Goal: Task Accomplishment & Management: Use online tool/utility

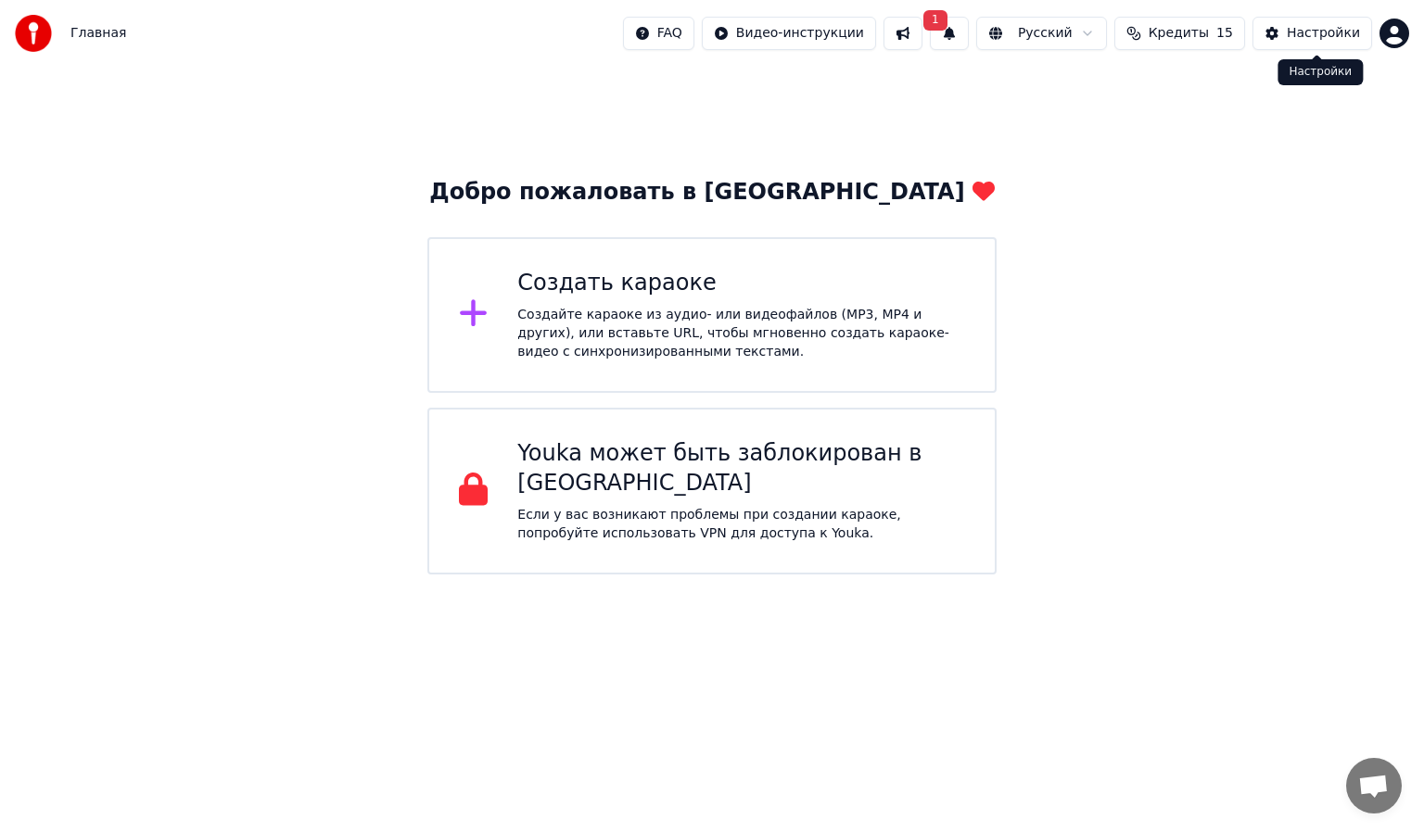
click at [1298, 32] on div "Настройки" at bounding box center [1323, 33] width 73 height 19
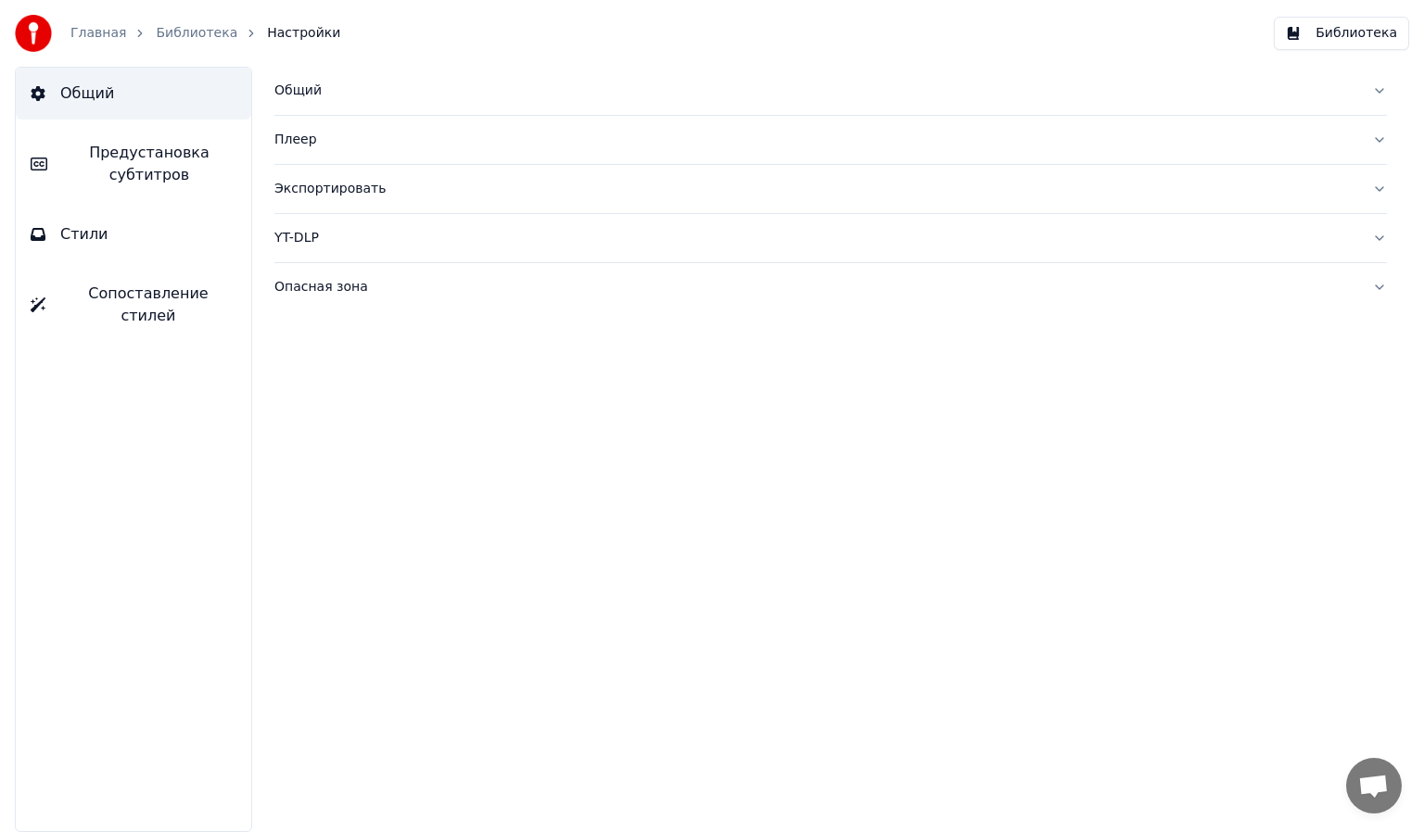
click at [300, 133] on div "Плеер" at bounding box center [815, 140] width 1083 height 19
click at [298, 131] on div "Плеер" at bounding box center [815, 140] width 1083 height 19
click at [89, 21] on div "Главная Библиотека Настройки" at bounding box center [177, 33] width 325 height 37
click at [90, 37] on link "Главная" at bounding box center [98, 33] width 56 height 19
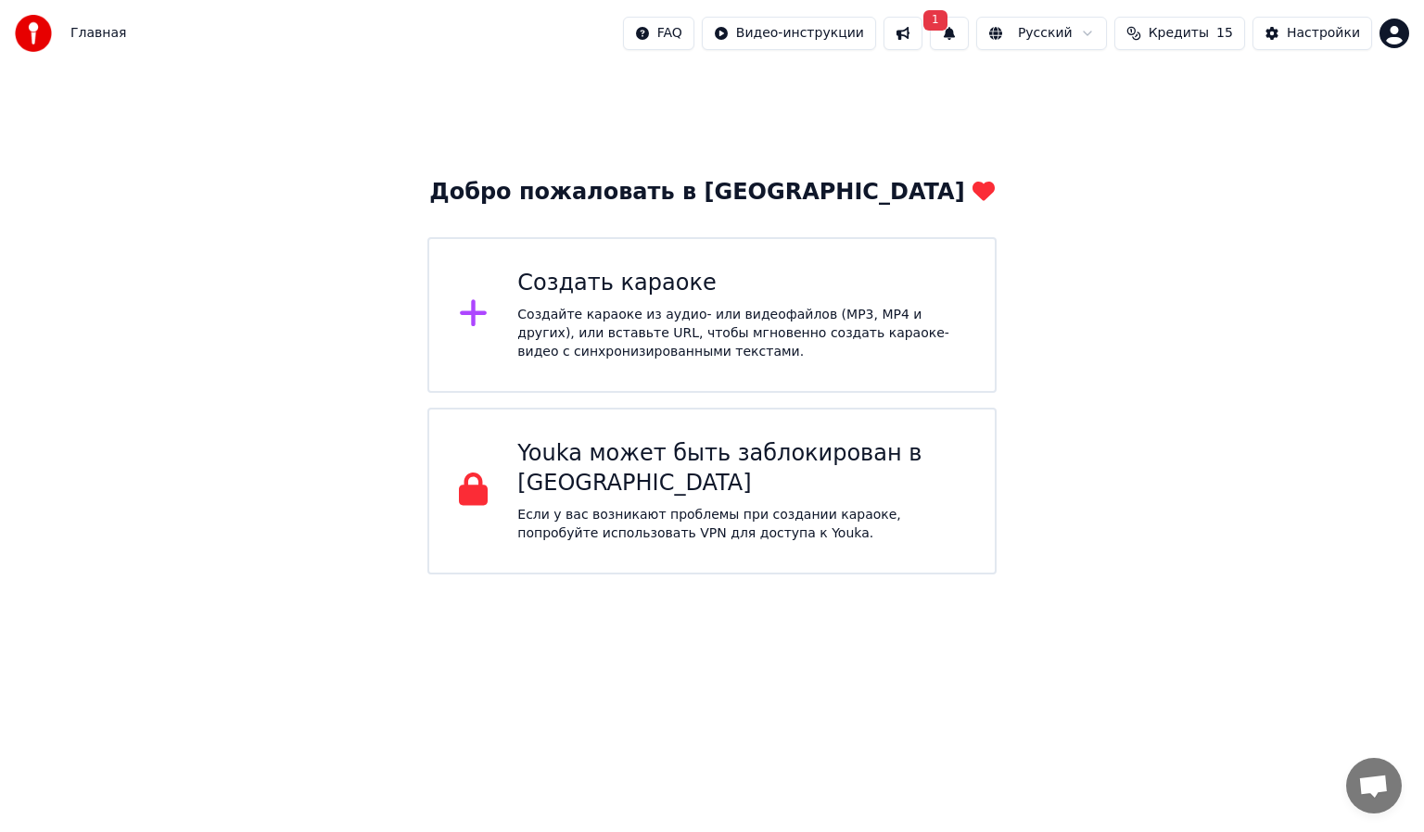
click at [957, 33] on button "1" at bounding box center [949, 33] width 39 height 33
click at [1099, 87] on button "Обновить" at bounding box center [1114, 91] width 97 height 33
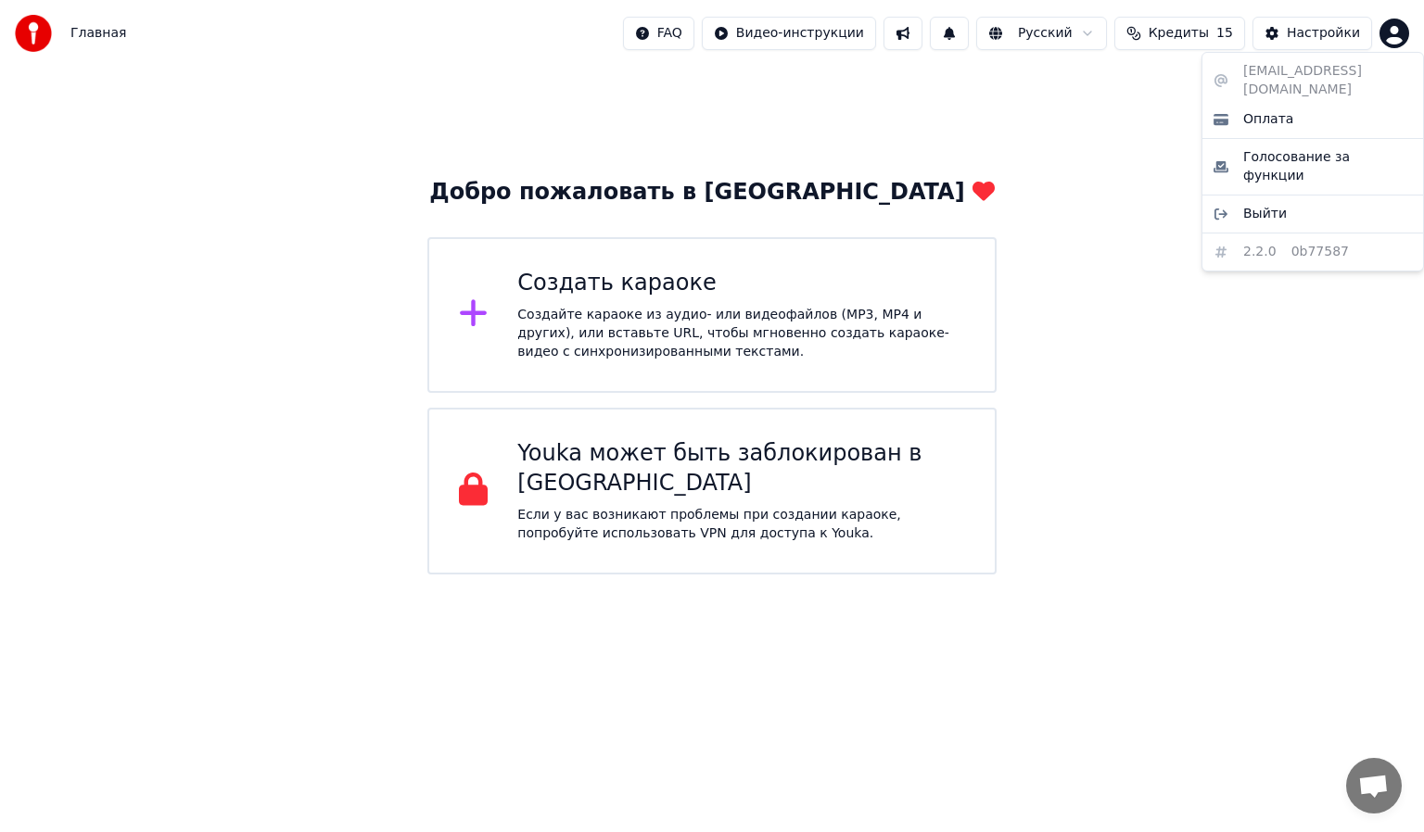
click at [1393, 33] on html "Главная FAQ Видео-инструкции Русский Кредиты 15 Настройки Добро пожаловать в Yo…" at bounding box center [712, 287] width 1424 height 575
click at [899, 102] on html "Главная FAQ Видео-инструкции Русский Кредиты 15 Настройки Добро пожаловать в Yo…" at bounding box center [712, 287] width 1424 height 575
click at [316, 115] on div "Добро пожаловать в Youka Создать караоке Создайте караоке из аудио- или видеофа…" at bounding box center [712, 321] width 1424 height 508
click at [707, 142] on div "Добро пожаловать в Youka Создать караоке Создайте караоке из аудио- или видеофа…" at bounding box center [712, 321] width 1424 height 508
click at [922, 40] on button at bounding box center [902, 33] width 39 height 33
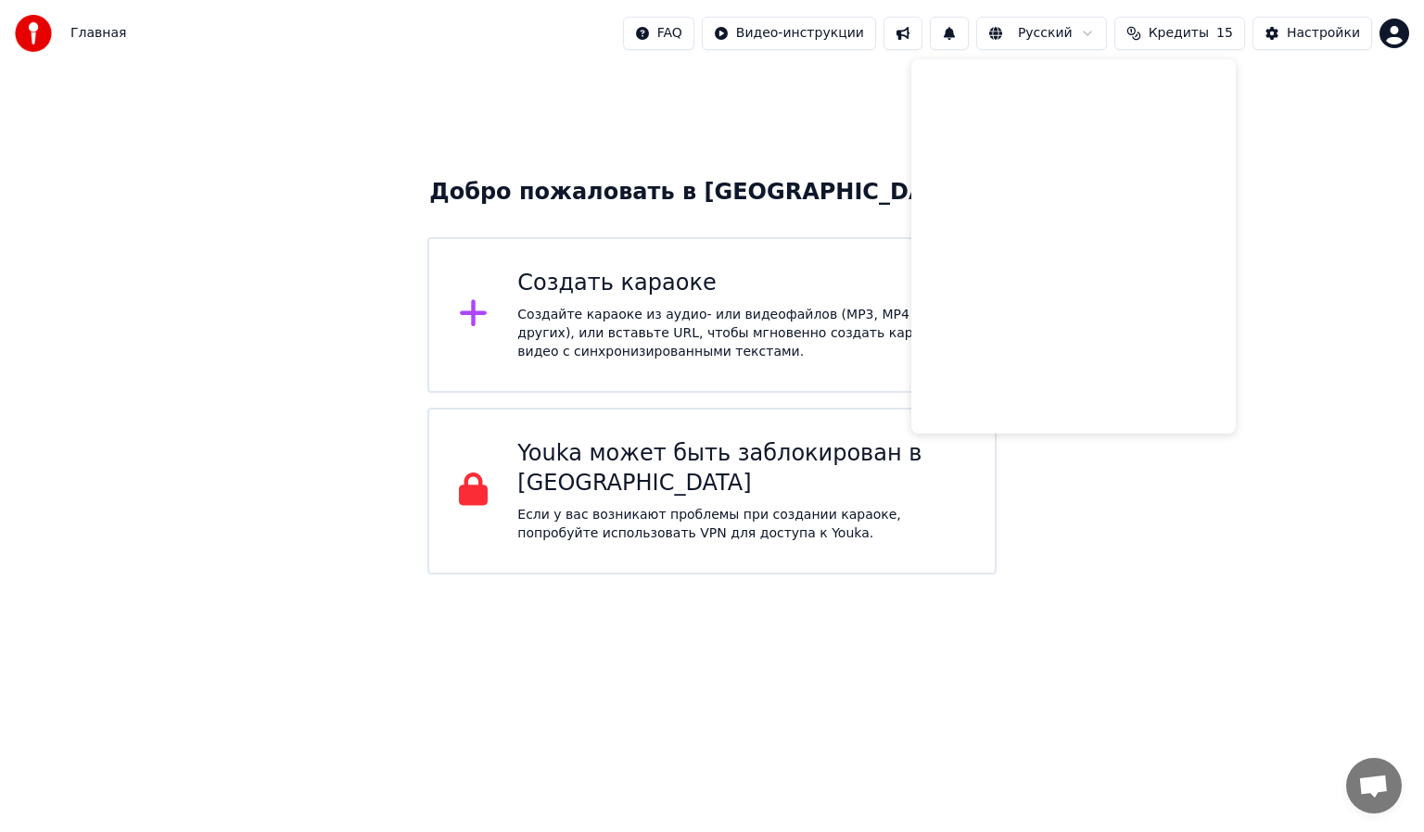
click at [922, 41] on button at bounding box center [902, 33] width 39 height 33
click at [1336, 30] on div "Настройки" at bounding box center [1323, 33] width 73 height 19
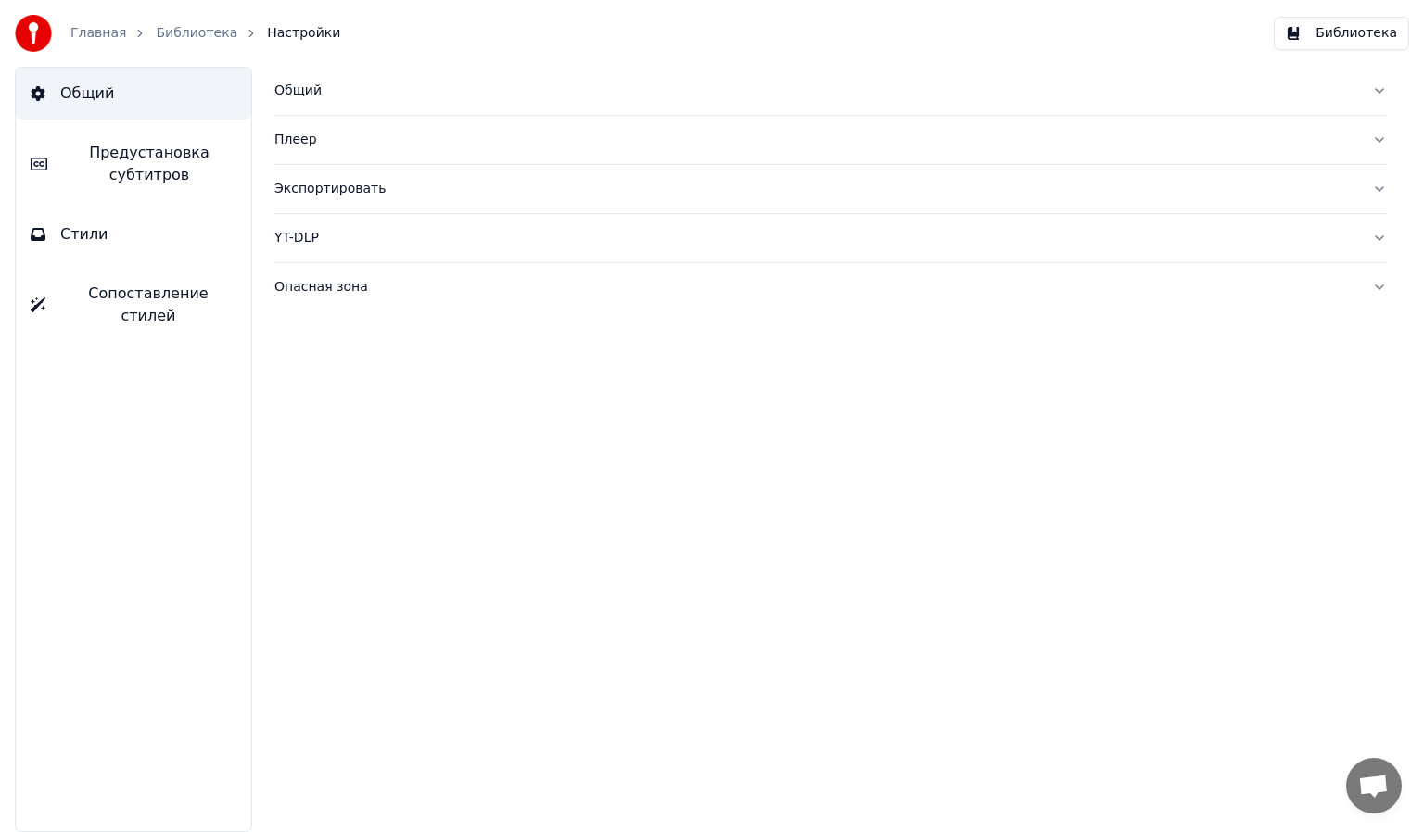
click at [300, 193] on div "Экспортировать" at bounding box center [815, 189] width 1083 height 19
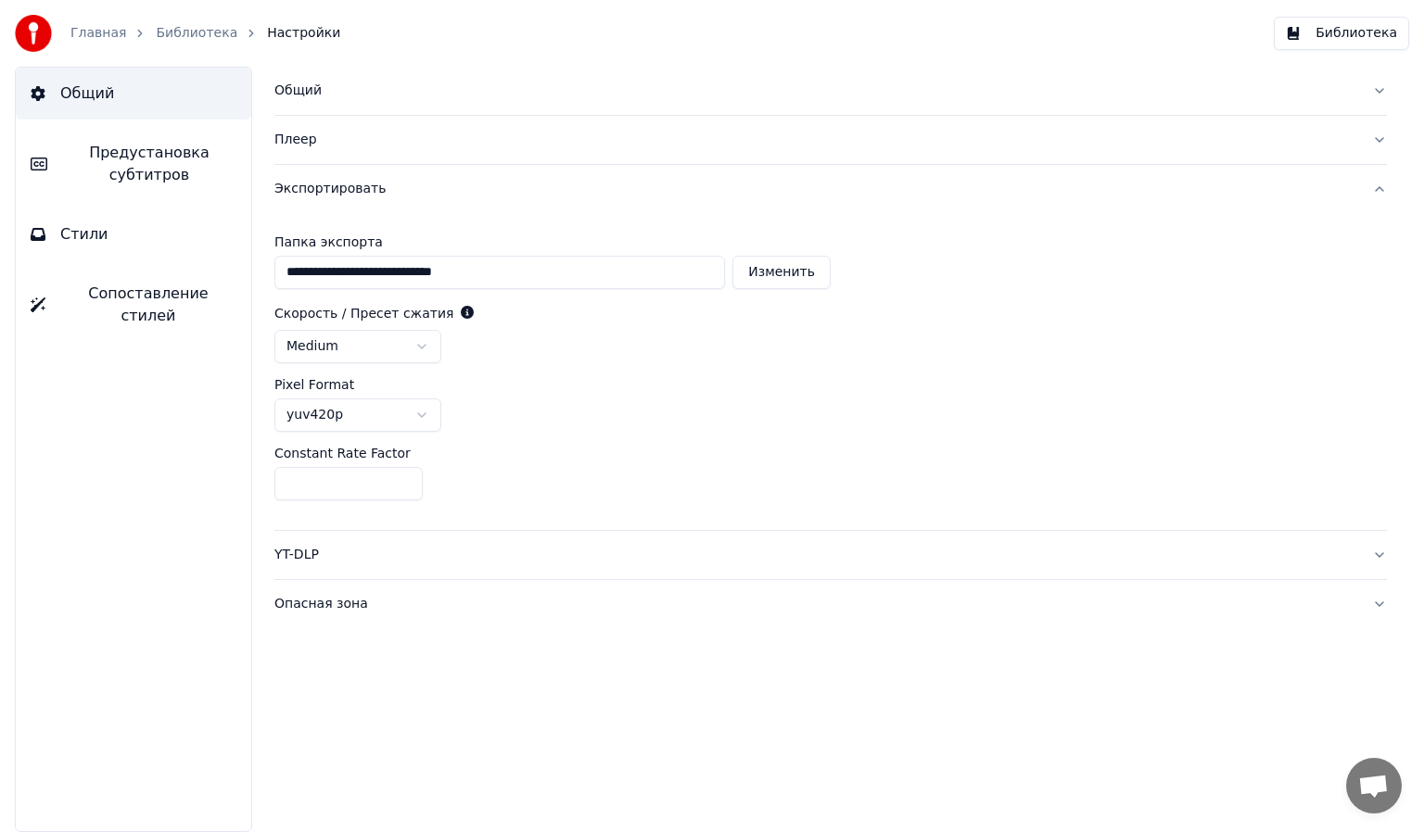
click at [822, 264] on button "Изменить" at bounding box center [781, 272] width 98 height 33
type input "**********"
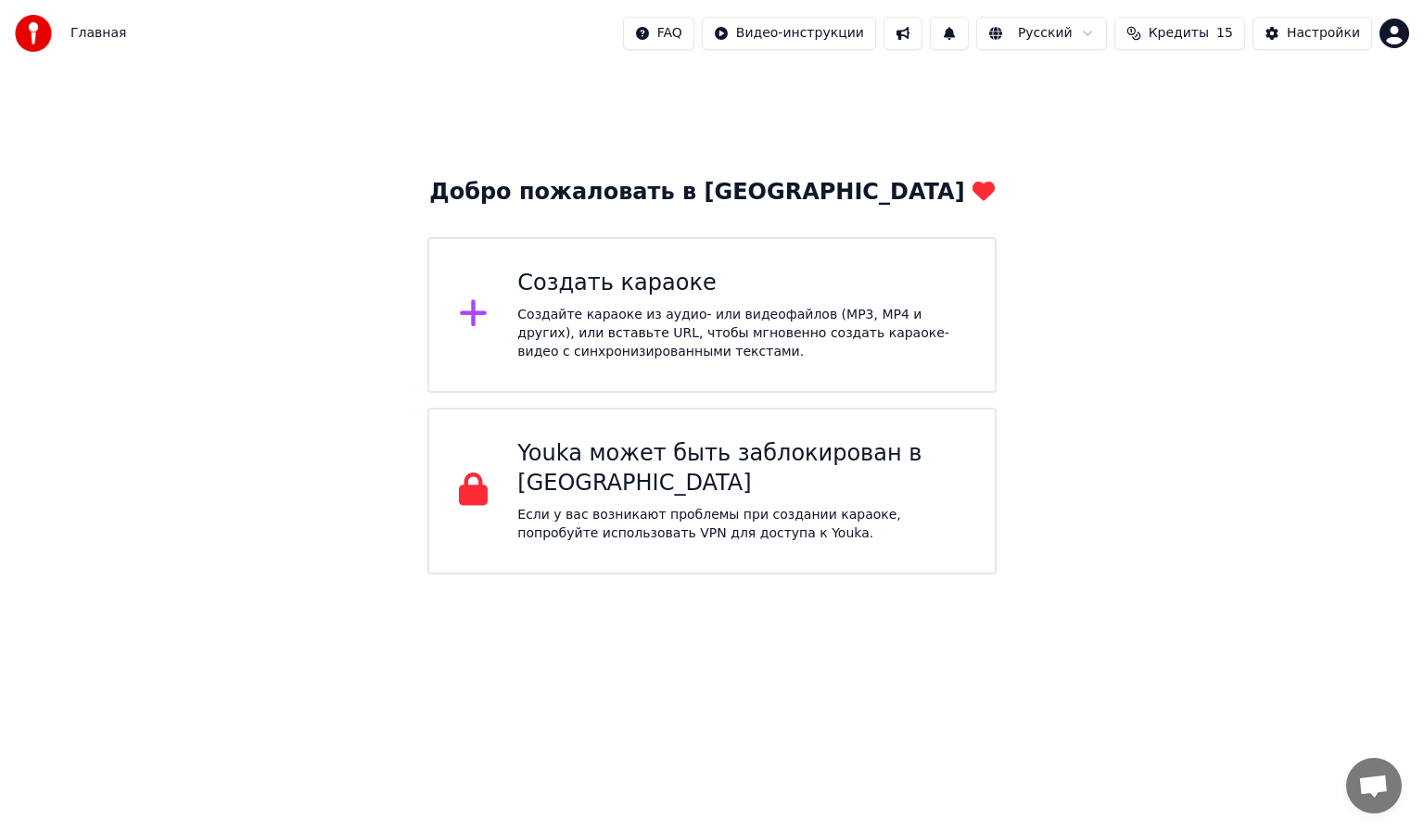
click at [725, 281] on div "Создать караоке" at bounding box center [741, 284] width 448 height 30
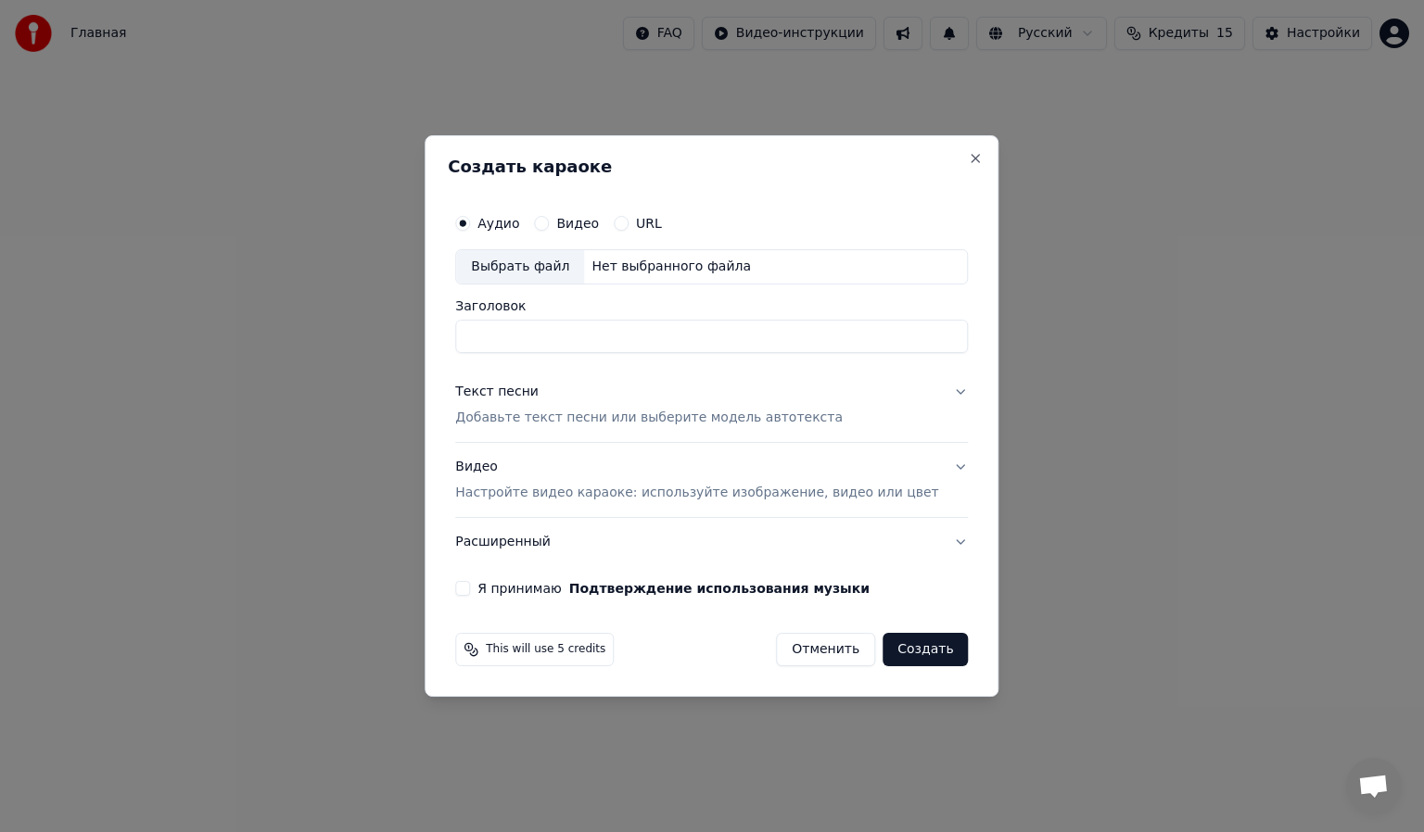
click at [627, 266] on div "Нет выбранного файла" at bounding box center [671, 267] width 174 height 19
type input "**********"
click at [754, 414] on p "Добавьте текст песни или выберите модель автотекста" at bounding box center [648, 418] width 387 height 19
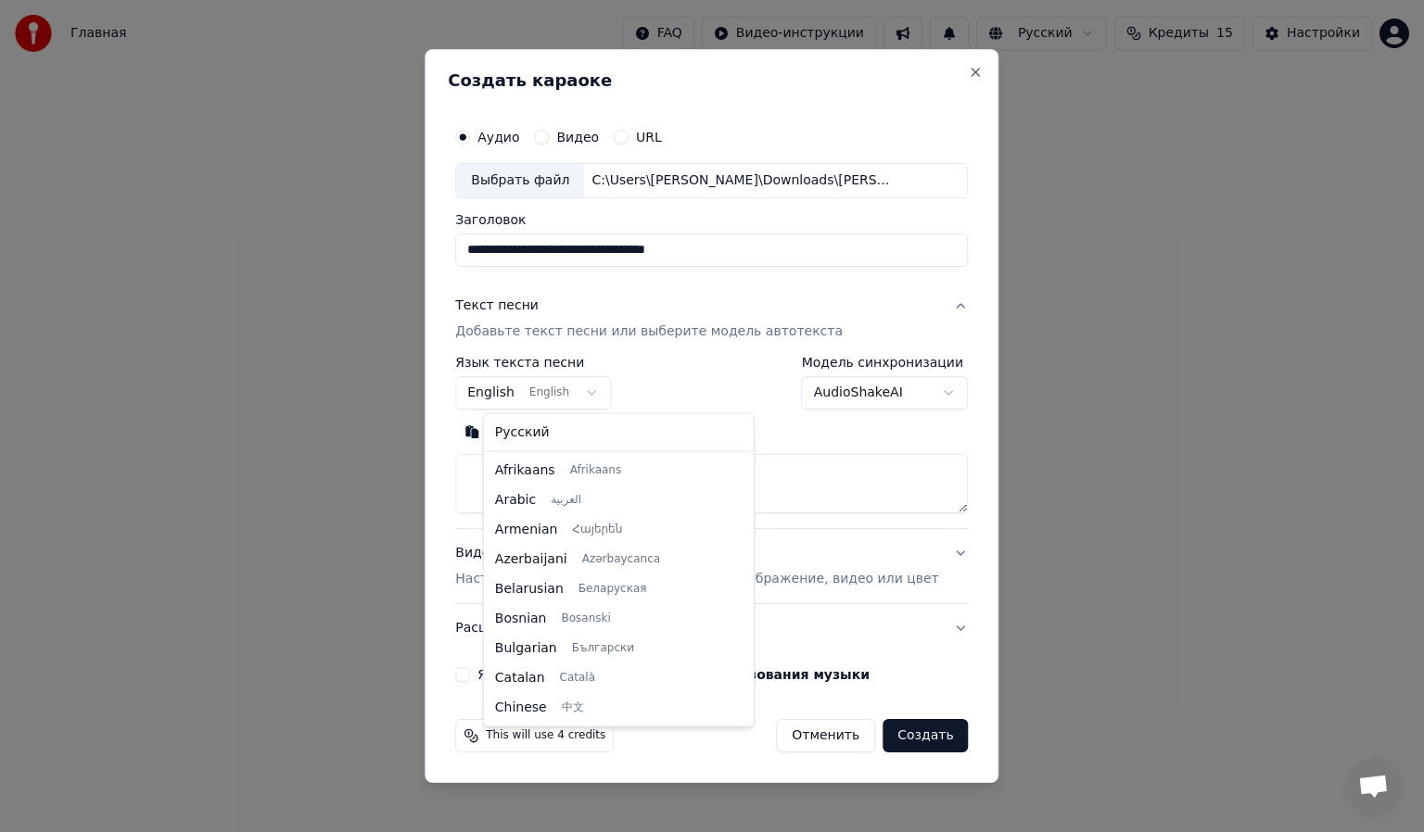
click at [543, 387] on body "**********" at bounding box center [712, 287] width 1424 height 575
select select "**"
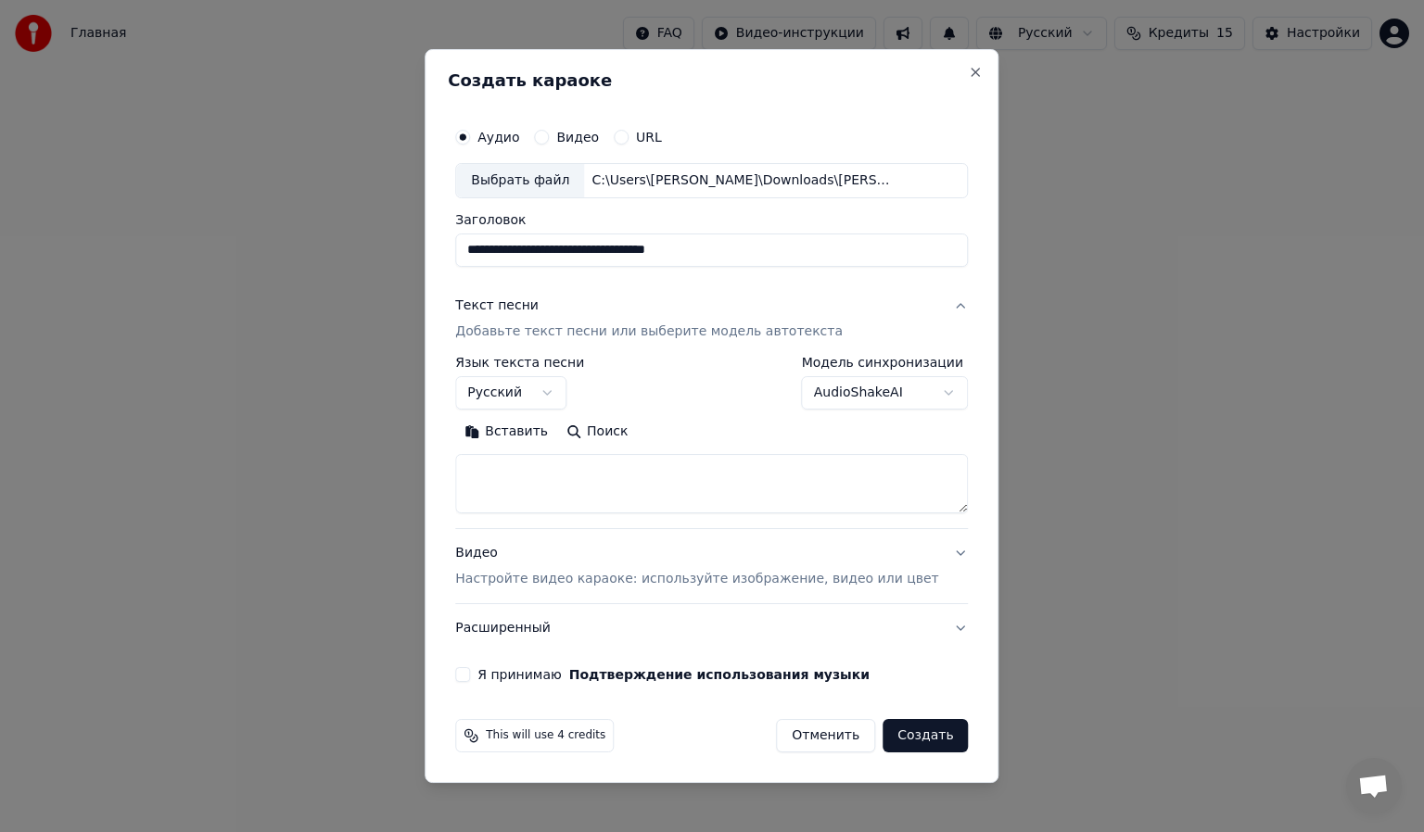
click at [849, 396] on body "**********" at bounding box center [712, 287] width 1424 height 575
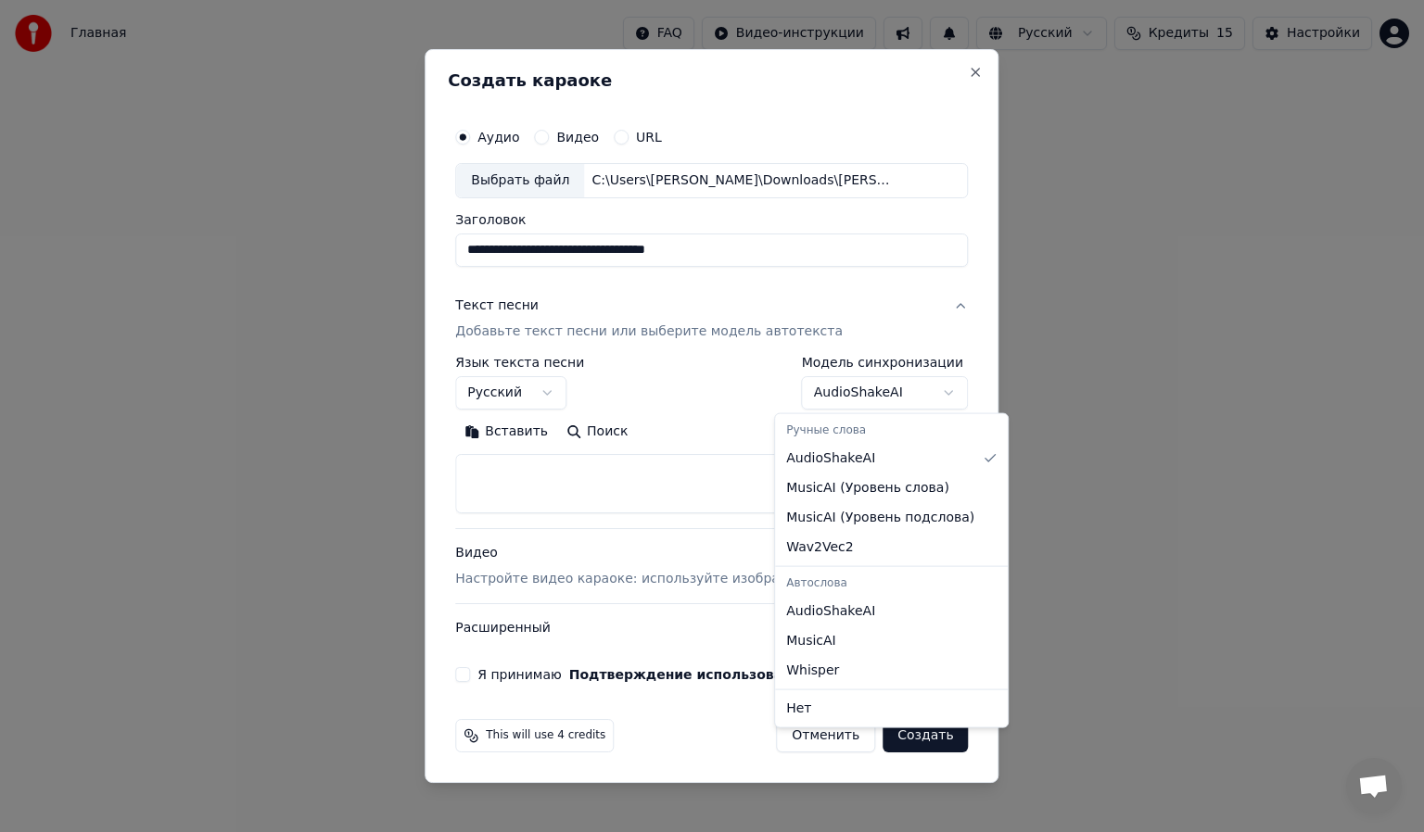
click at [849, 396] on body "**********" at bounding box center [712, 287] width 1424 height 575
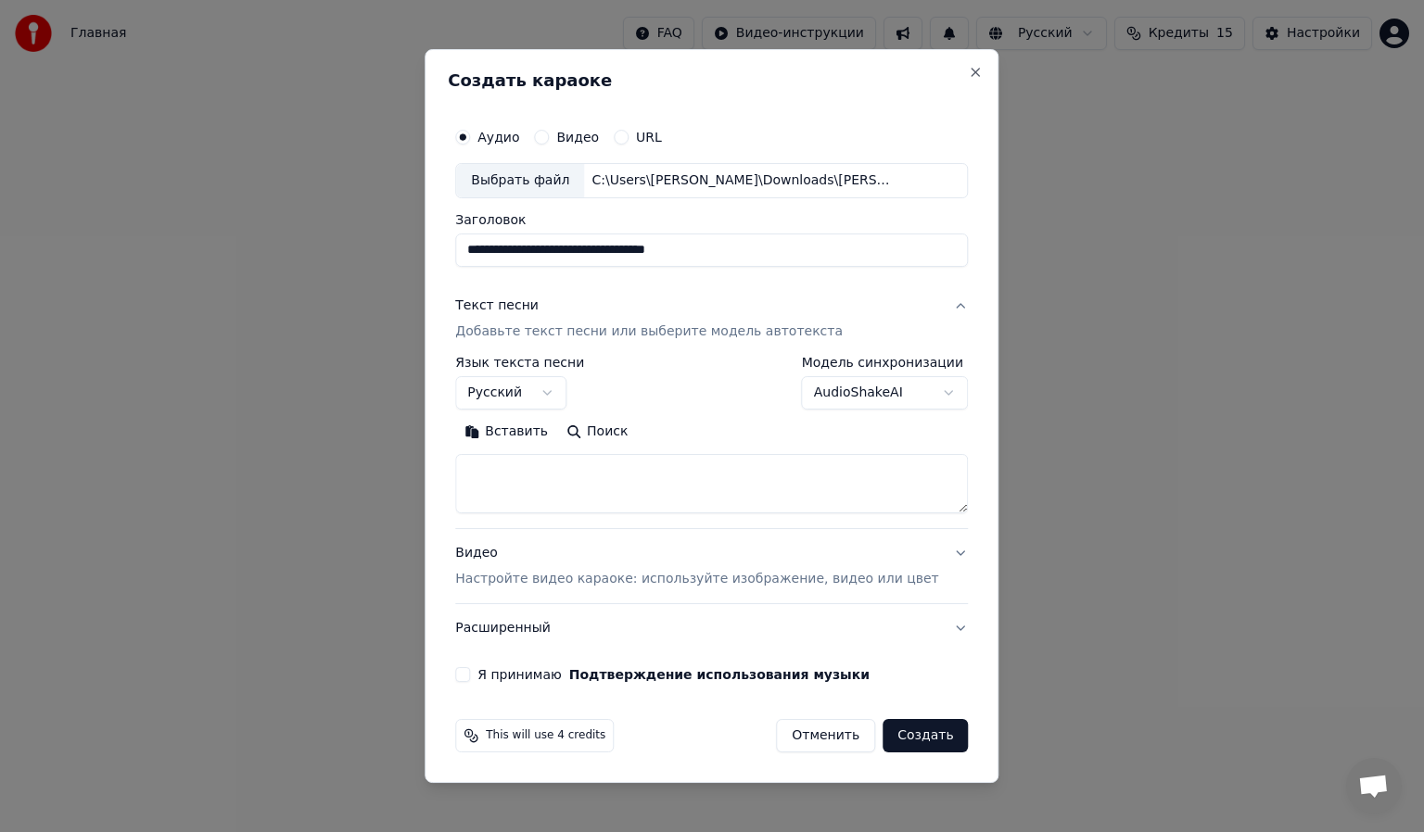
click at [687, 463] on textarea at bounding box center [711, 483] width 513 height 59
click at [530, 420] on button "Вставить" at bounding box center [506, 432] width 102 height 30
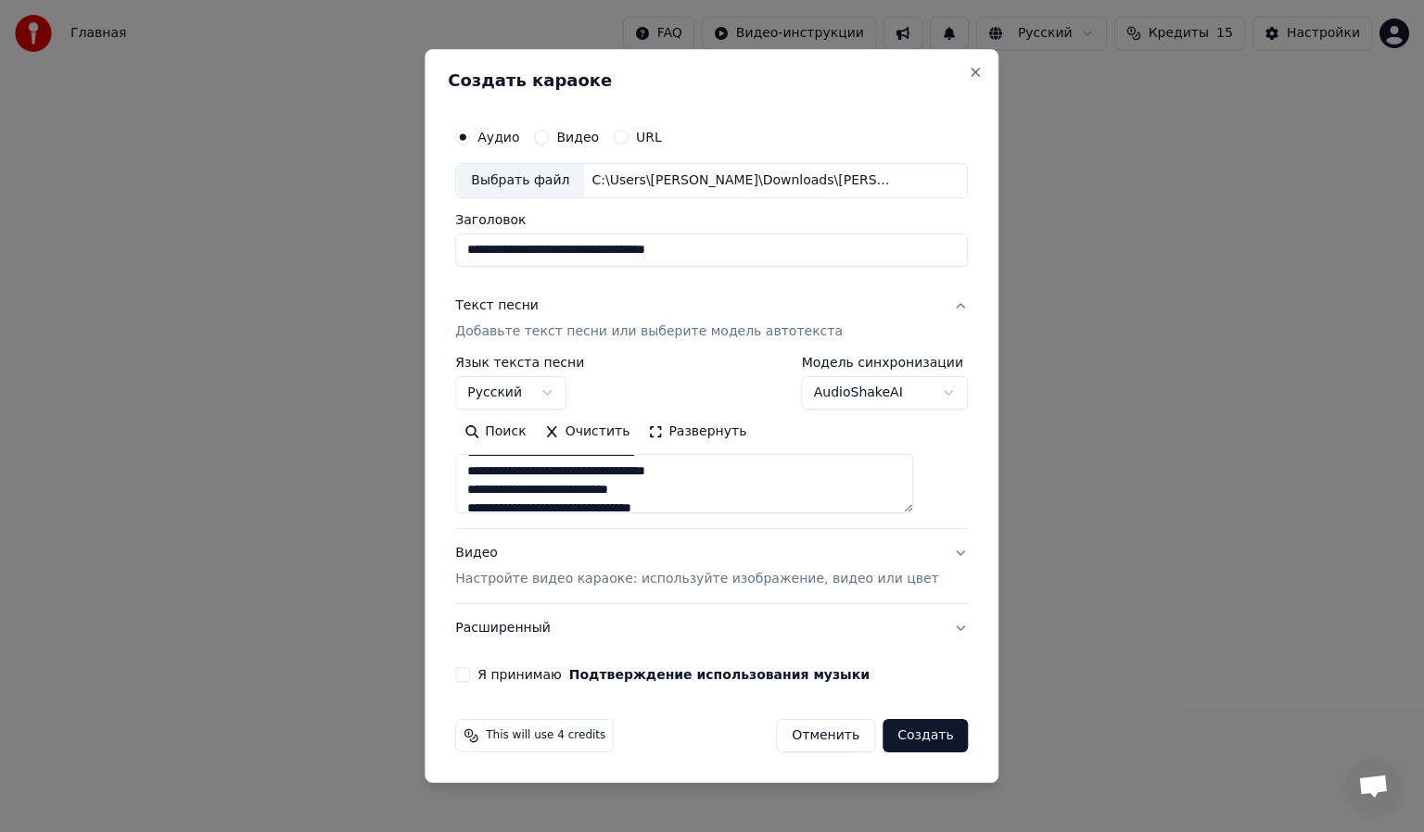
scroll to position [845, 0]
click at [538, 674] on label "Я принимаю Подтверждение использования музыки" at bounding box center [673, 674] width 392 height 13
click at [470, 674] on button "Я принимаю Подтверждение использования музыки" at bounding box center [462, 674] width 15 height 15
click at [893, 739] on button "Создать" at bounding box center [924, 735] width 85 height 33
type textarea "**********"
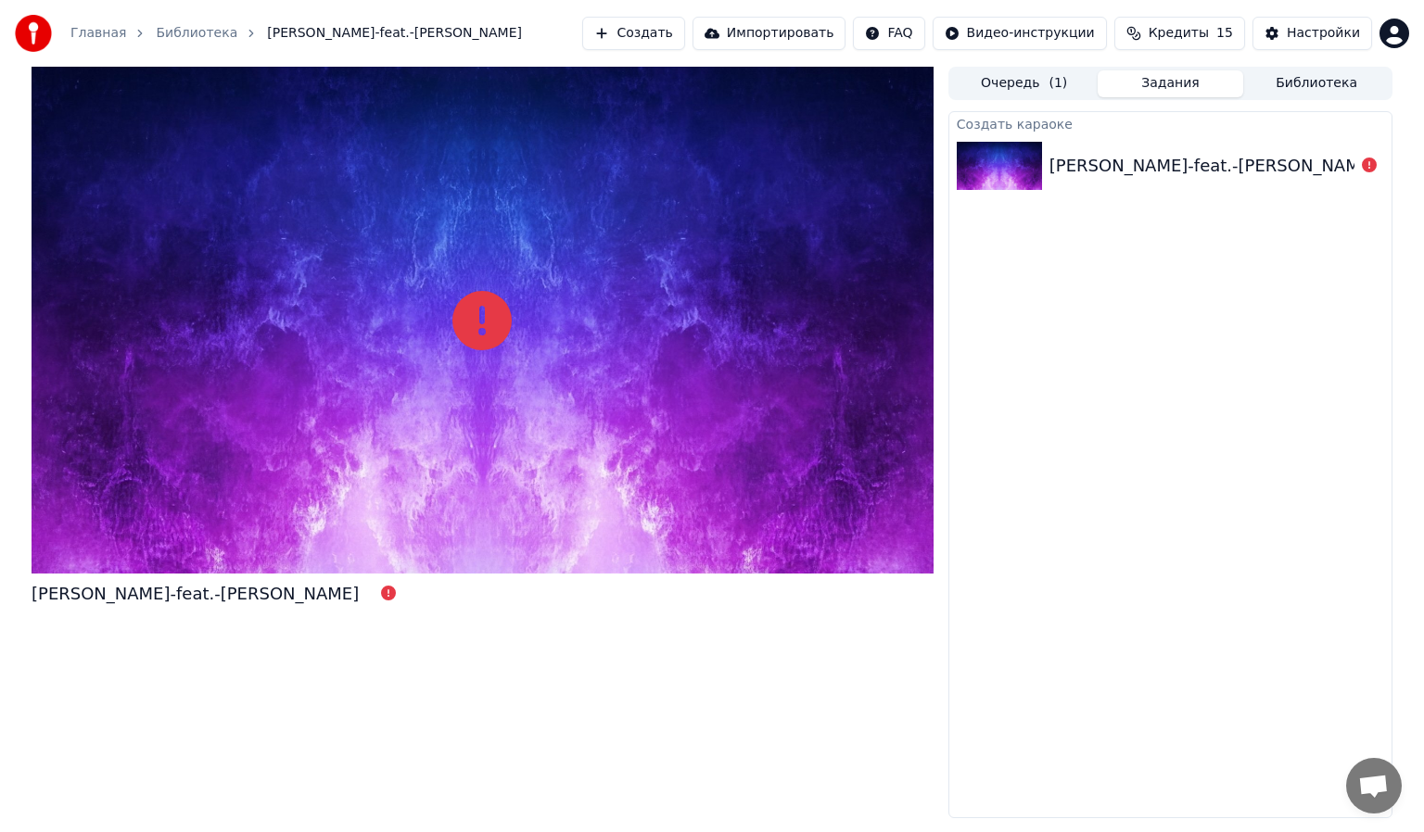
click at [1423, 523] on div "anna-asti-feat.-filipp-kirkorov-khobbi Очередь ( 1 ) Задания Библиотека Создать…" at bounding box center [712, 443] width 1424 height 752
click at [1368, 159] on icon at bounding box center [1369, 165] width 15 height 15
click at [1361, 159] on div at bounding box center [1369, 166] width 30 height 22
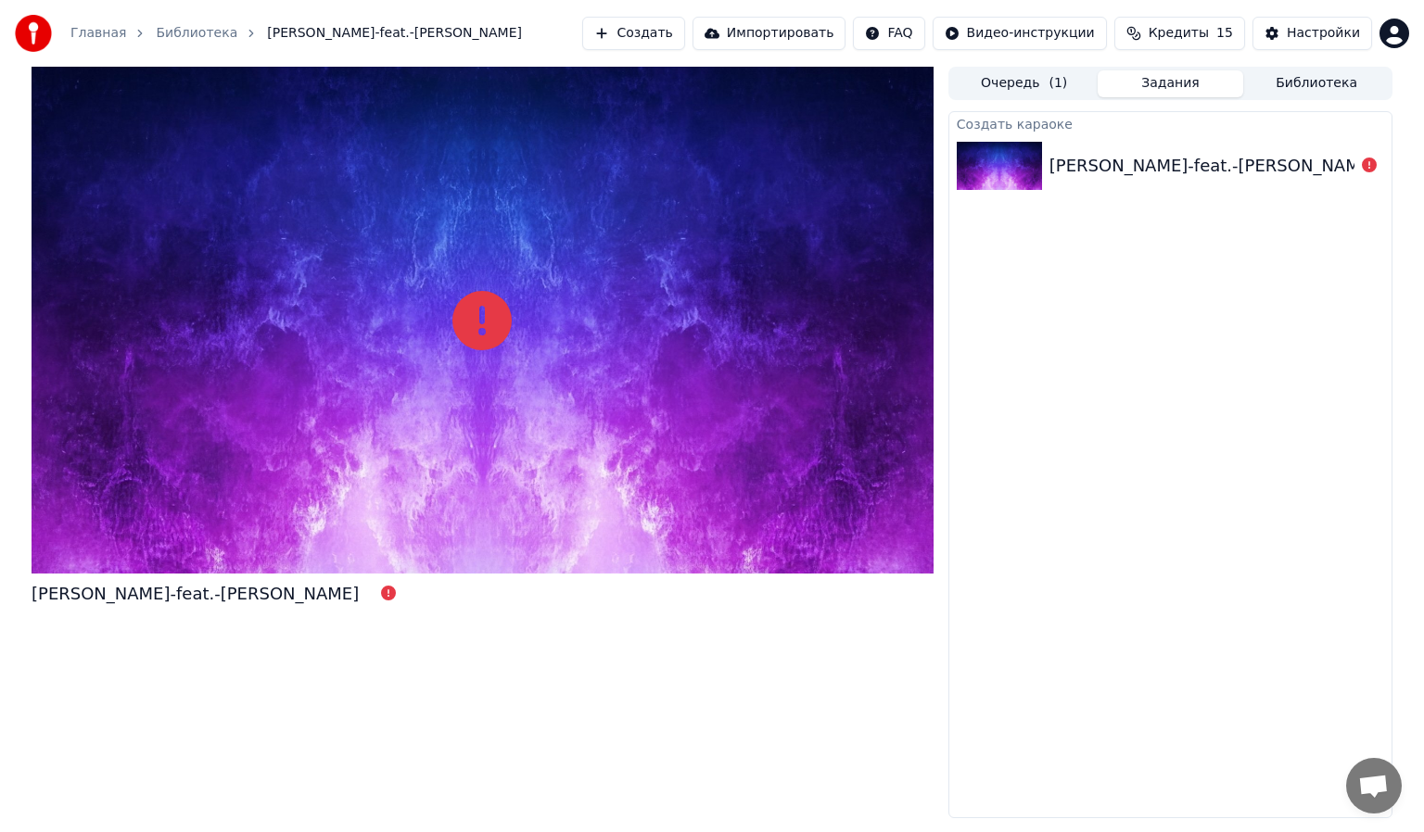
click at [1361, 159] on div at bounding box center [1369, 166] width 30 height 22
click at [1185, 137] on div "anna-asti-feat.-filipp-kirkorov-khobbi" at bounding box center [1170, 165] width 442 height 63
click at [1147, 167] on div "anna-asti-feat.-filipp-kirkorov-khobbi" at bounding box center [1212, 166] width 327 height 26
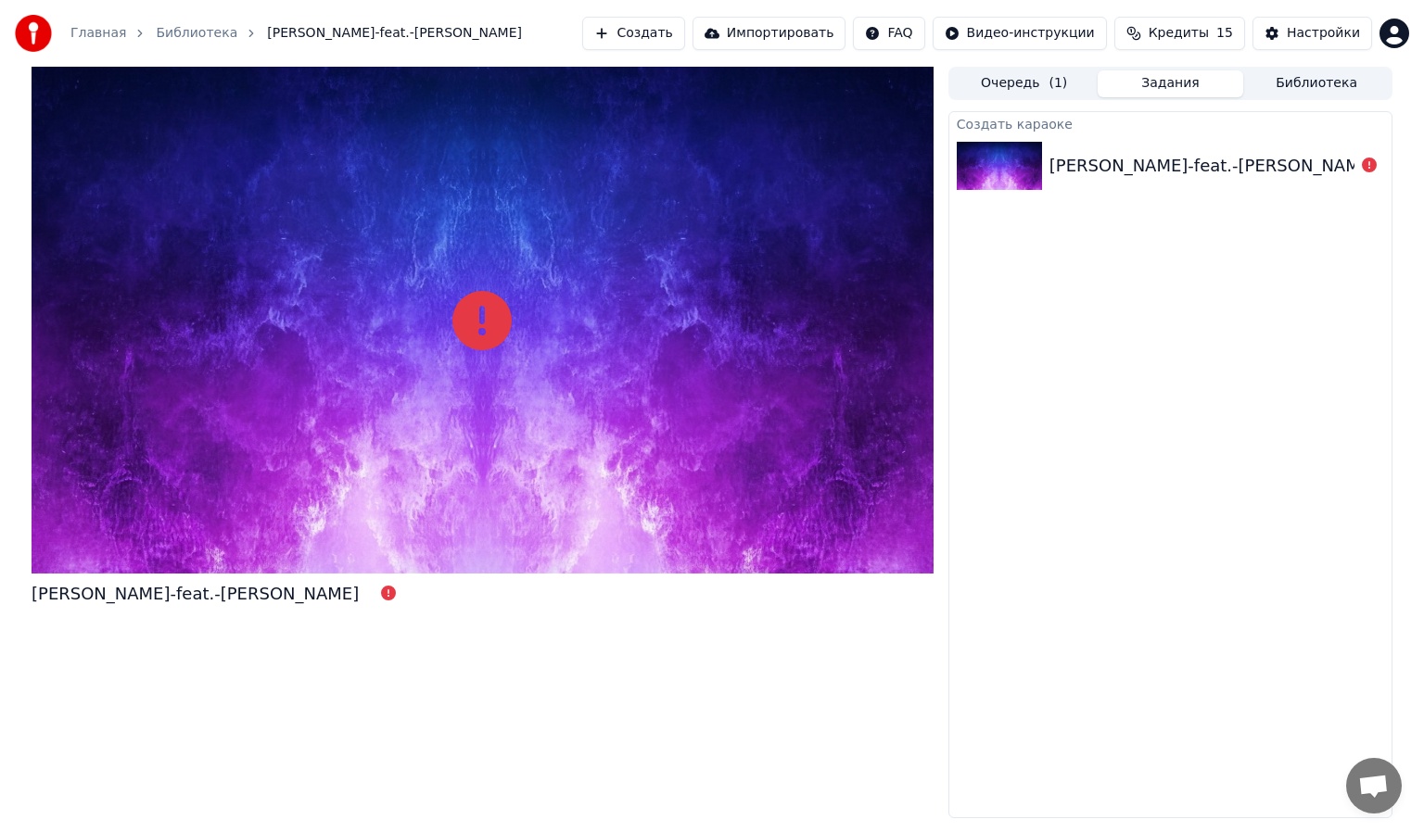
click at [1057, 89] on span "( 1 )" at bounding box center [1057, 83] width 19 height 19
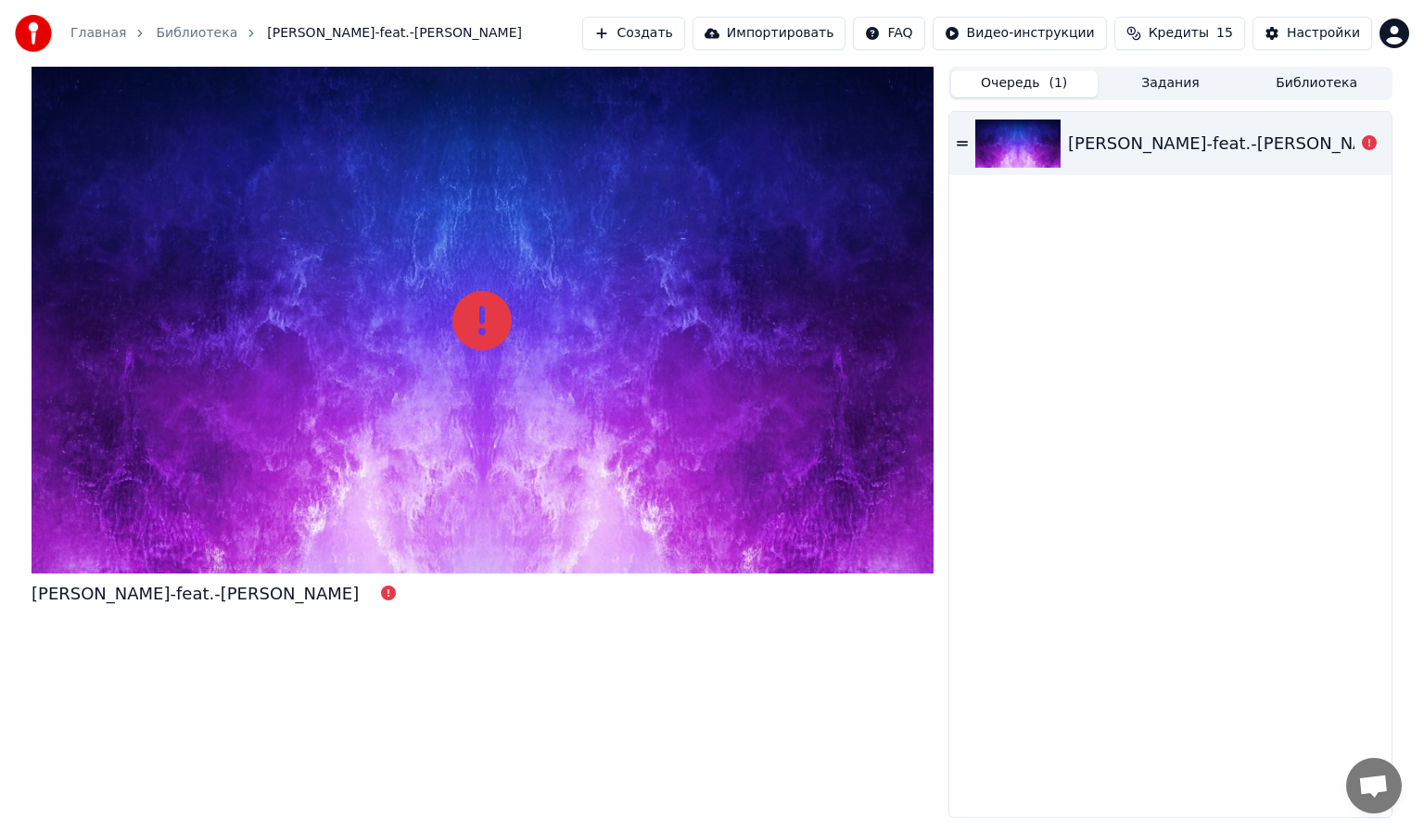
click at [1081, 140] on div "anna-asti-feat.-filipp-kirkorov-khobbi" at bounding box center [1231, 144] width 327 height 26
click at [1144, 134] on div "anna-asti-feat.-filipp-kirkorov-khobbi" at bounding box center [1231, 144] width 327 height 26
click at [346, 24] on span "anna-asti-feat.-filipp-kirkorov-khobbi" at bounding box center [394, 33] width 255 height 19
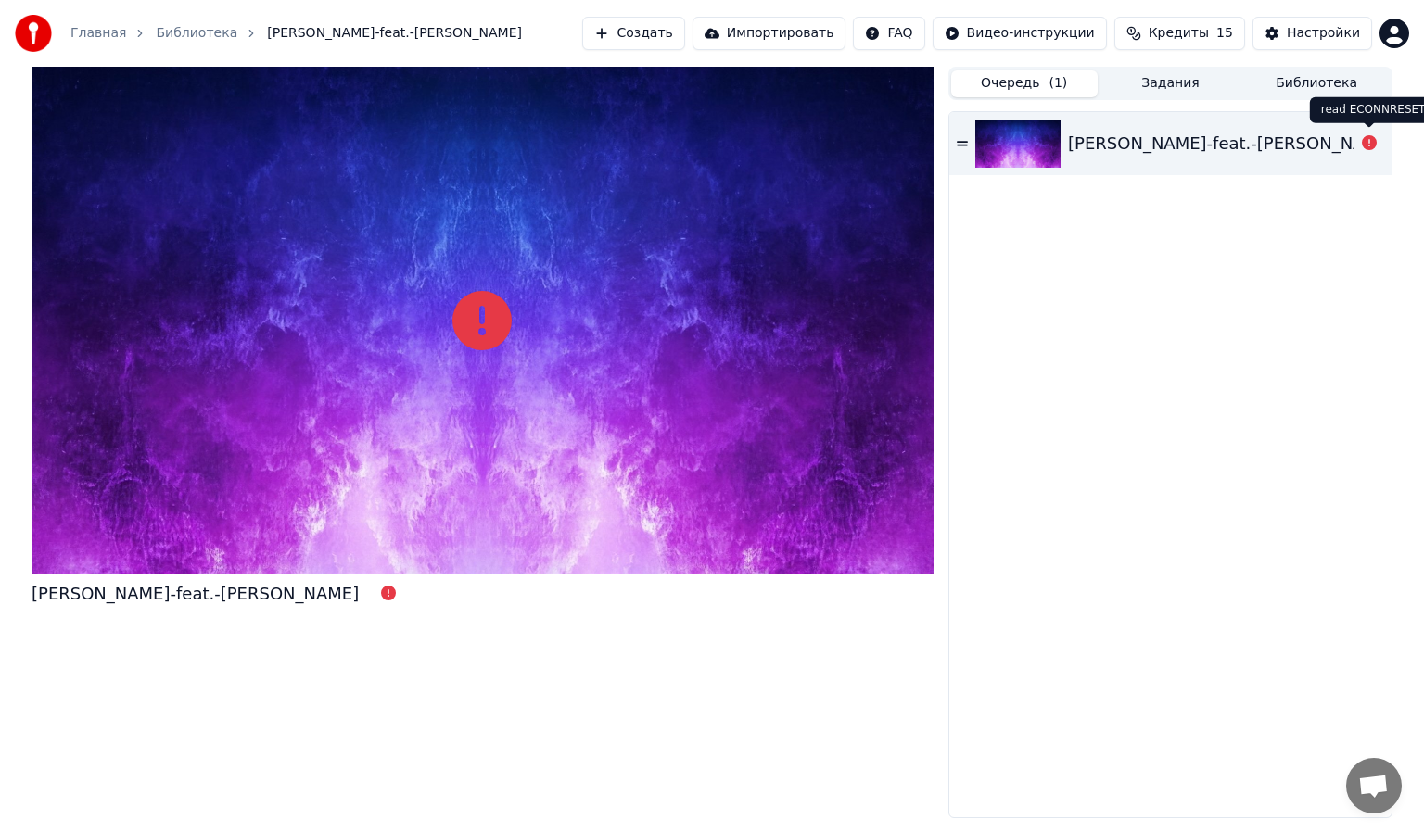
click at [1362, 137] on icon at bounding box center [1369, 142] width 15 height 15
click at [1371, 147] on icon at bounding box center [1369, 142] width 15 height 15
click at [664, 22] on button "Создать" at bounding box center [633, 33] width 102 height 33
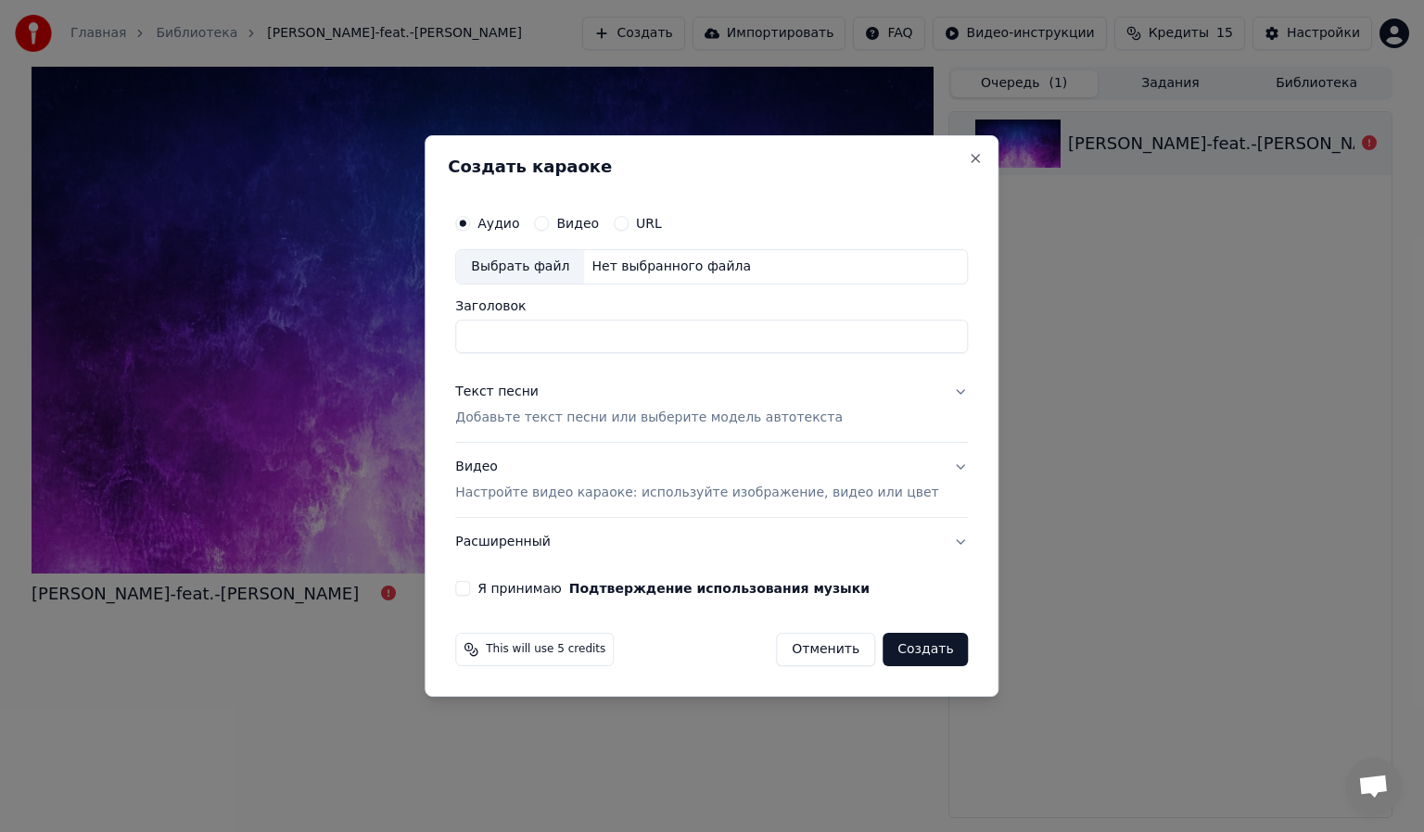
click at [557, 270] on div "Выбрать файл" at bounding box center [520, 266] width 128 height 33
type input "**********"
click at [659, 417] on p "Добавьте текст песни или выберите модель автотекста" at bounding box center [648, 418] width 387 height 19
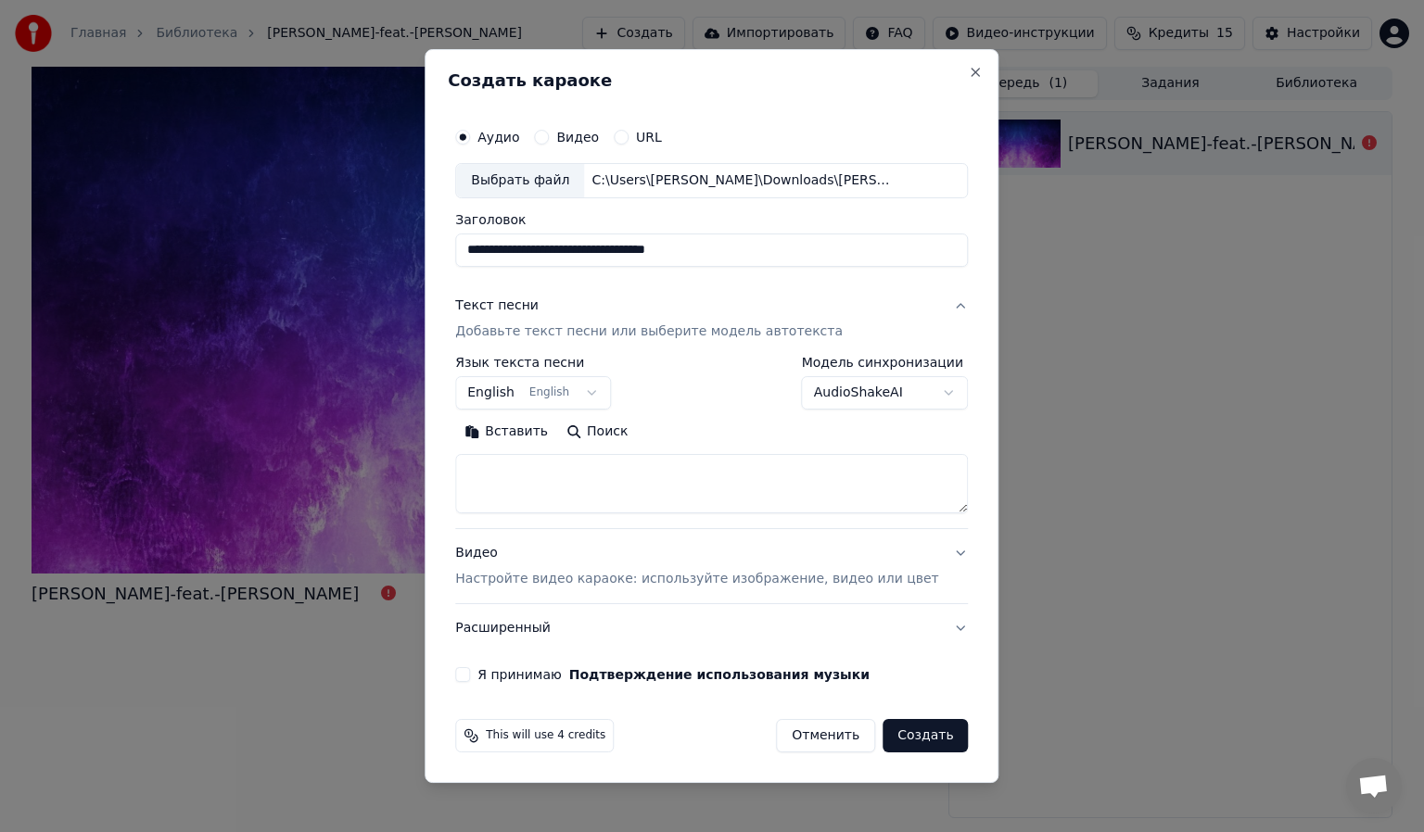
click at [529, 393] on body "**********" at bounding box center [712, 416] width 1424 height 832
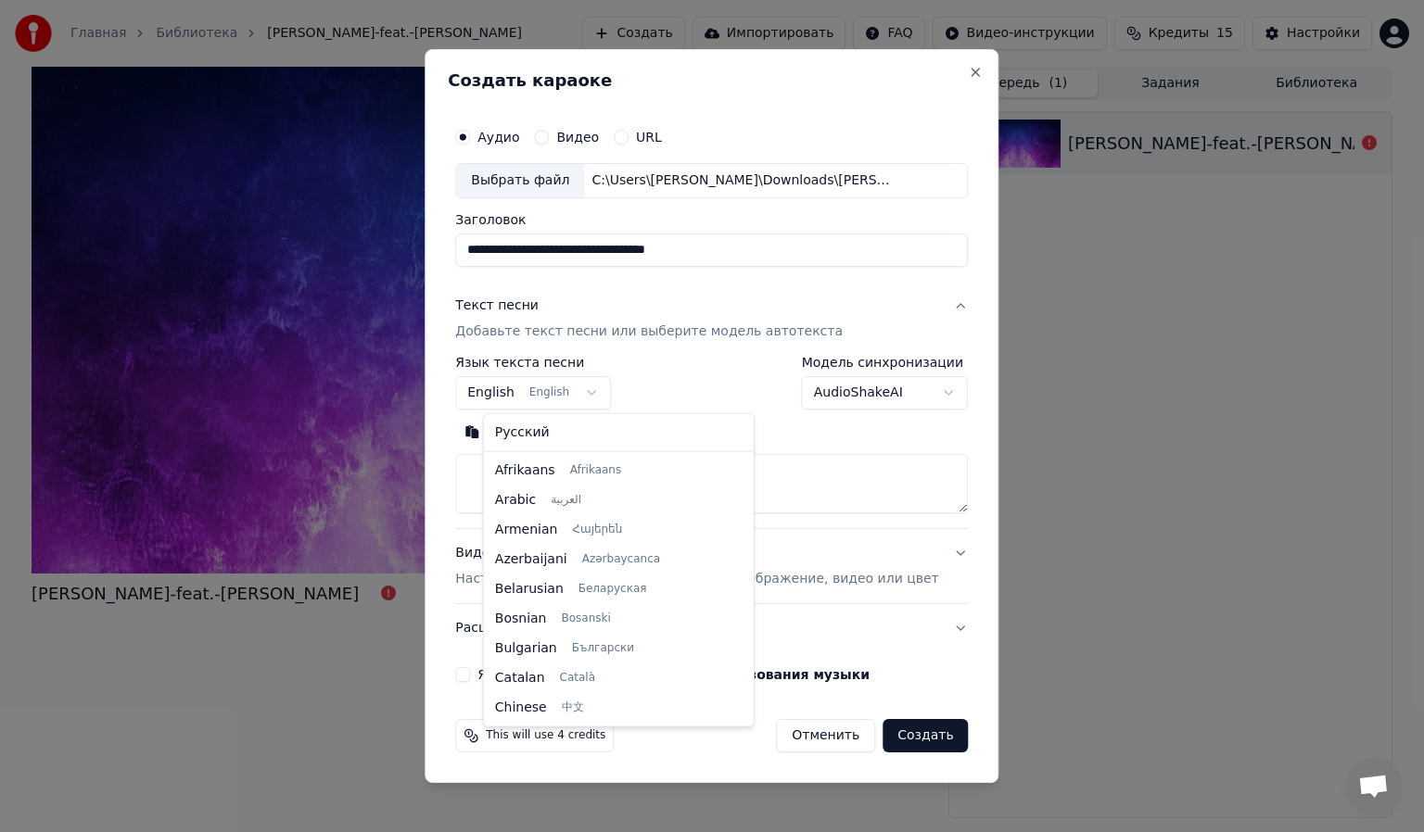
scroll to position [148, 0]
select select "**"
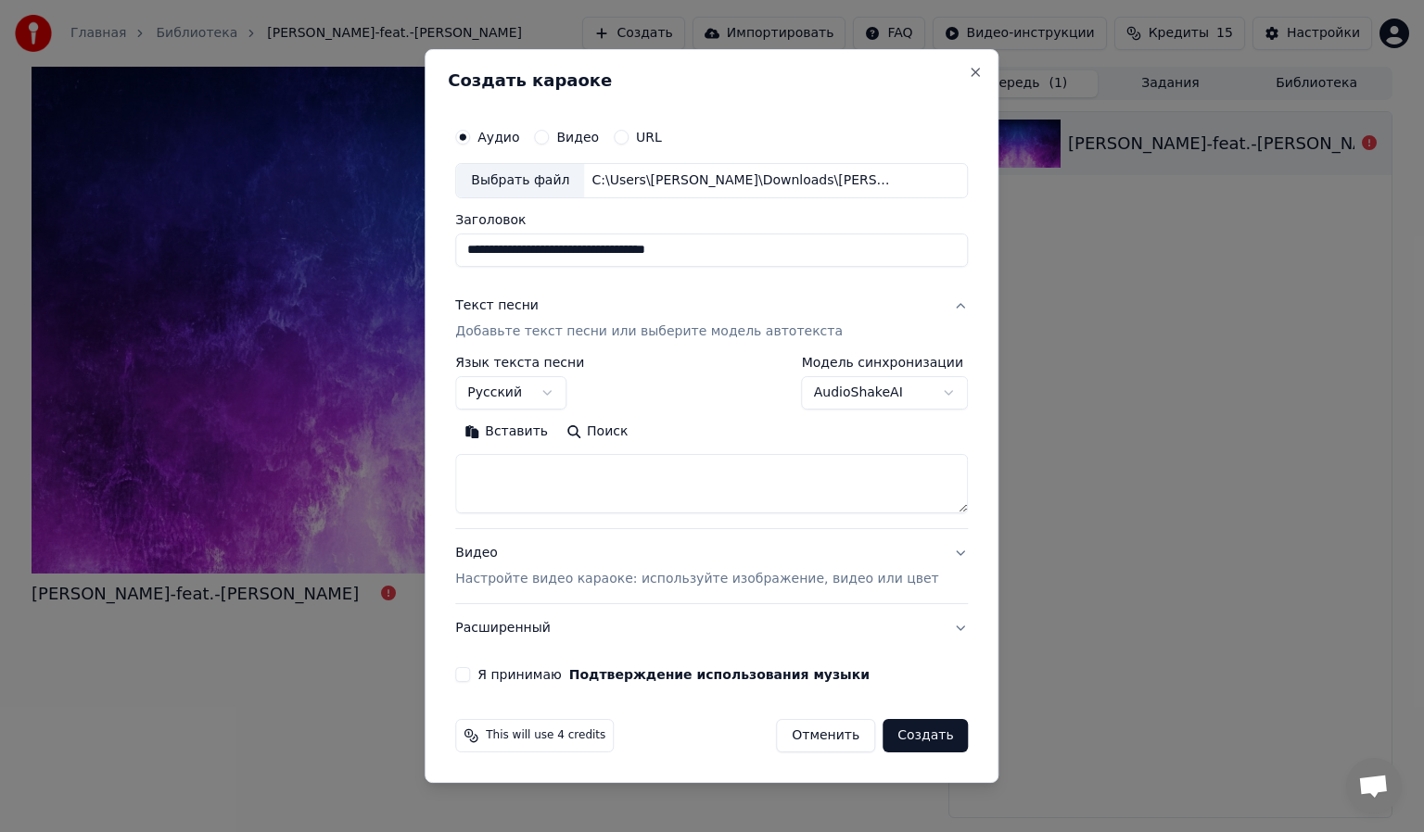
click at [546, 430] on button "Вставить" at bounding box center [506, 432] width 102 height 30
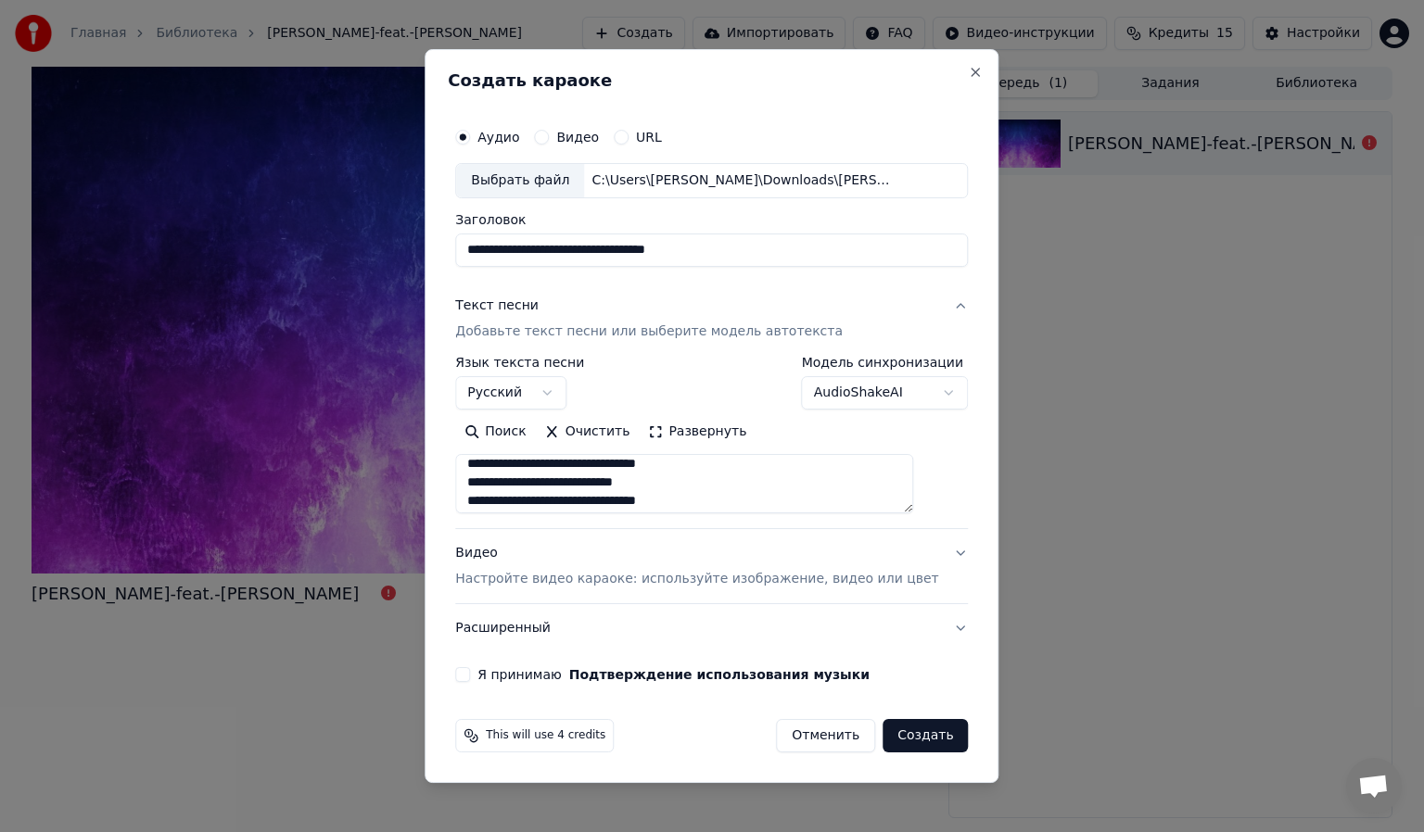
scroll to position [845, 0]
click at [538, 675] on label "Я принимаю Подтверждение использования музыки" at bounding box center [673, 674] width 392 height 13
click at [470, 675] on button "Я принимаю Подтверждение использования музыки" at bounding box center [462, 674] width 15 height 15
click at [605, 742] on span "This will use 4 credits" at bounding box center [546, 736] width 120 height 15
click at [882, 742] on button "Создать" at bounding box center [924, 735] width 85 height 33
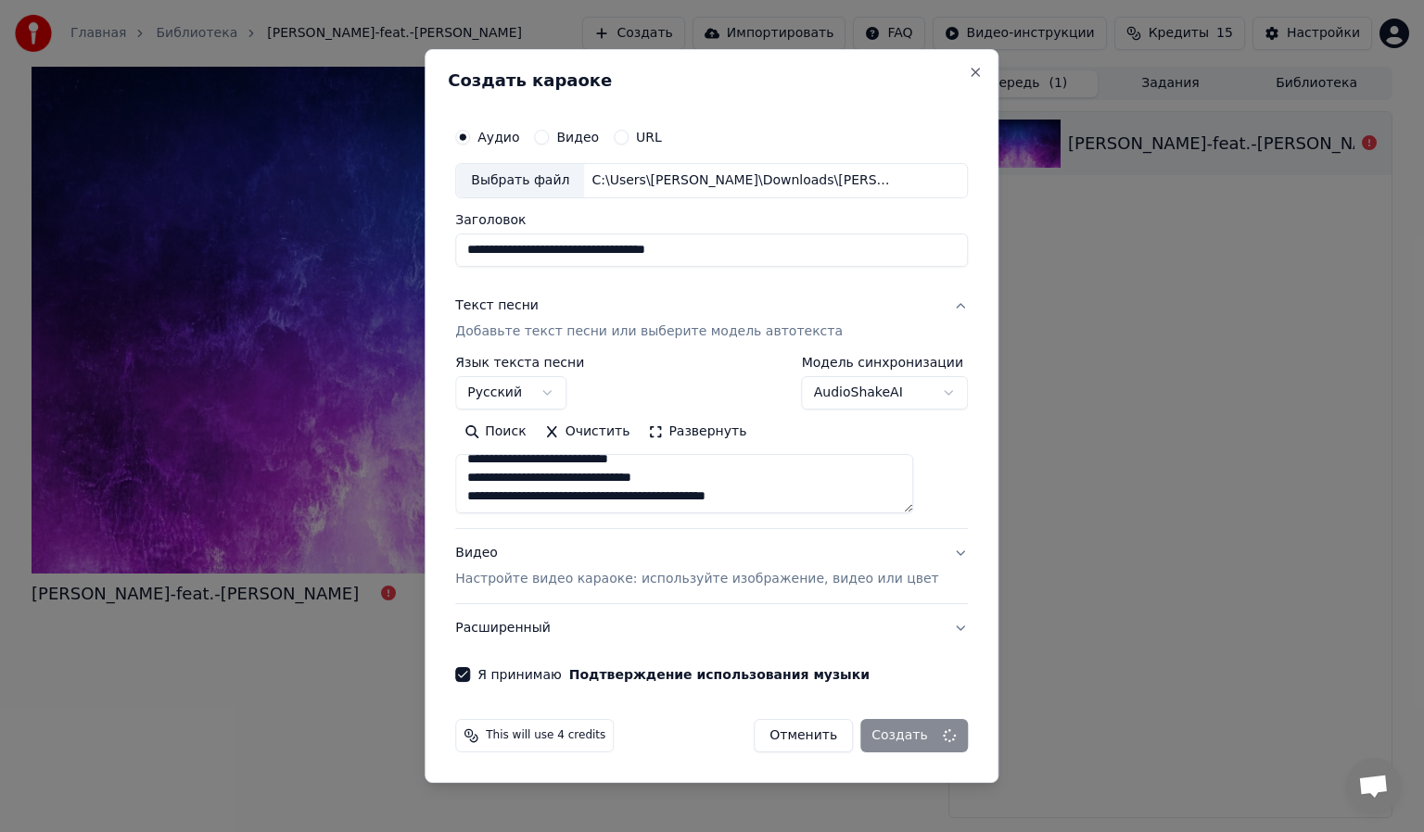
type textarea "**********"
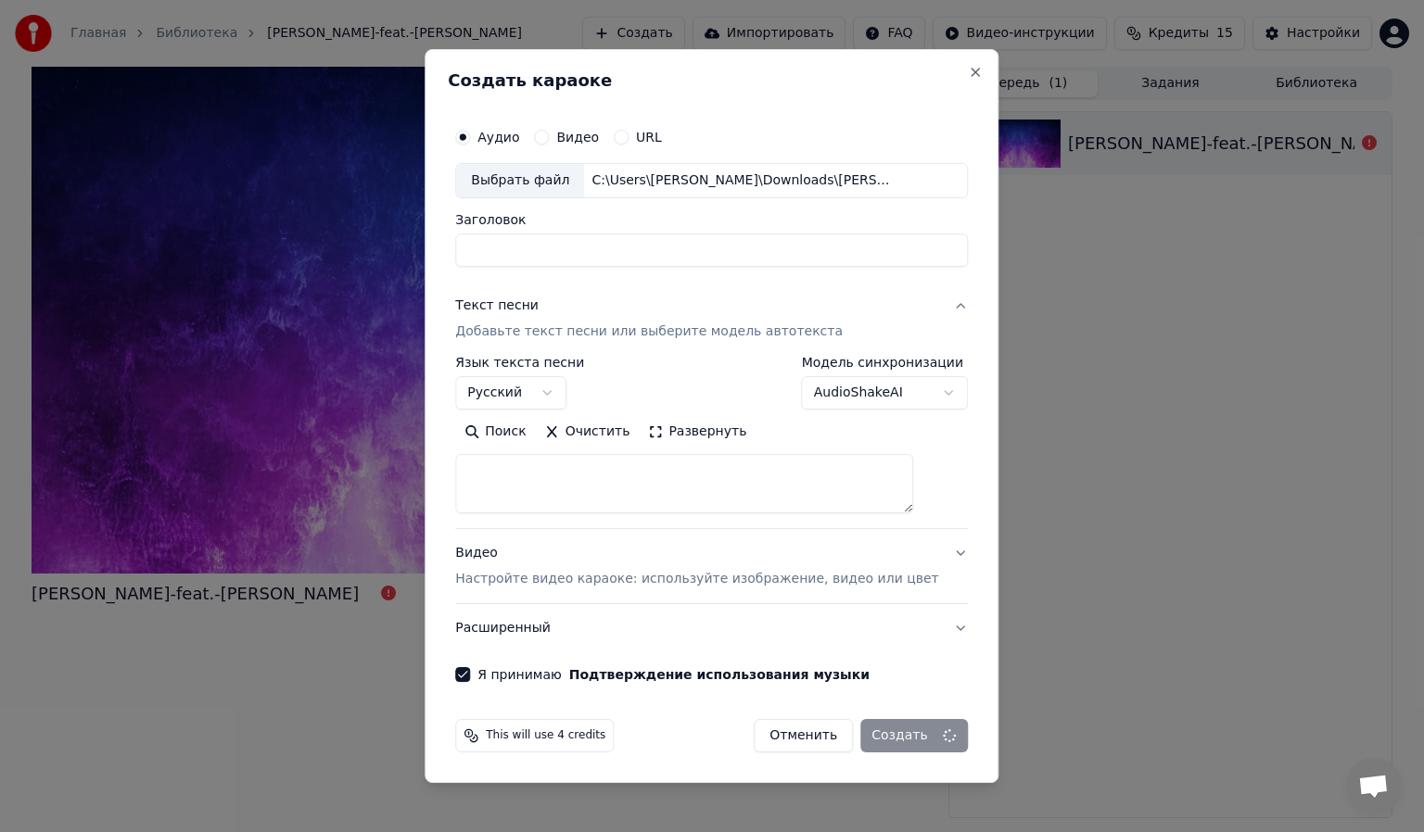
scroll to position [0, 0]
select select
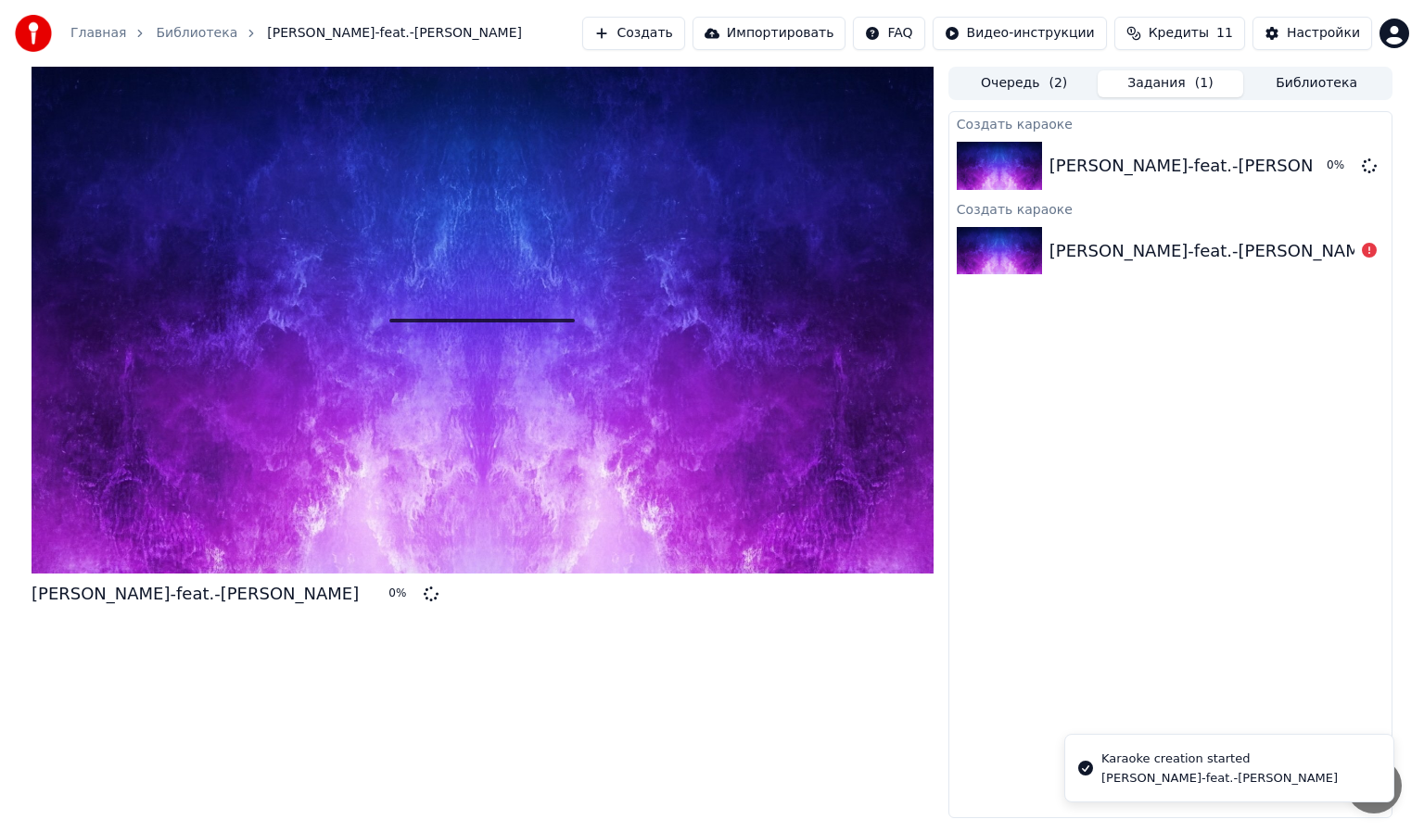
click at [1217, 246] on div "anna-asti-feat.-filipp-kirkorov-khobbi" at bounding box center [1212, 251] width 327 height 26
click at [1291, 255] on div "anna-asti-feat.-filipp-kirkorov-khobbi" at bounding box center [1212, 251] width 327 height 26
drag, startPoint x: 1303, startPoint y: 250, endPoint x: 1086, endPoint y: 242, distance: 217.1
click at [1086, 242] on div "anna-asti-feat.-filipp-kirkorov-khobbi" at bounding box center [1212, 251] width 327 height 26
drag, startPoint x: 1089, startPoint y: 242, endPoint x: 1230, endPoint y: 244, distance: 140.9
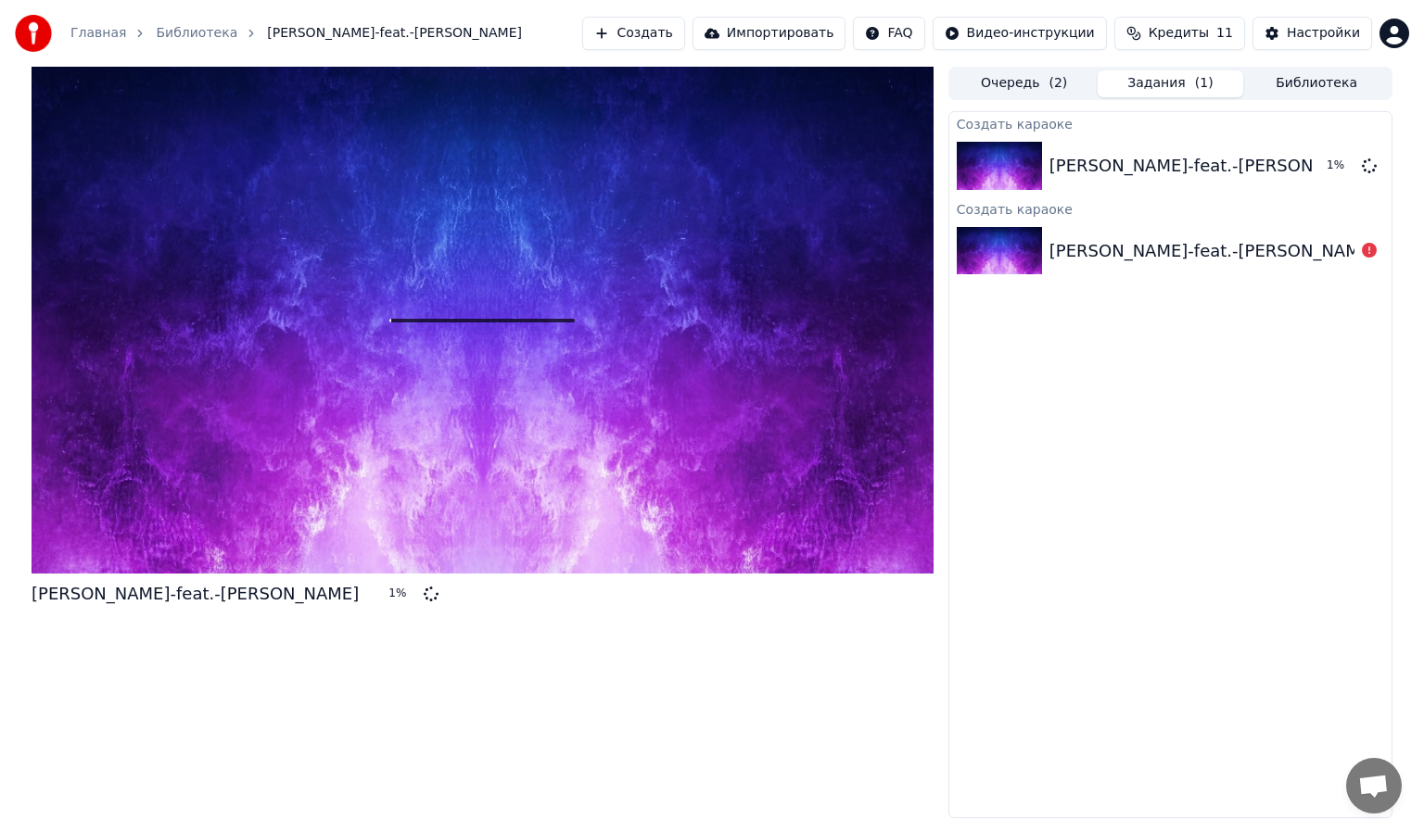
click at [1222, 245] on div "anna-asti-feat.-filipp-kirkorov-khobbi" at bounding box center [1212, 251] width 327 height 26
click at [538, 8] on div "Главная Библиотека anna-asti-feat.-filipp-kirkorov-khobbi Создать Импортировать…" at bounding box center [712, 33] width 1424 height 67
click at [1036, 95] on button "Очередь ( 2 )" at bounding box center [1024, 83] width 146 height 27
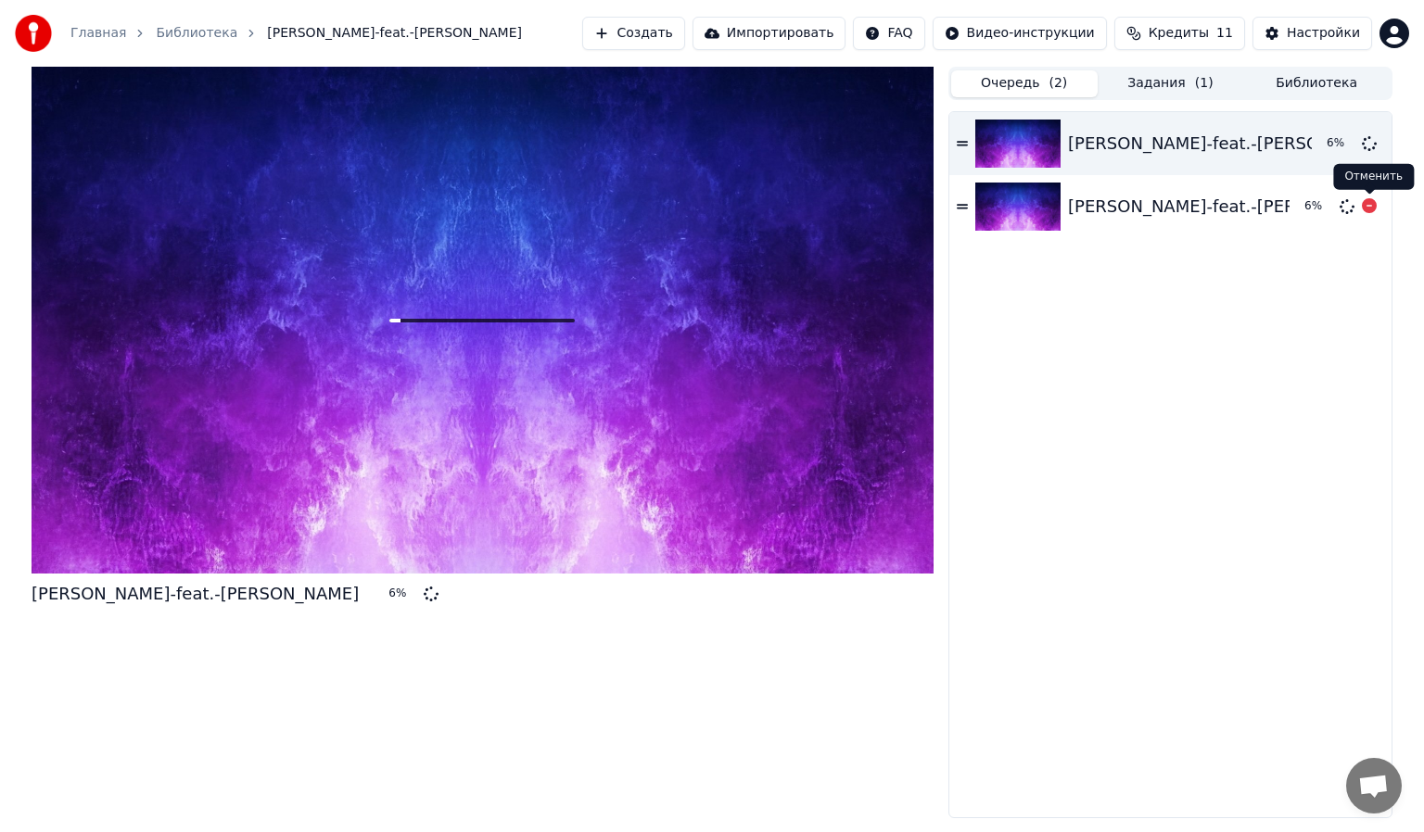
click at [1368, 209] on icon at bounding box center [1369, 205] width 15 height 15
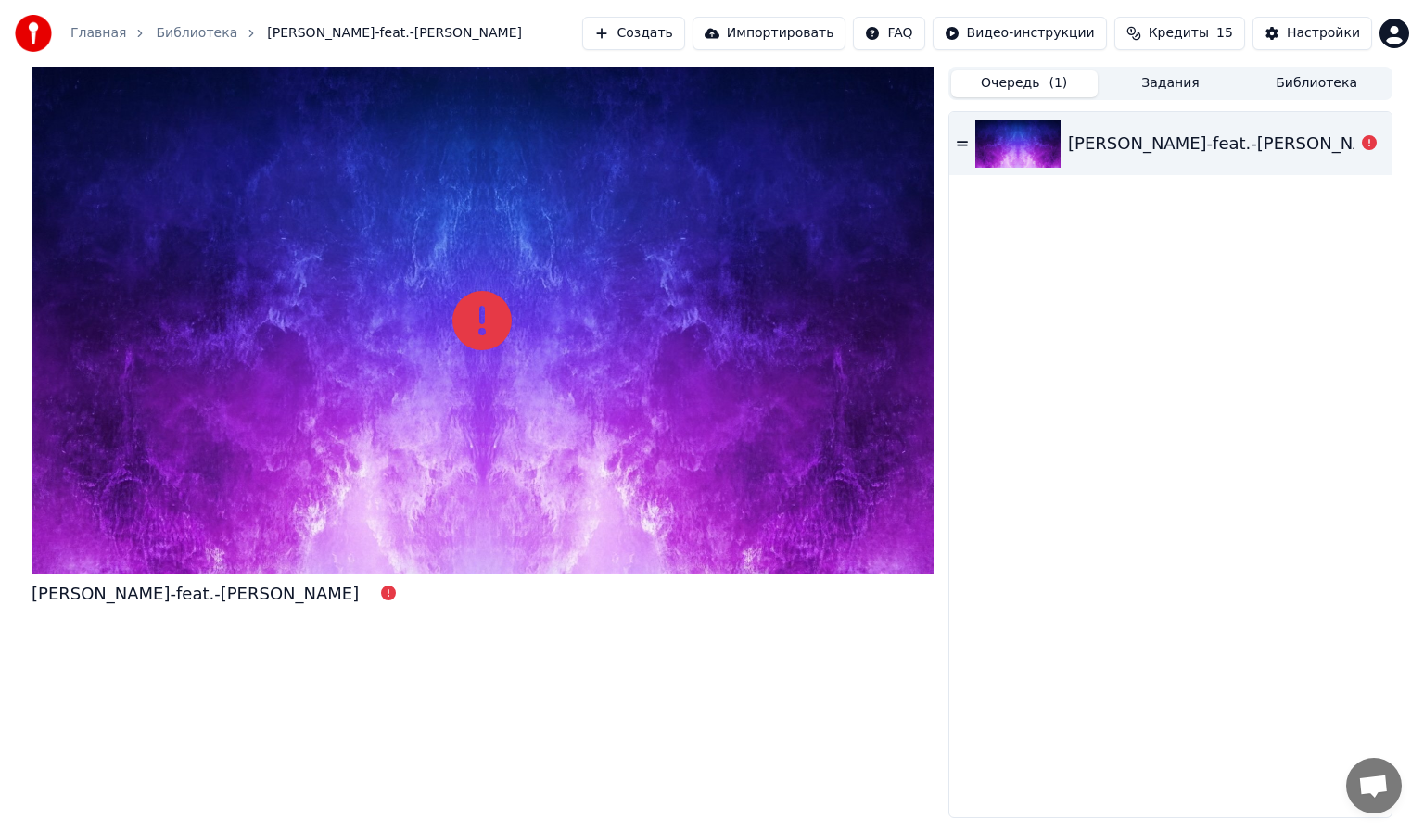
click at [1314, 147] on div "anna-asti-feat.-filipp-kirkorov-khobbi" at bounding box center [1231, 144] width 327 height 26
click at [1364, 148] on icon at bounding box center [1369, 142] width 15 height 15
click at [1071, 95] on button "Очередь ( 1 )" at bounding box center [1024, 83] width 146 height 27
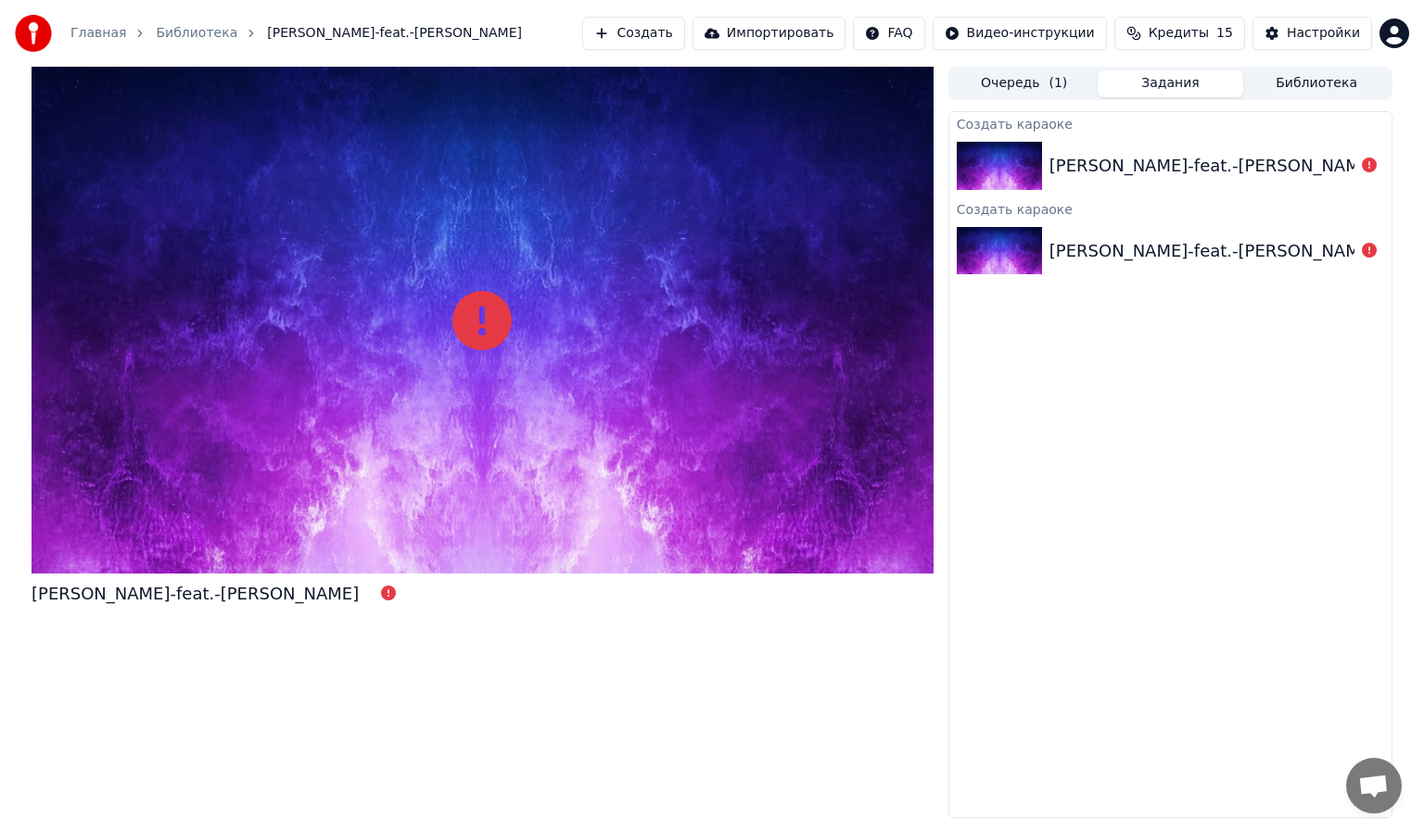
click at [1153, 93] on button "Задания" at bounding box center [1170, 83] width 146 height 27
click at [1040, 67] on div "Очередь ( 1 ) Задания Библиотека" at bounding box center [1170, 83] width 444 height 33
click at [1034, 82] on button "Очередь ( 1 )" at bounding box center [1024, 83] width 146 height 27
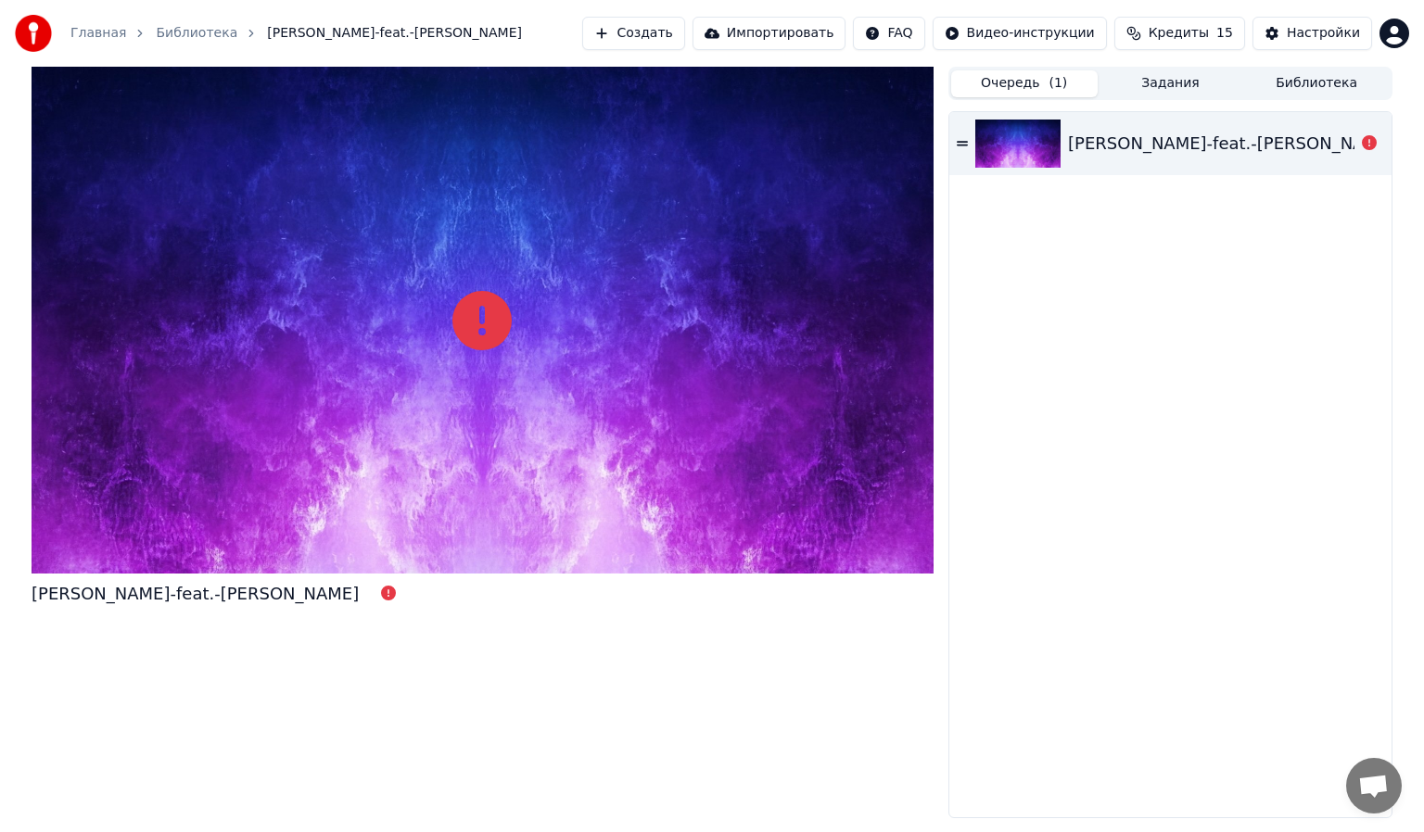
click at [1346, 156] on div "anna-asti-feat.-filipp-kirkorov-khobbi" at bounding box center [1211, 144] width 286 height 26
click at [1359, 146] on div at bounding box center [1369, 144] width 30 height 22
click at [1142, 87] on button "Задания" at bounding box center [1170, 83] width 146 height 27
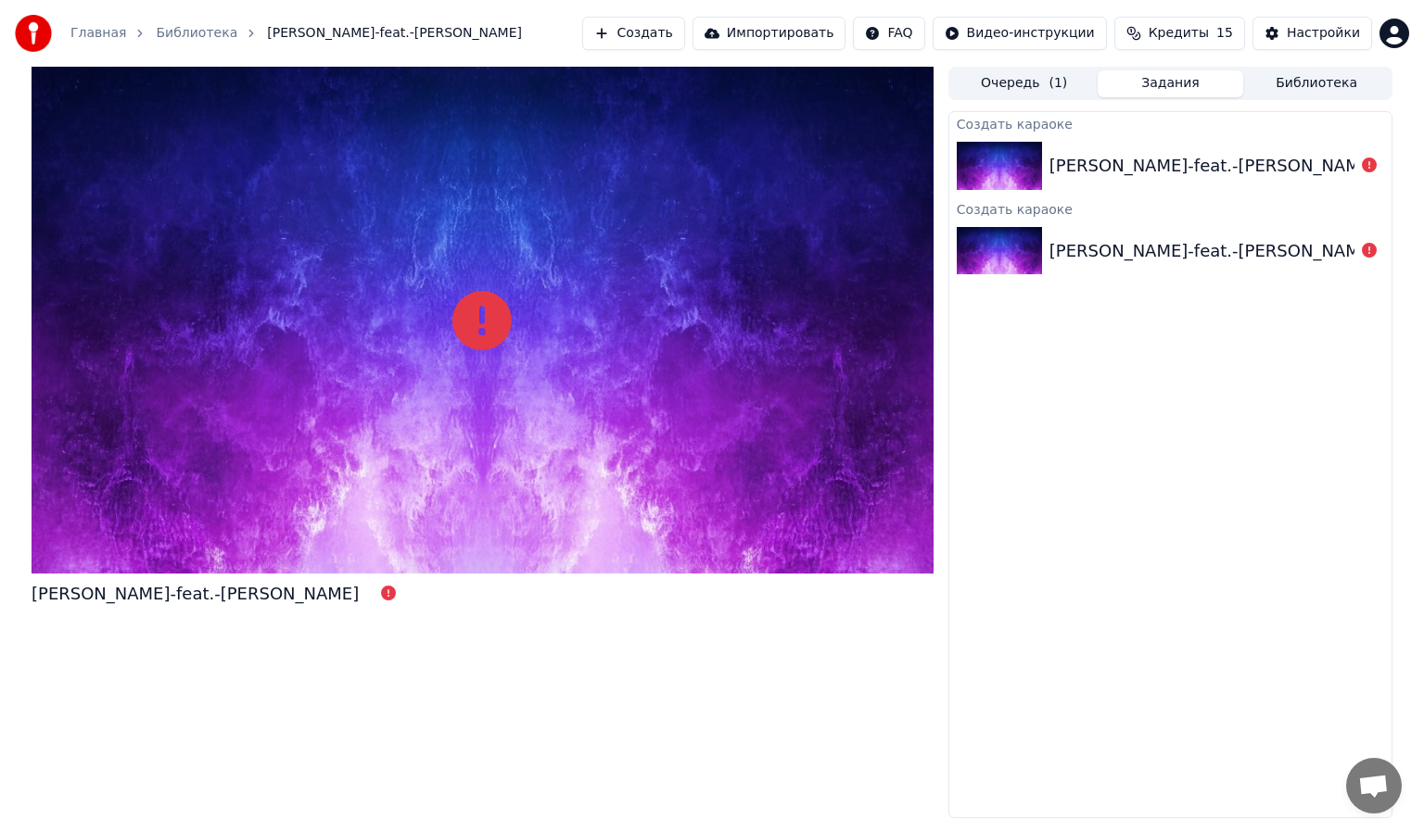
click at [1075, 83] on button "Очередь ( 1 )" at bounding box center [1024, 83] width 146 height 27
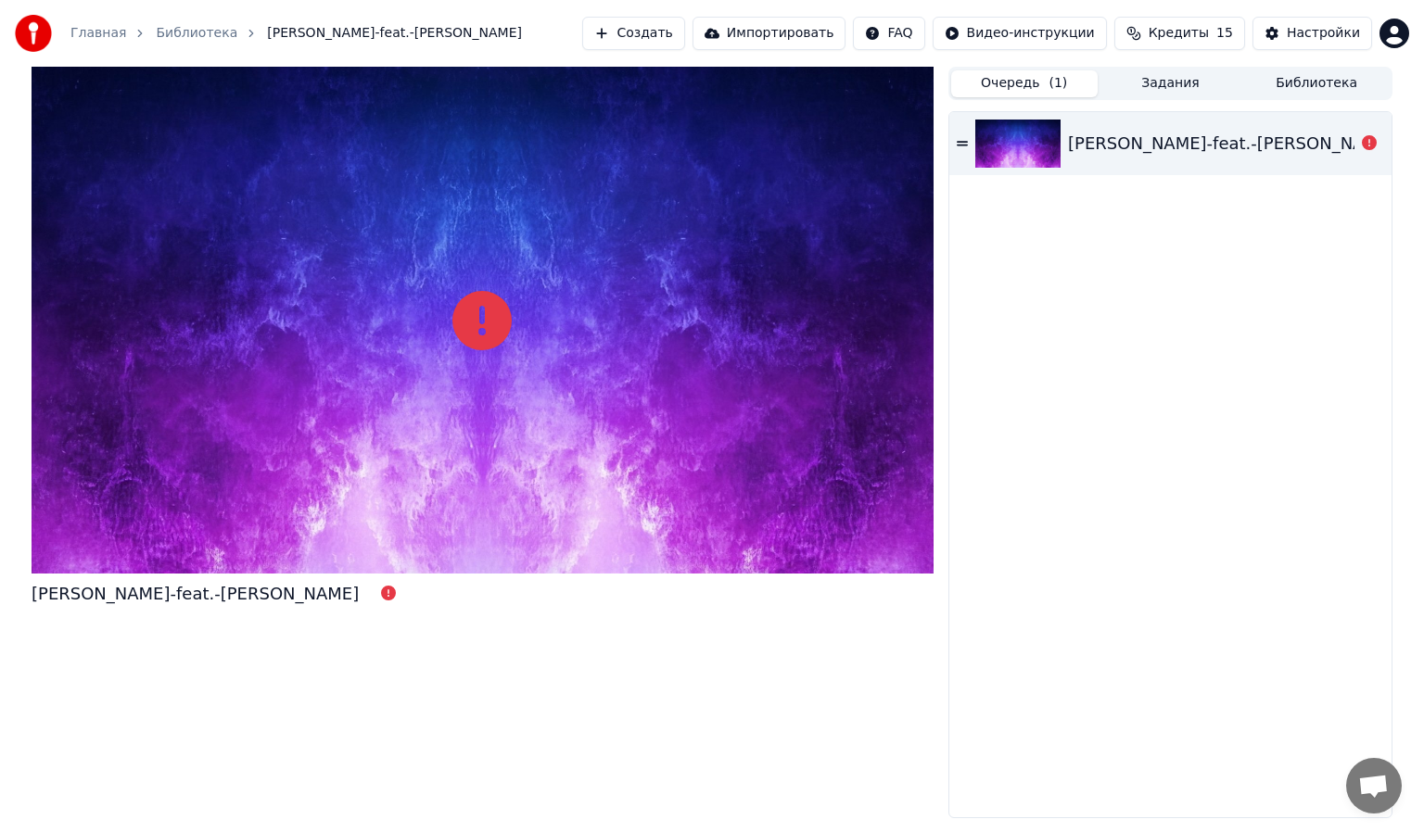
click at [1175, 97] on div "Очередь ( 1 ) Задания Библиотека" at bounding box center [1170, 83] width 444 height 33
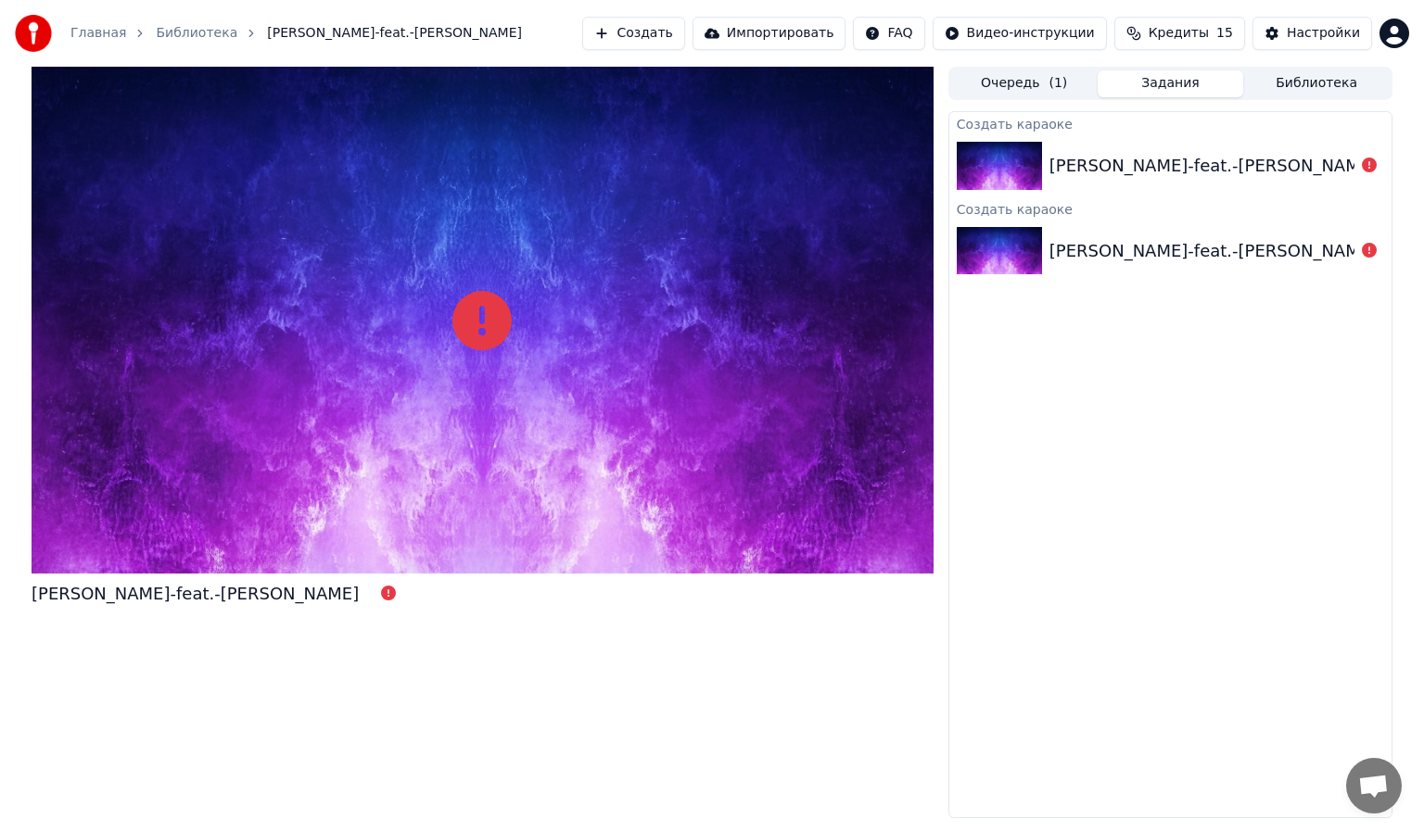
click at [1173, 86] on button "Задания" at bounding box center [1170, 83] width 146 height 27
click at [1367, 163] on icon at bounding box center [1369, 165] width 15 height 15
click at [672, 25] on button "Создать" at bounding box center [633, 33] width 102 height 33
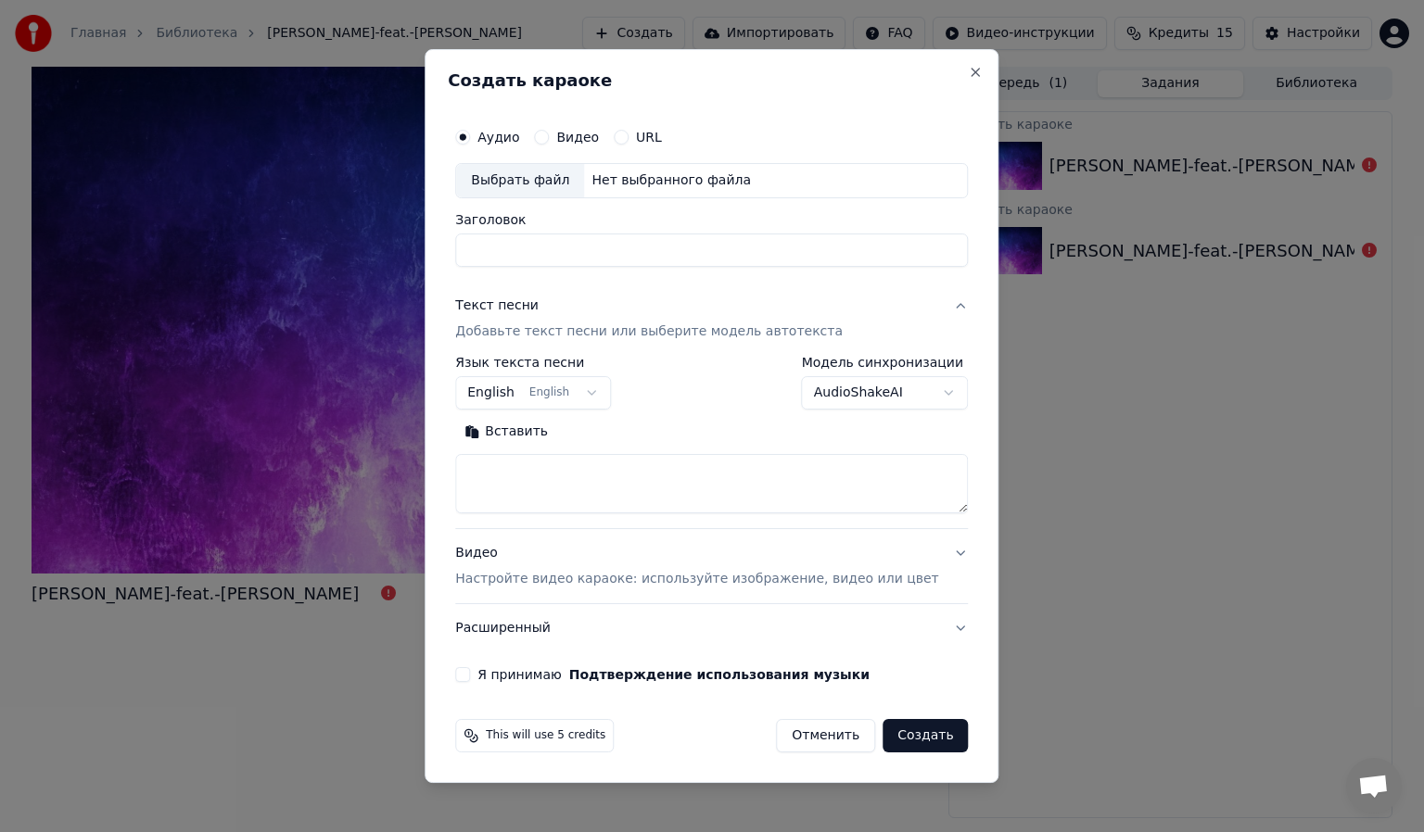
click at [717, 240] on input "Заголовок" at bounding box center [711, 250] width 513 height 33
click at [603, 258] on input "Заголовок" at bounding box center [711, 250] width 513 height 33
click at [668, 187] on div "Нет выбранного файла" at bounding box center [671, 180] width 174 height 19
type input "**********"
click at [654, 330] on p "Добавьте текст песни или выберите модель автотекста" at bounding box center [648, 332] width 387 height 19
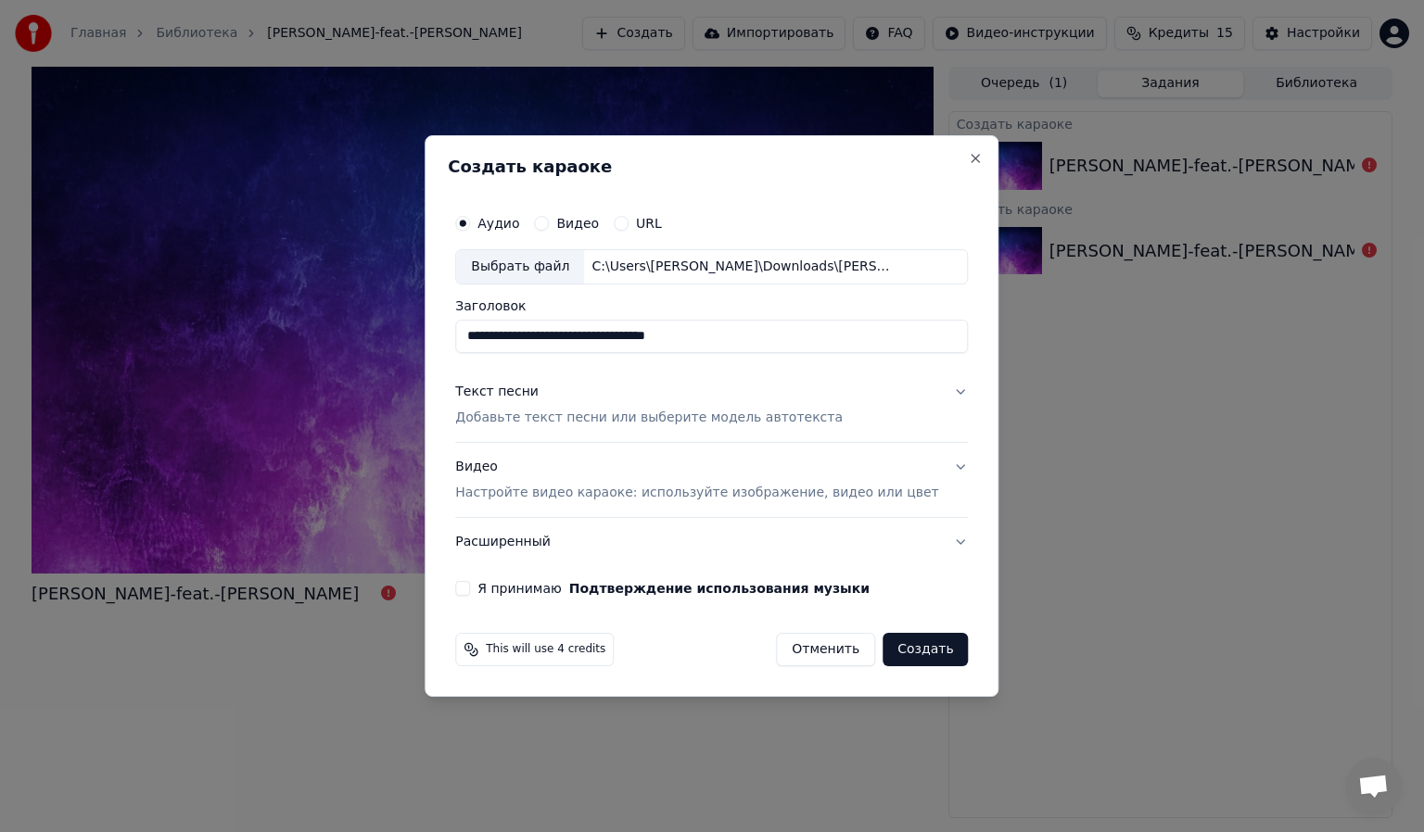
click at [639, 417] on p "Добавьте текст песни или выберите модель автотекста" at bounding box center [648, 418] width 387 height 19
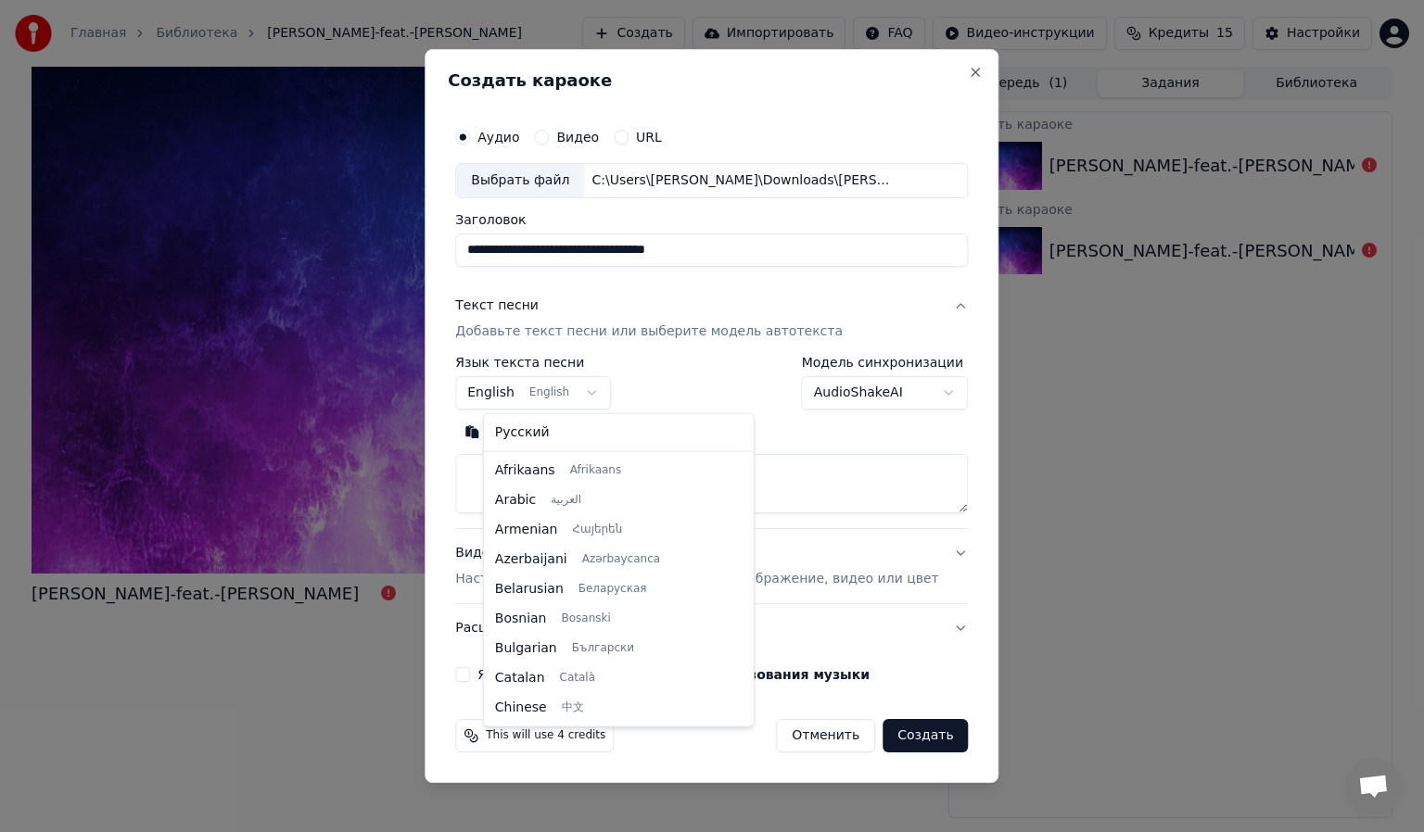
click at [544, 399] on body "**********" at bounding box center [712, 416] width 1424 height 832
select select "**"
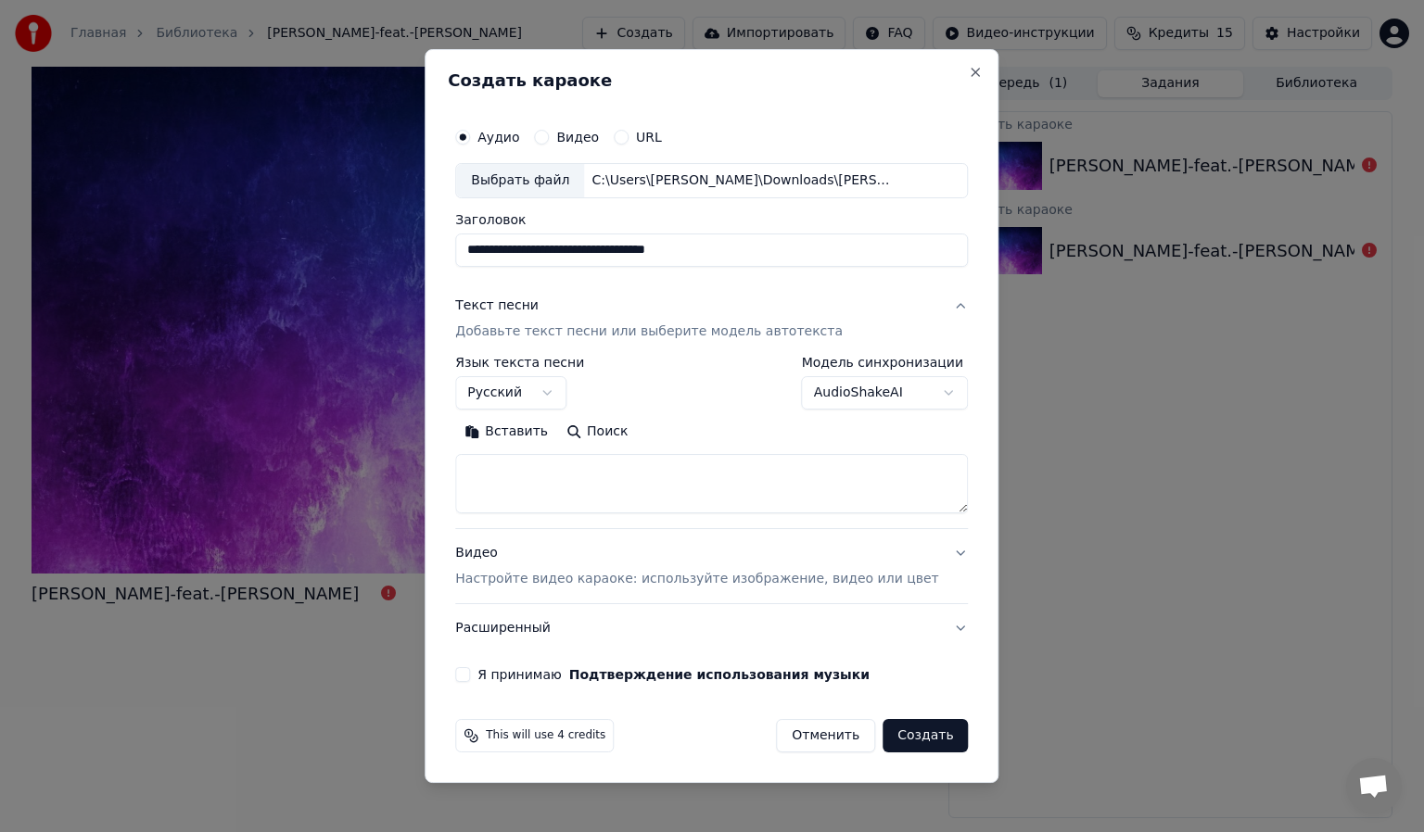
click at [552, 434] on button "Вставить" at bounding box center [506, 432] width 102 height 30
click at [901, 728] on button "Создать" at bounding box center [924, 735] width 85 height 33
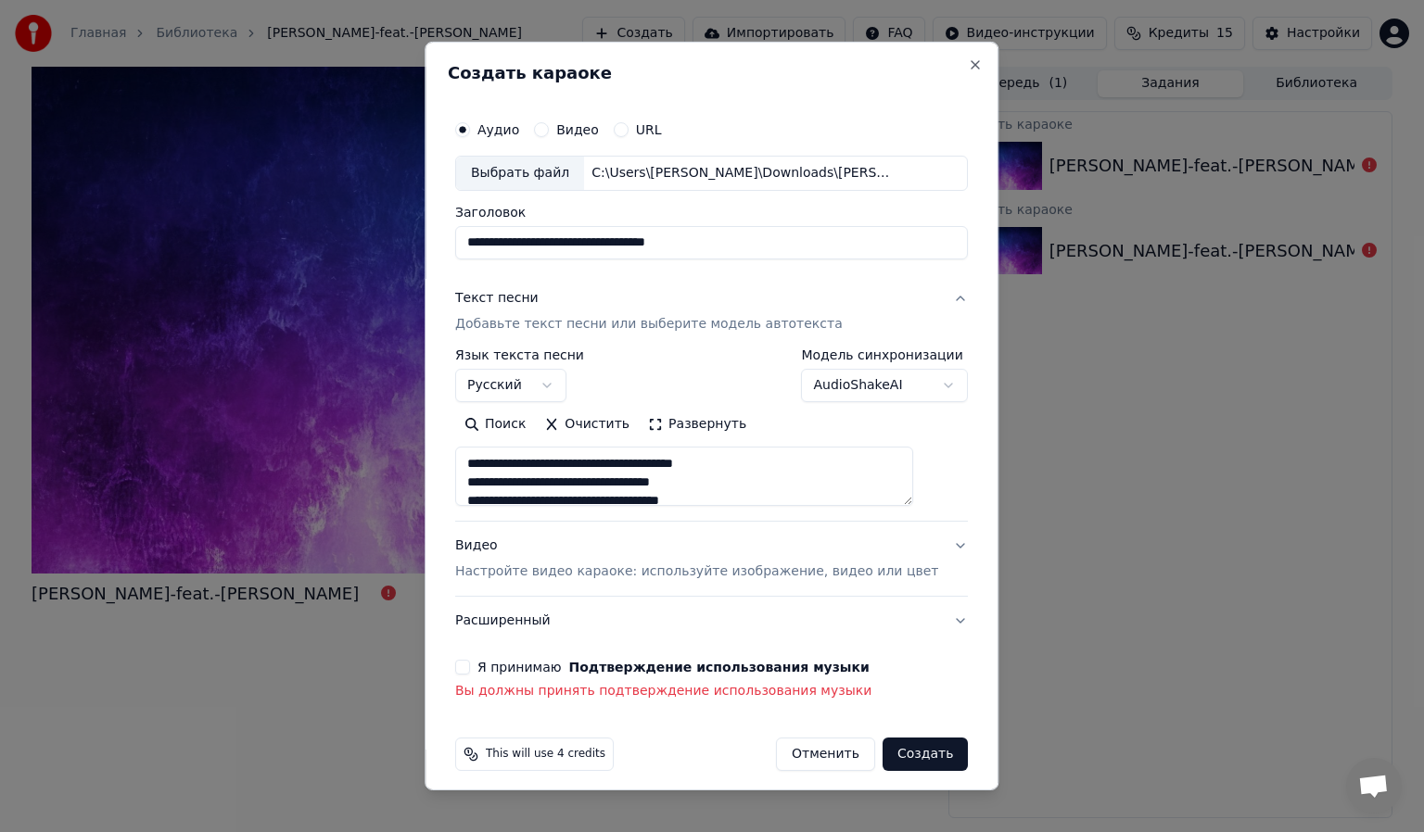
click at [523, 664] on label "Я принимаю Подтверждение использования музыки" at bounding box center [673, 667] width 392 height 13
click at [470, 664] on button "Я принимаю Подтверждение использования музыки" at bounding box center [462, 667] width 15 height 15
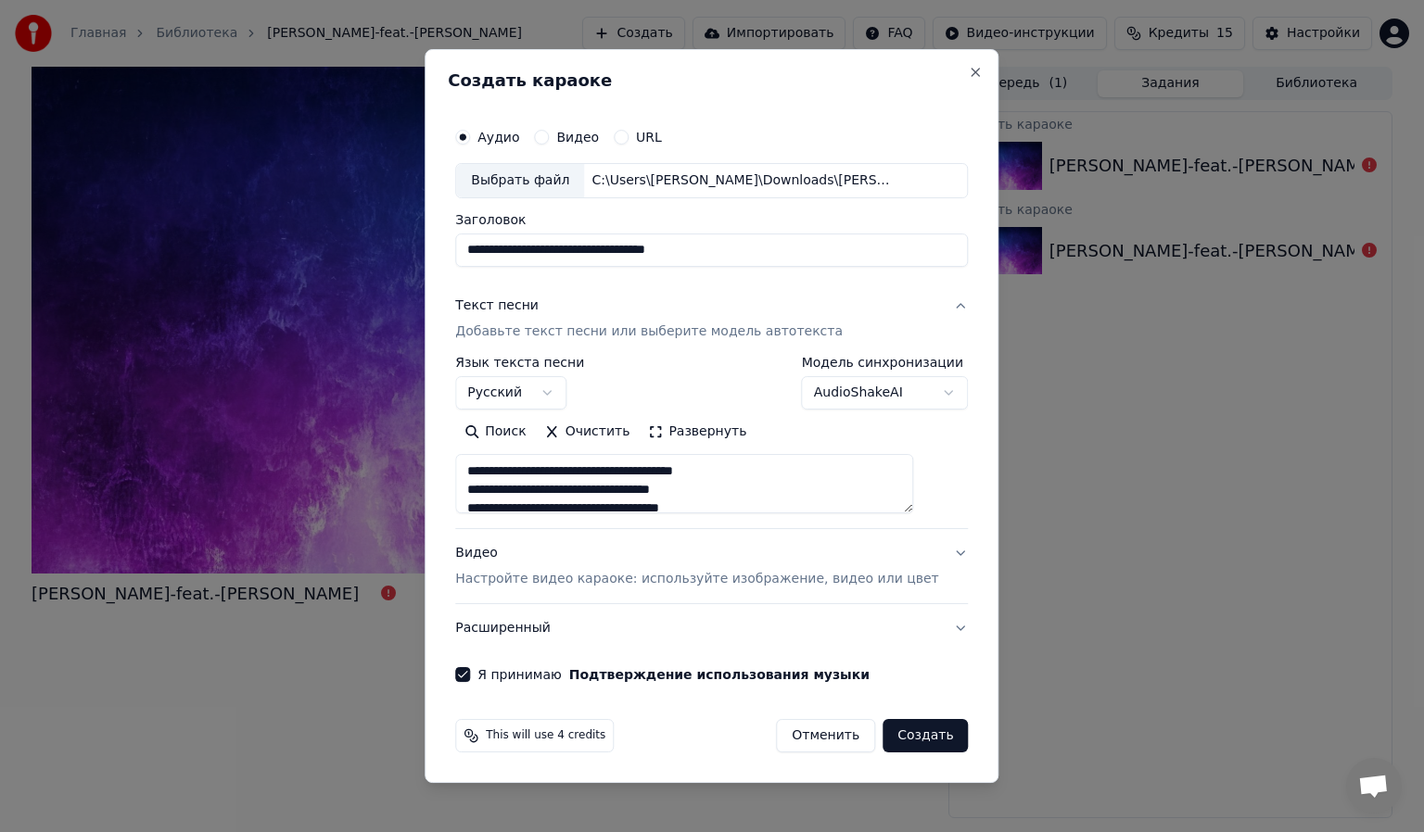
click at [916, 733] on button "Создать" at bounding box center [924, 735] width 85 height 33
type textarea "**********"
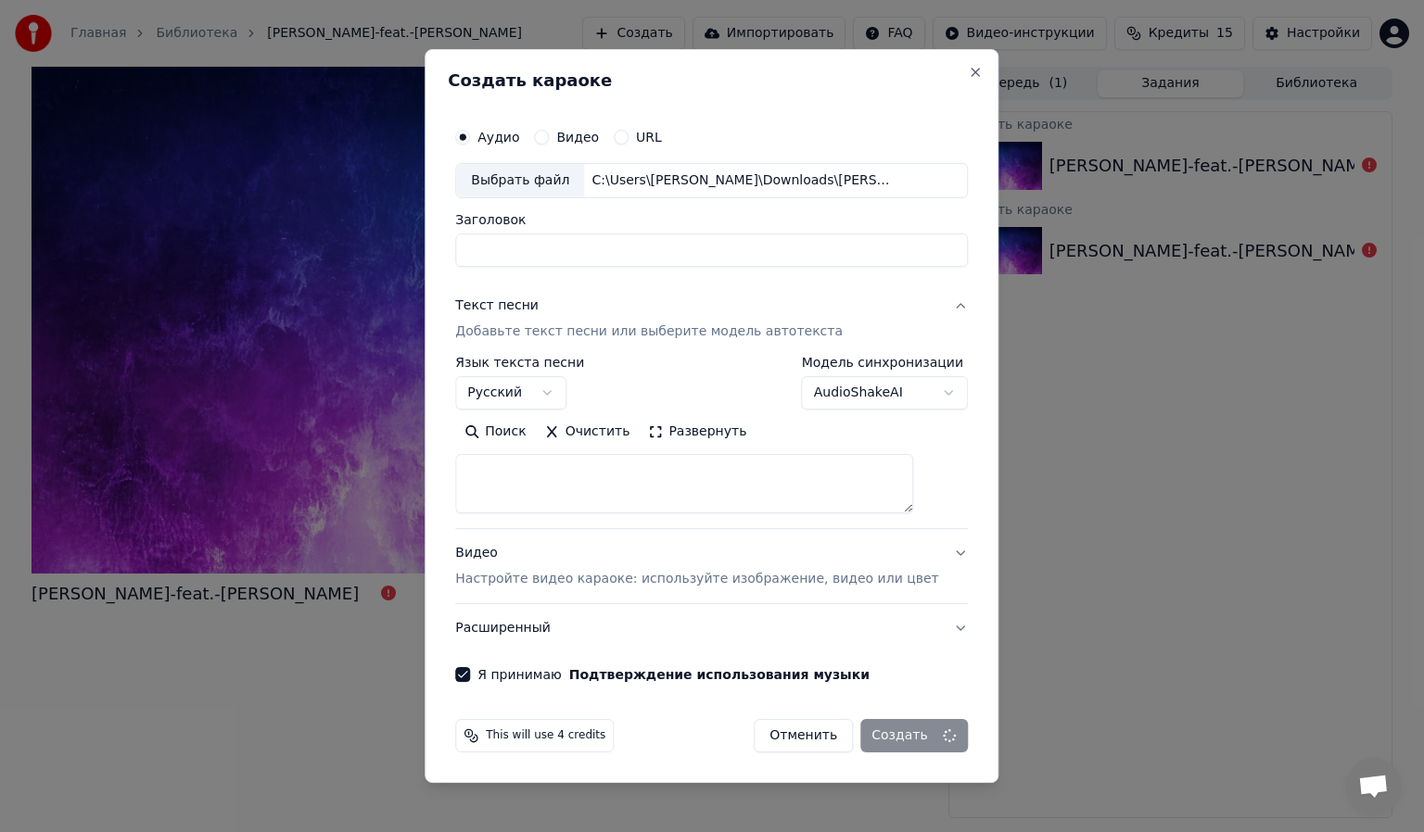
select select
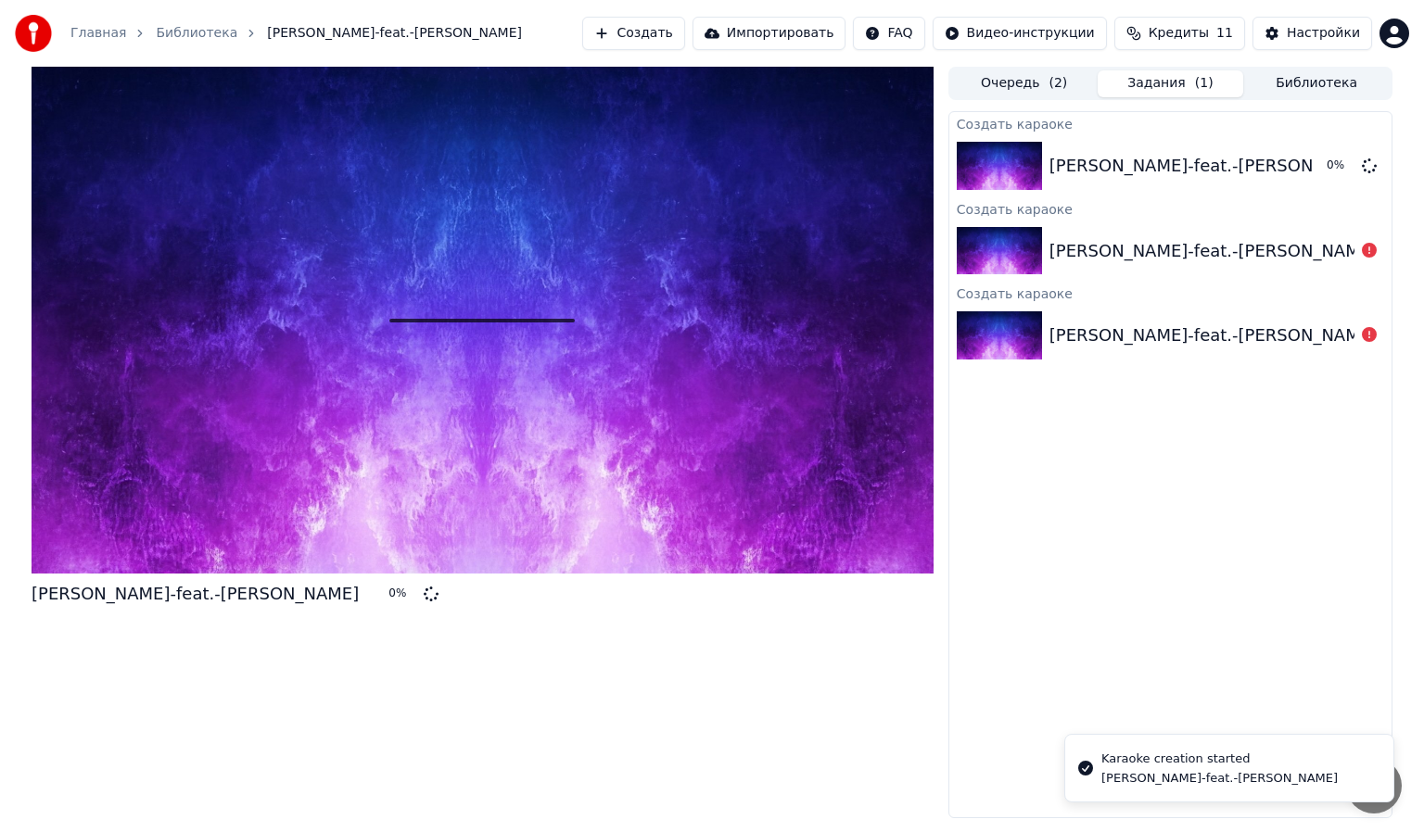
click at [997, 92] on button "Очередь ( 2 )" at bounding box center [1024, 83] width 146 height 27
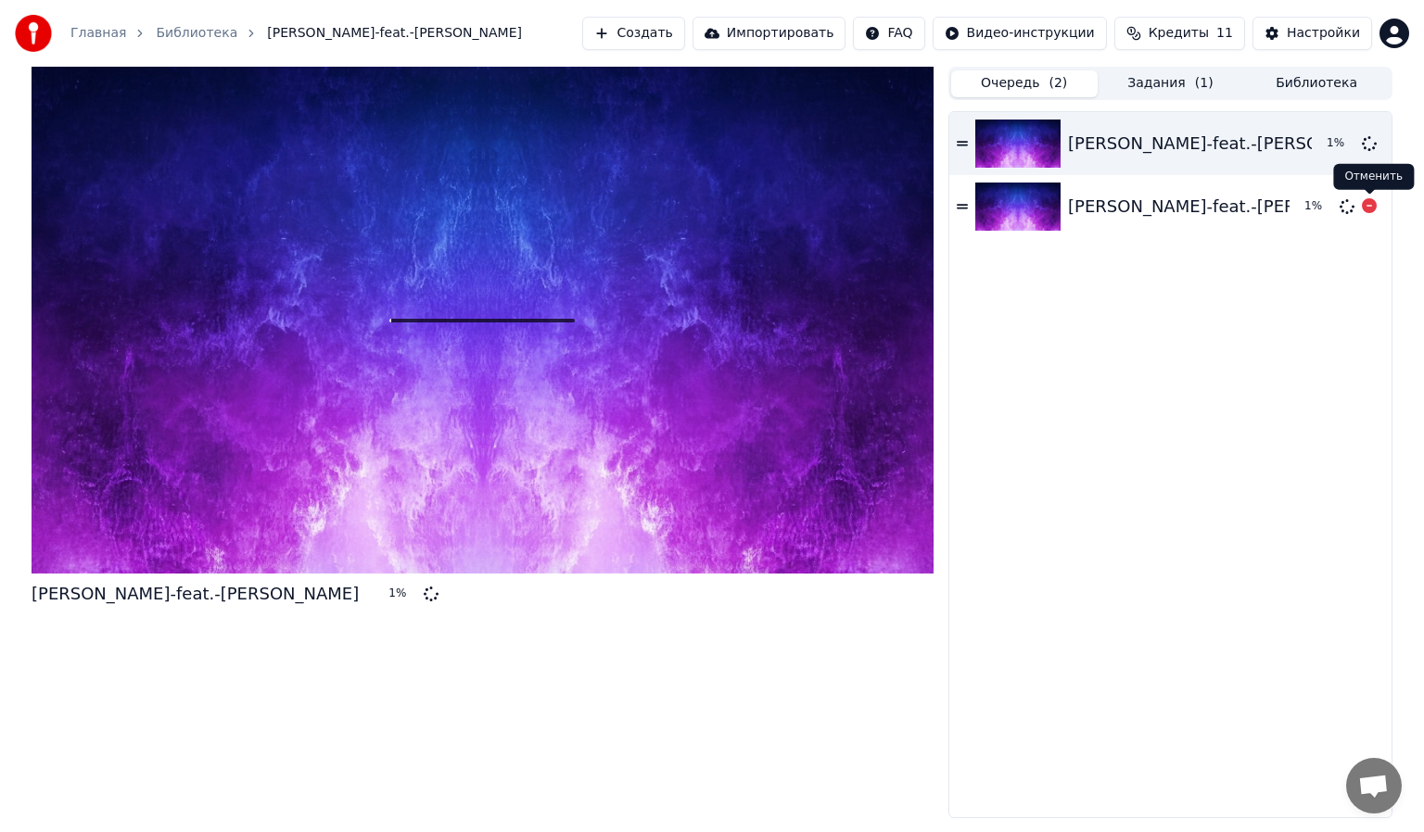
click at [1362, 208] on icon at bounding box center [1369, 205] width 15 height 15
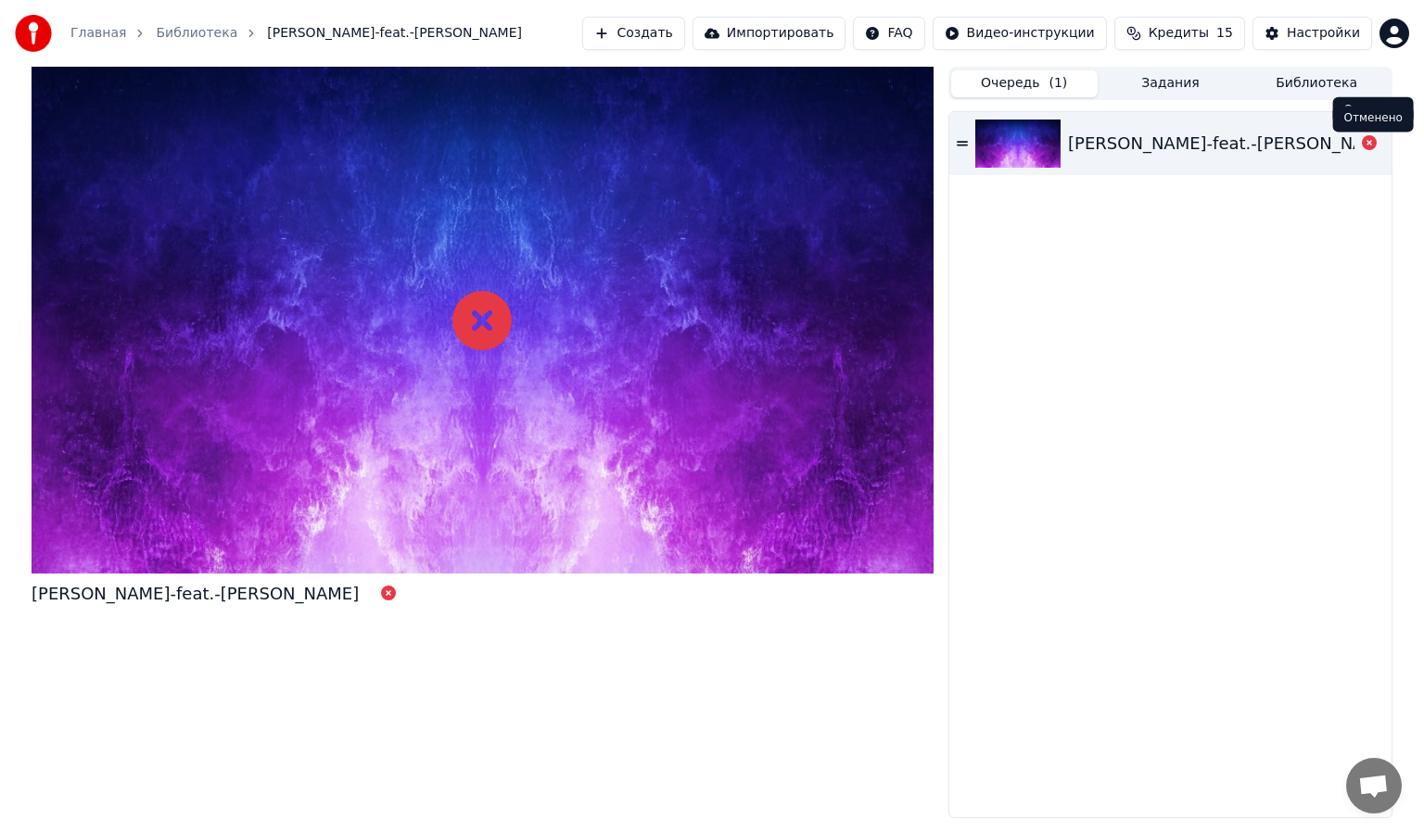
click at [1373, 151] on button at bounding box center [1369, 144] width 15 height 22
click at [660, 50] on div "Главная Библиотека anna-asti-feat.-filipp-kirkorov-khobbi Создать Импортировать…" at bounding box center [712, 33] width 1424 height 67
click at [678, 37] on button "Создать" at bounding box center [633, 33] width 102 height 33
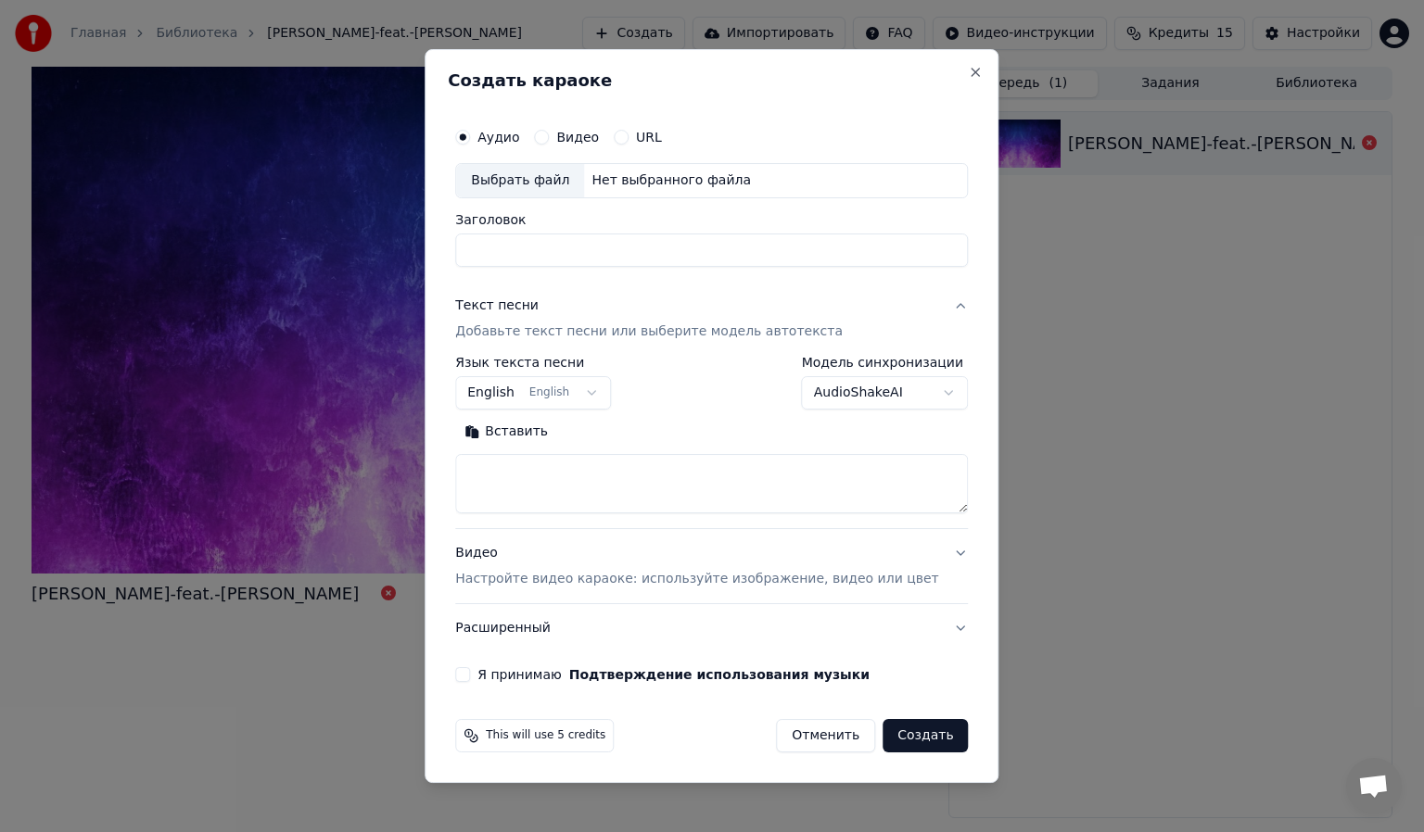
click at [631, 172] on div "Нет выбранного файла" at bounding box center [671, 180] width 174 height 19
type input "**********"
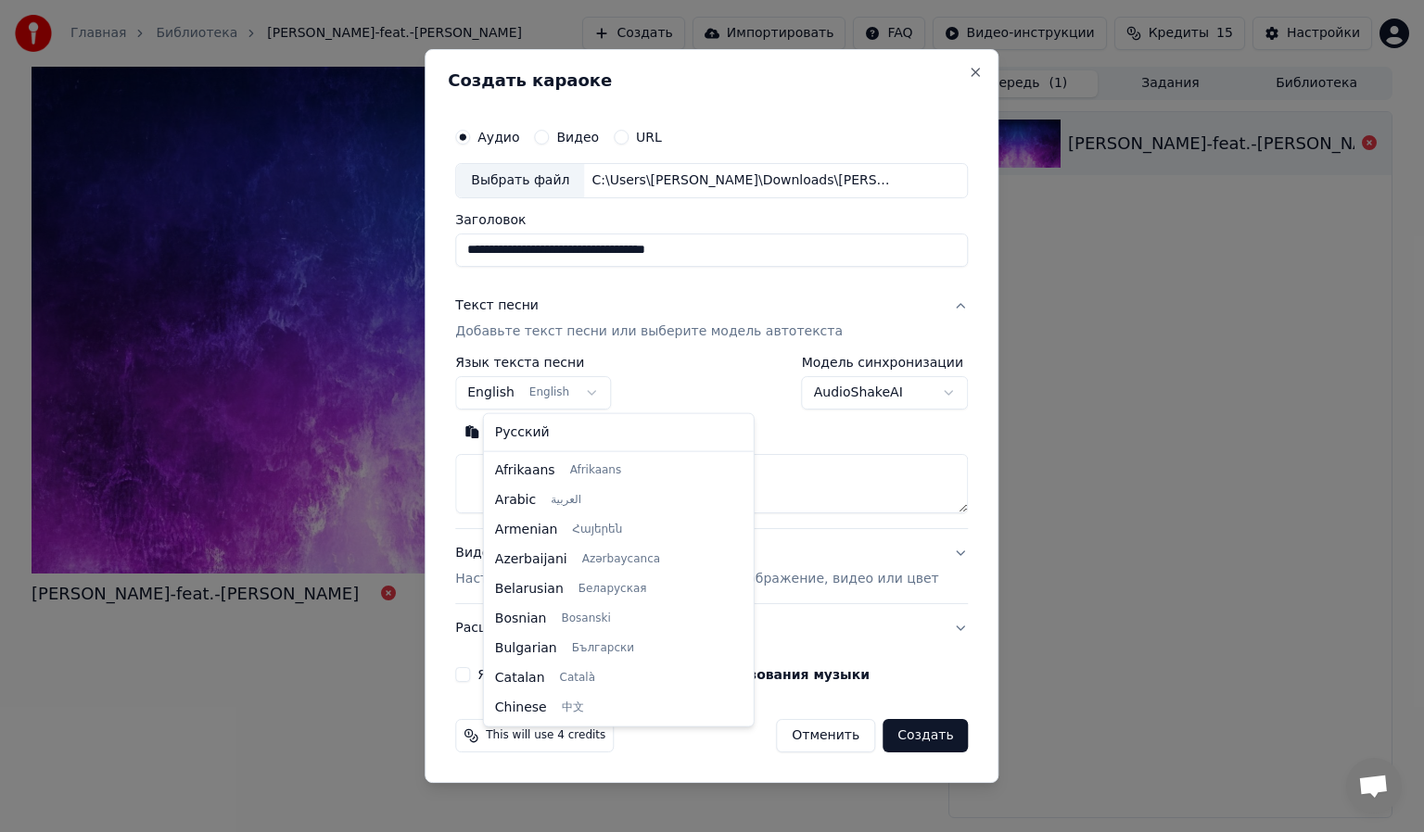
click at [549, 392] on body "**********" at bounding box center [712, 416] width 1424 height 832
select select "**"
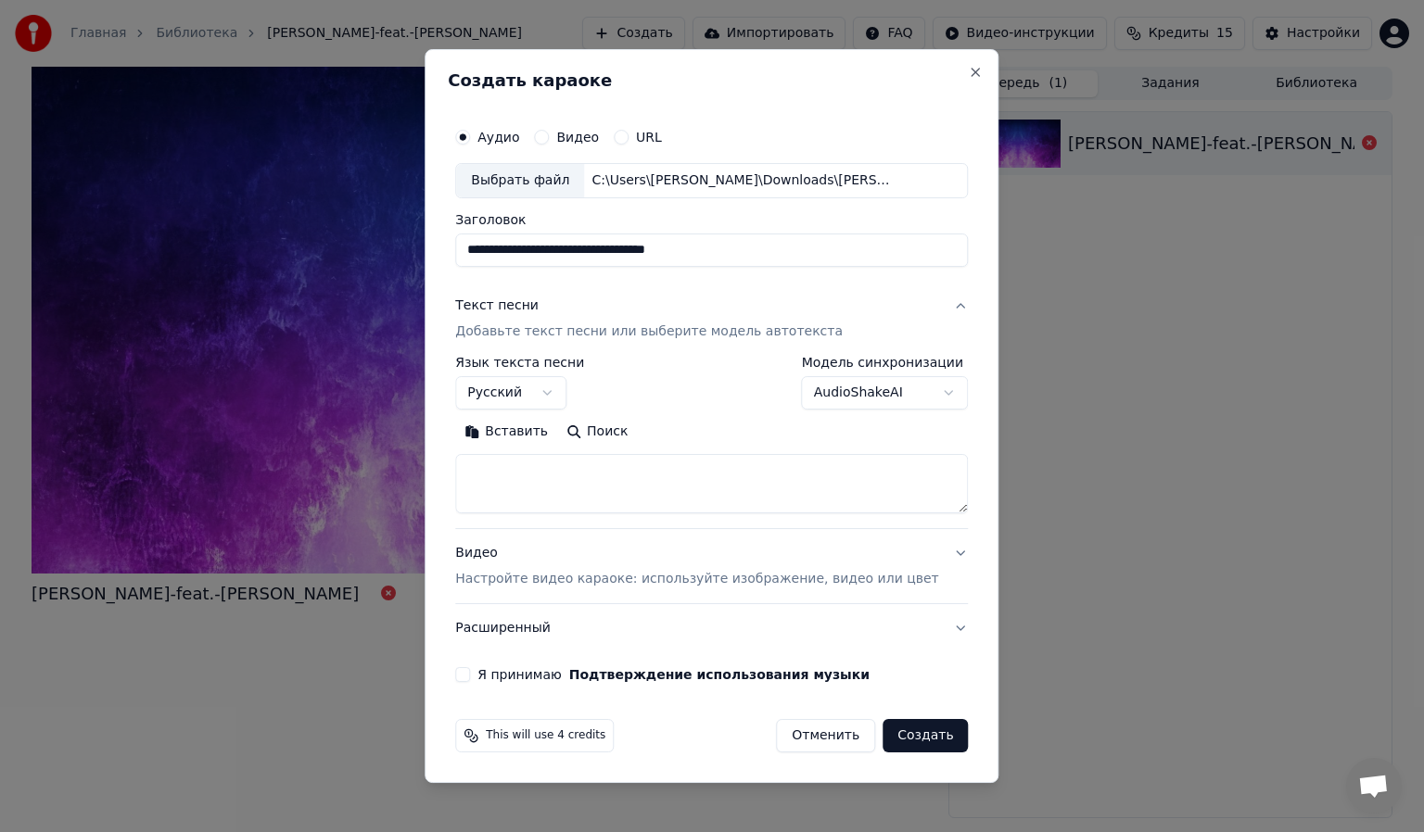
click at [530, 419] on button "Вставить" at bounding box center [506, 432] width 102 height 30
click at [900, 754] on div "This will use 4 credits Отменить Создать" at bounding box center [711, 736] width 527 height 48
click at [899, 719] on button "Создать" at bounding box center [924, 735] width 85 height 33
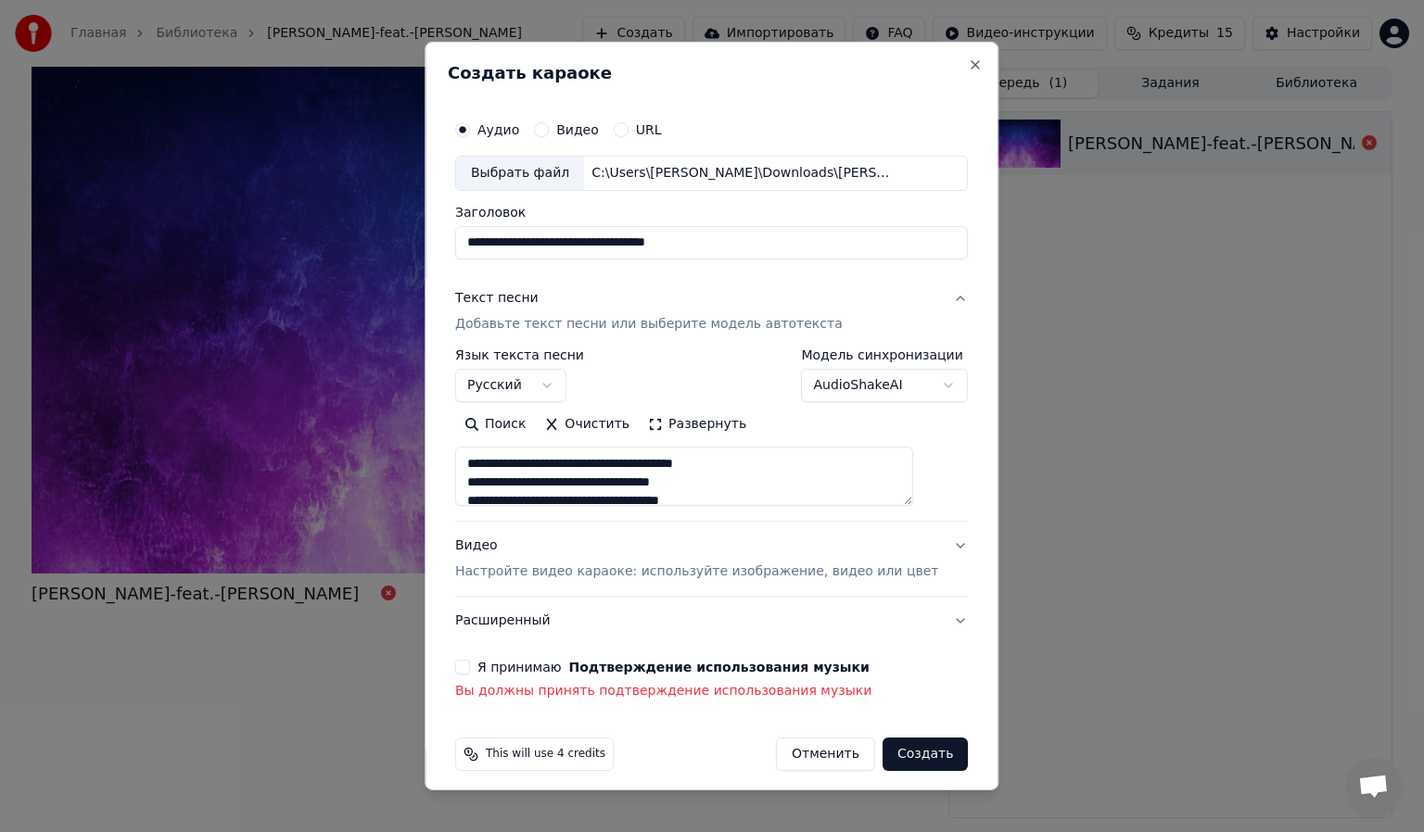
click at [470, 668] on button "Я принимаю Подтверждение использования музыки" at bounding box center [462, 667] width 15 height 15
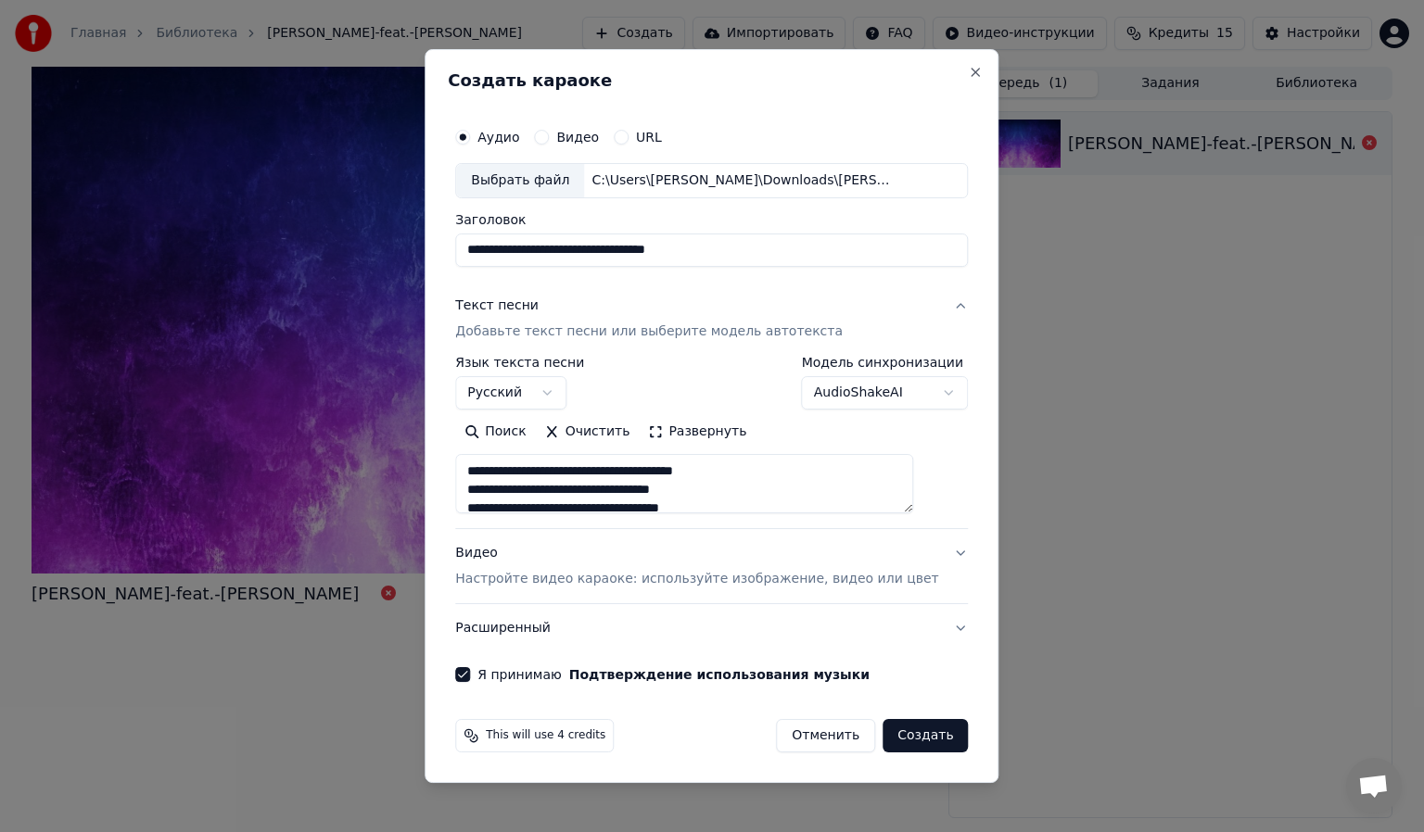
click at [922, 736] on button "Создать" at bounding box center [924, 735] width 85 height 33
type textarea "**********"
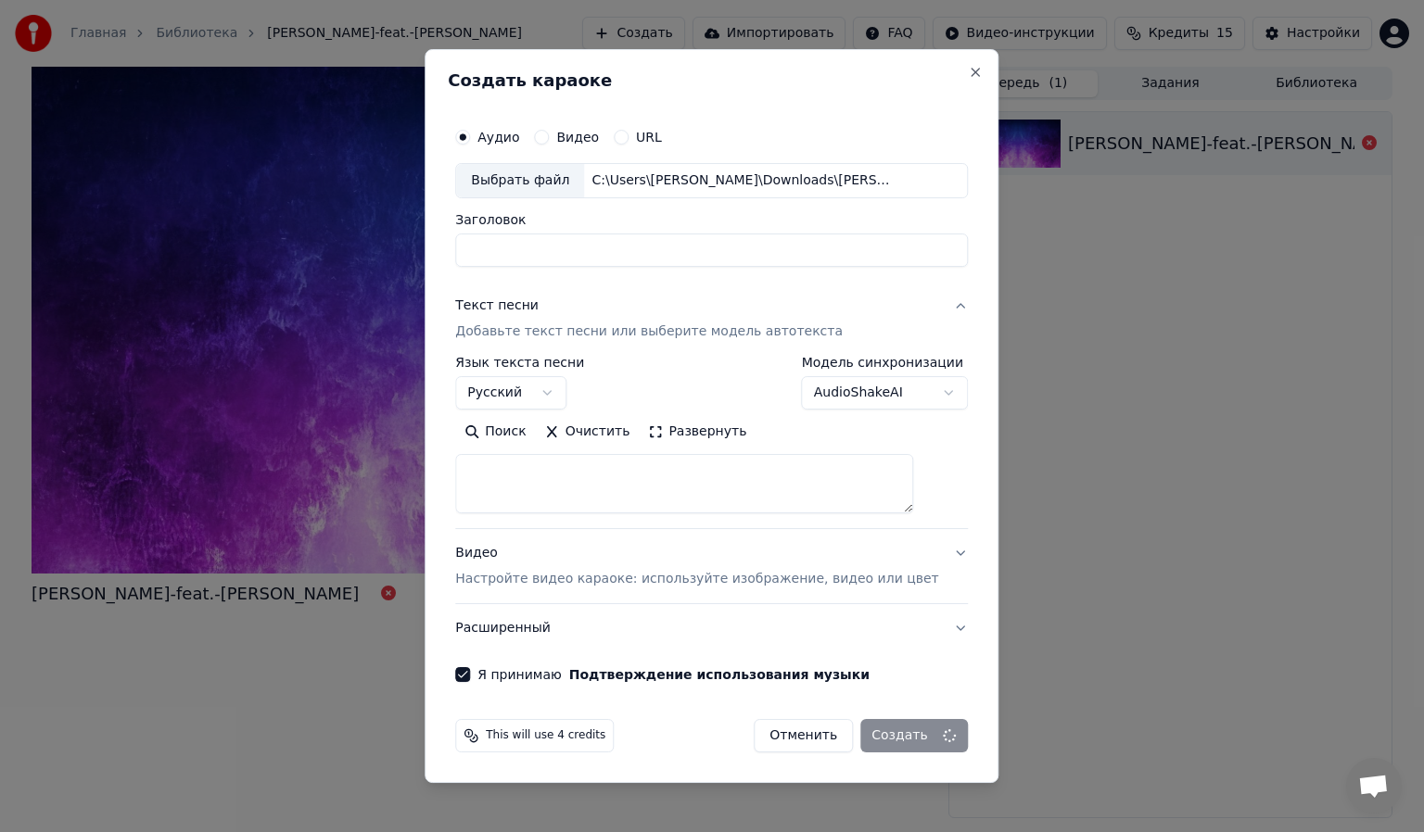
select select
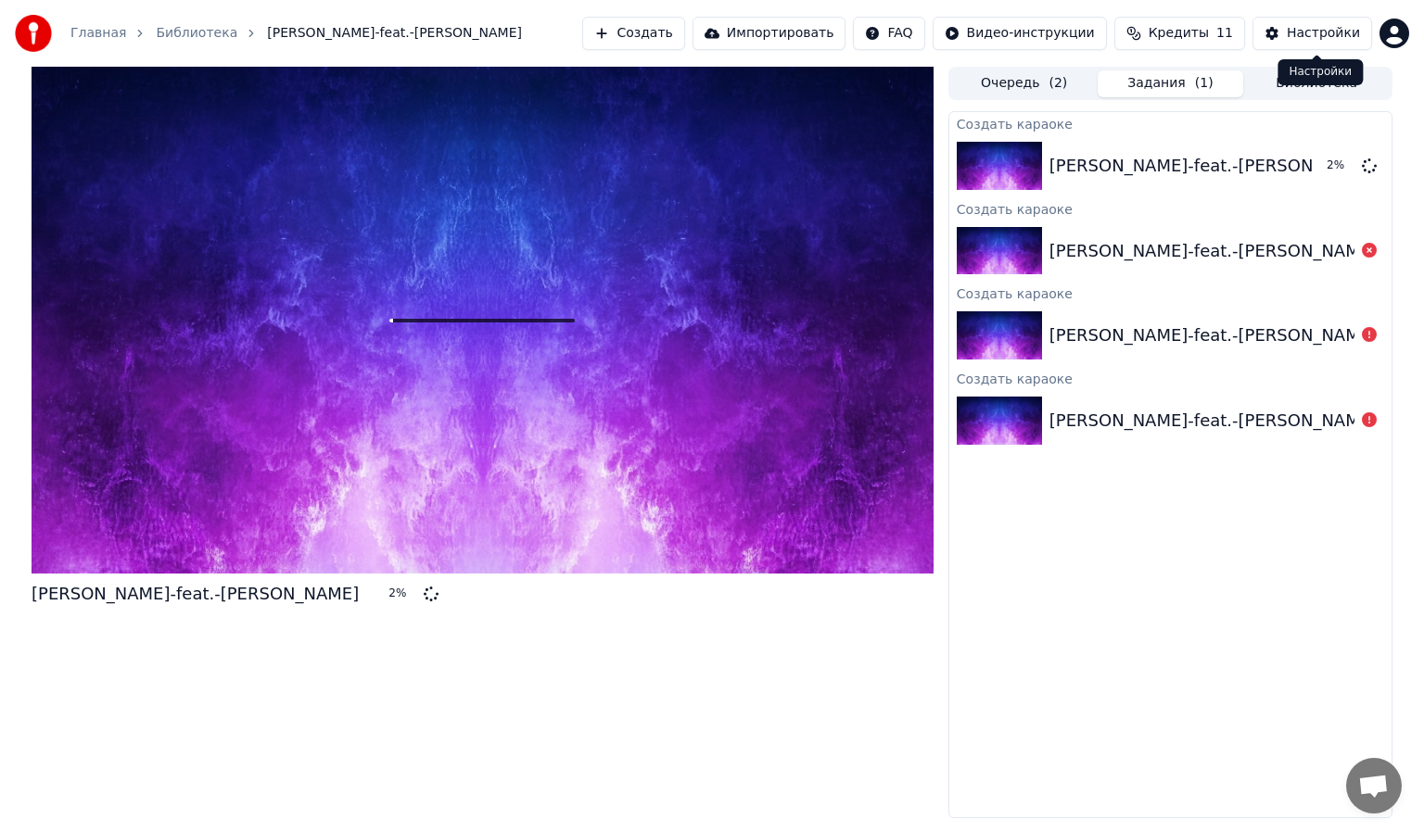
click at [1312, 24] on div "Настройки" at bounding box center [1323, 33] width 73 height 19
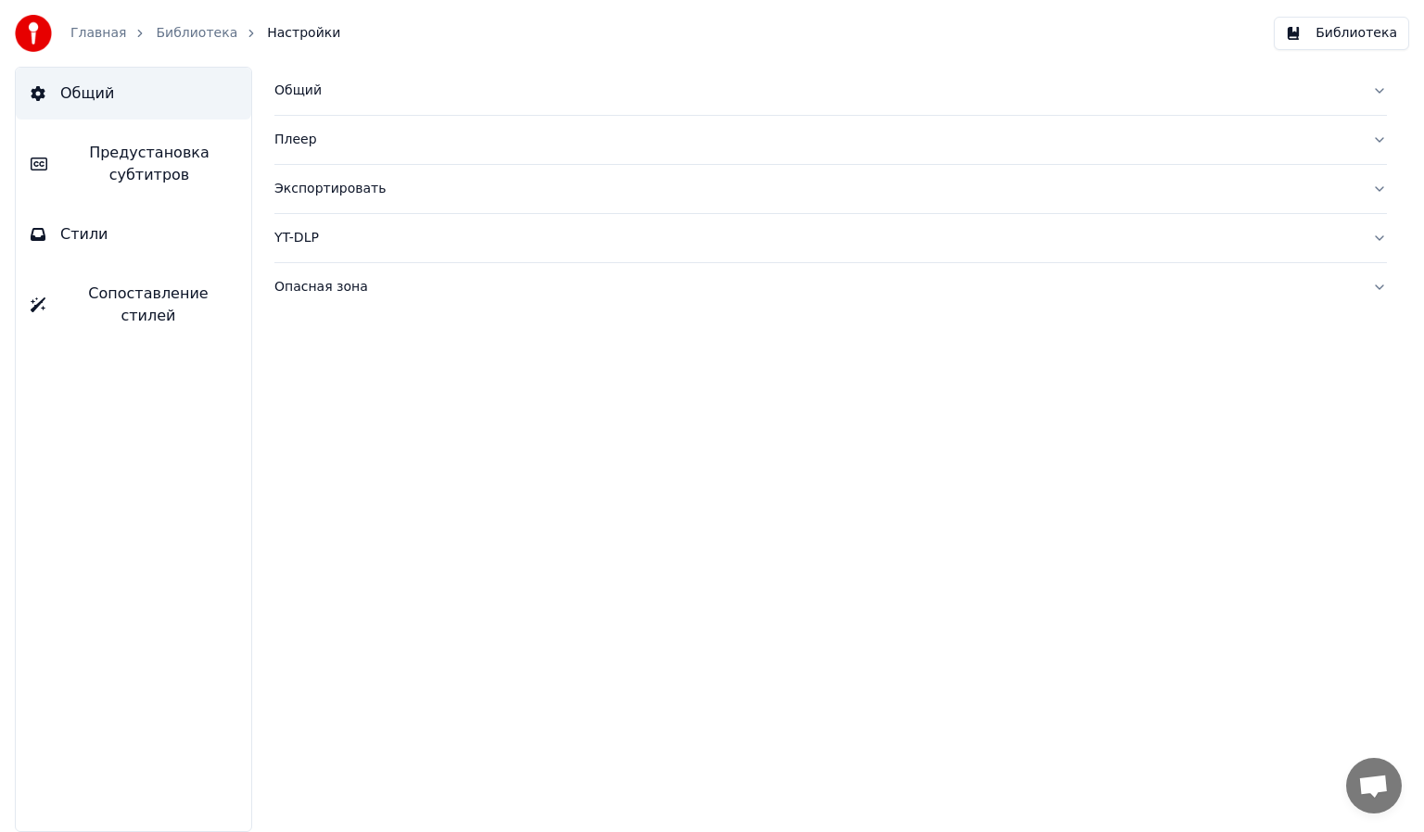
click at [94, 38] on link "Главная" at bounding box center [98, 33] width 56 height 19
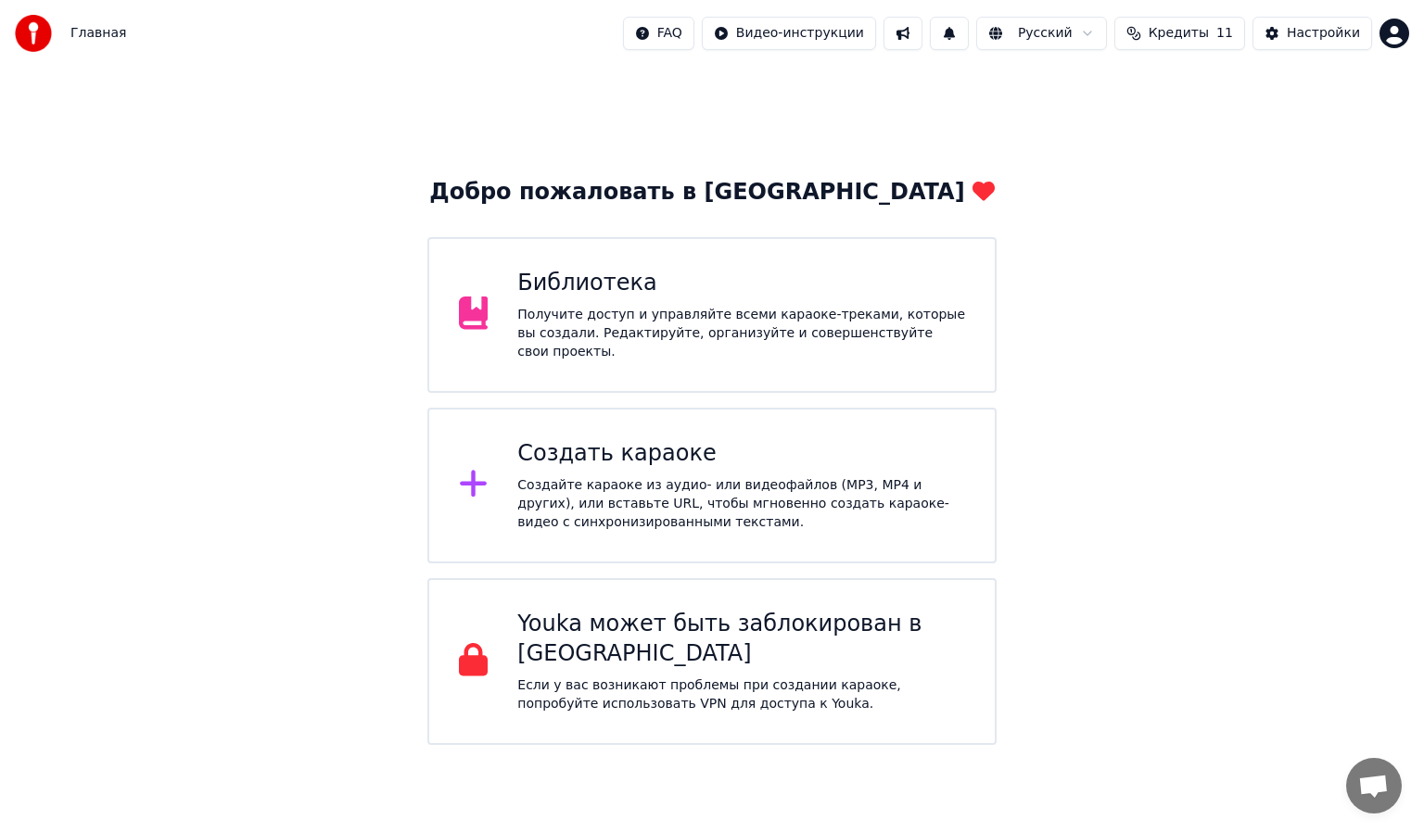
click at [767, 332] on div "Получите доступ и управляйте всеми караоке-треками, которые вы создали. Редакти…" at bounding box center [741, 334] width 448 height 56
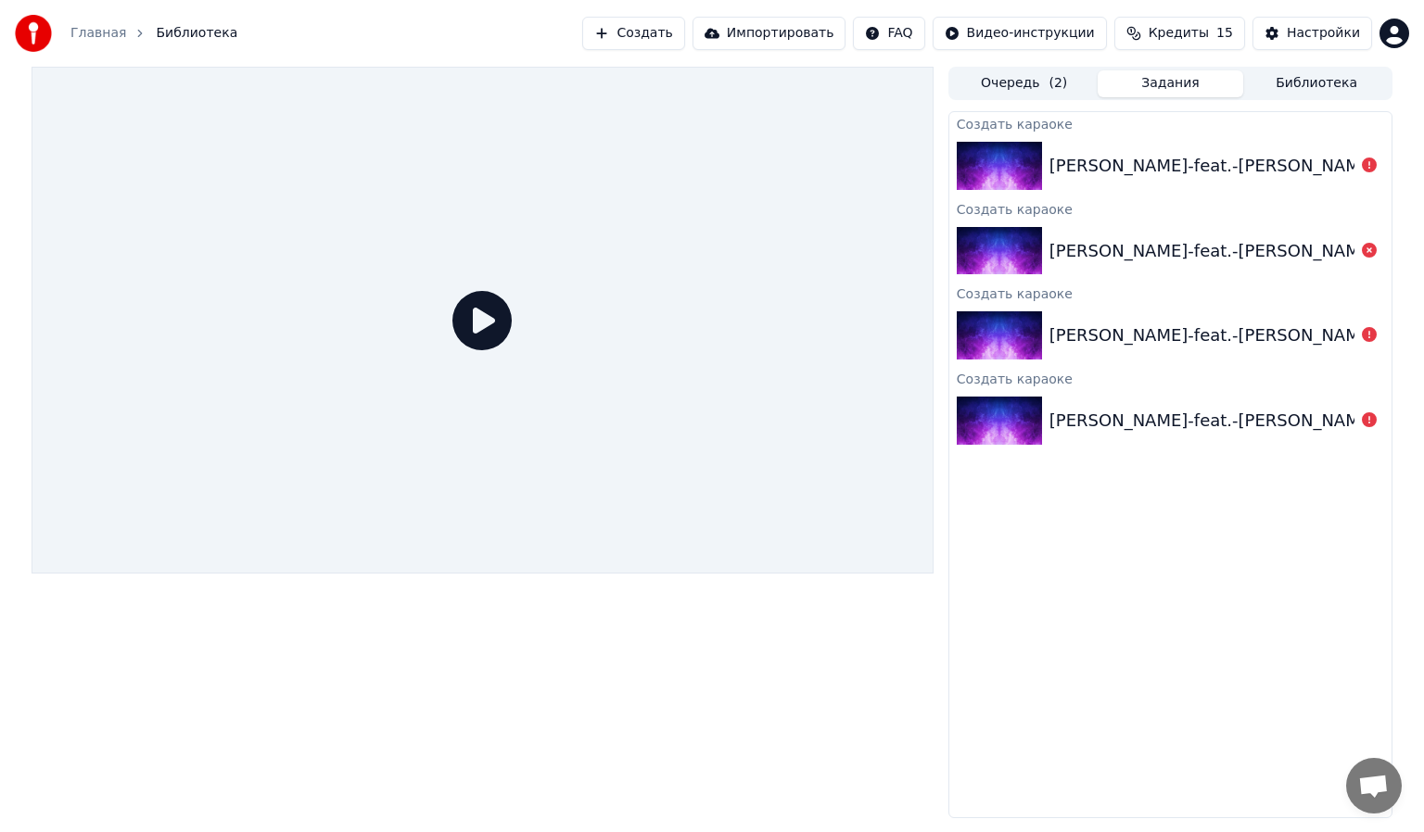
click at [482, 330] on icon at bounding box center [481, 320] width 59 height 59
click at [501, 319] on icon at bounding box center [481, 320] width 59 height 59
drag, startPoint x: 501, startPoint y: 319, endPoint x: 624, endPoint y: 345, distance: 126.0
click at [502, 319] on icon at bounding box center [481, 320] width 59 height 59
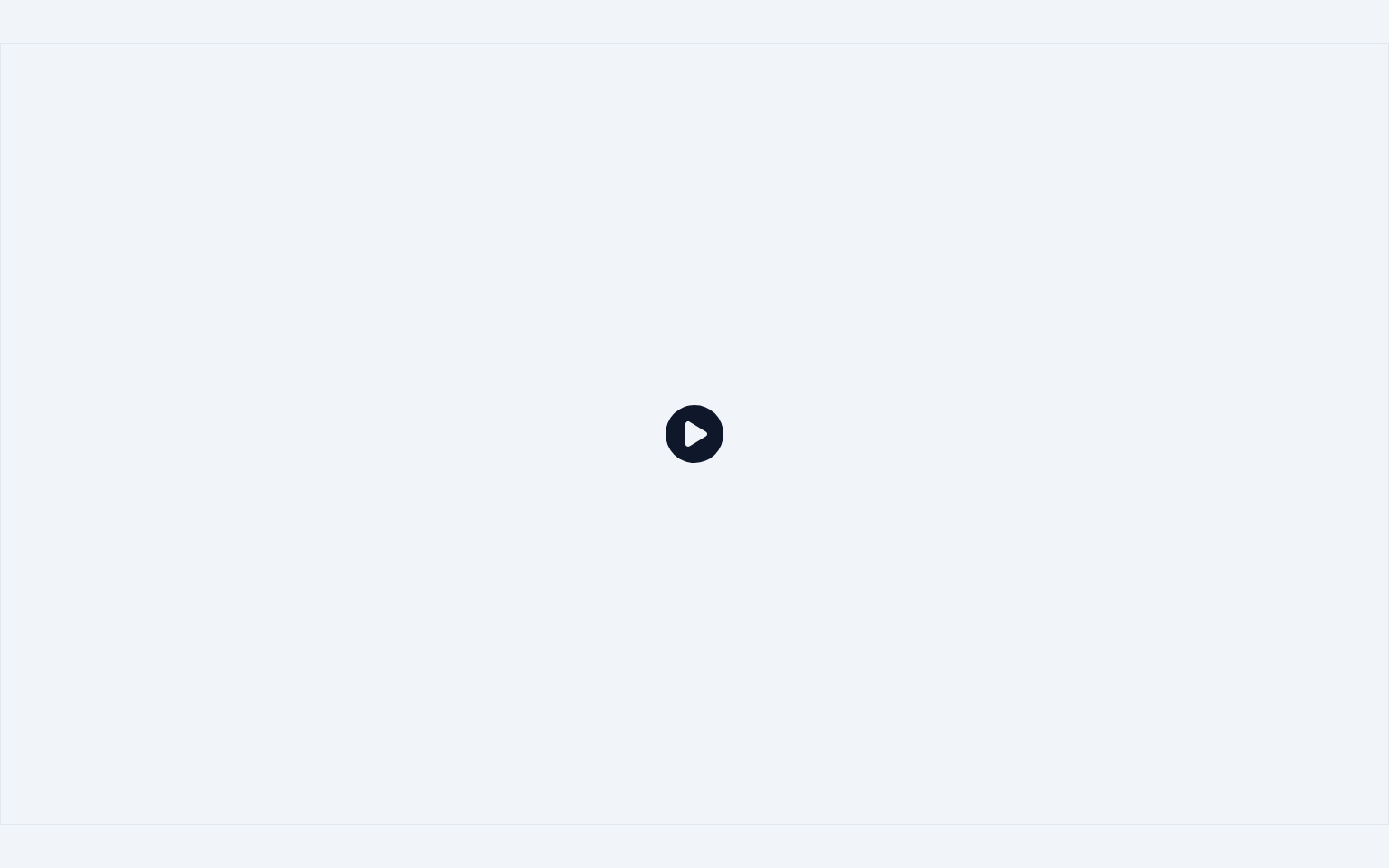
click at [620, 492] on div at bounding box center [694, 433] width 1389 height 781
click at [633, 488] on div at bounding box center [694, 433] width 1389 height 781
drag, startPoint x: 633, startPoint y: 488, endPoint x: 633, endPoint y: 431, distance: 57.0
click at [633, 489] on div at bounding box center [694, 433] width 1389 height 781
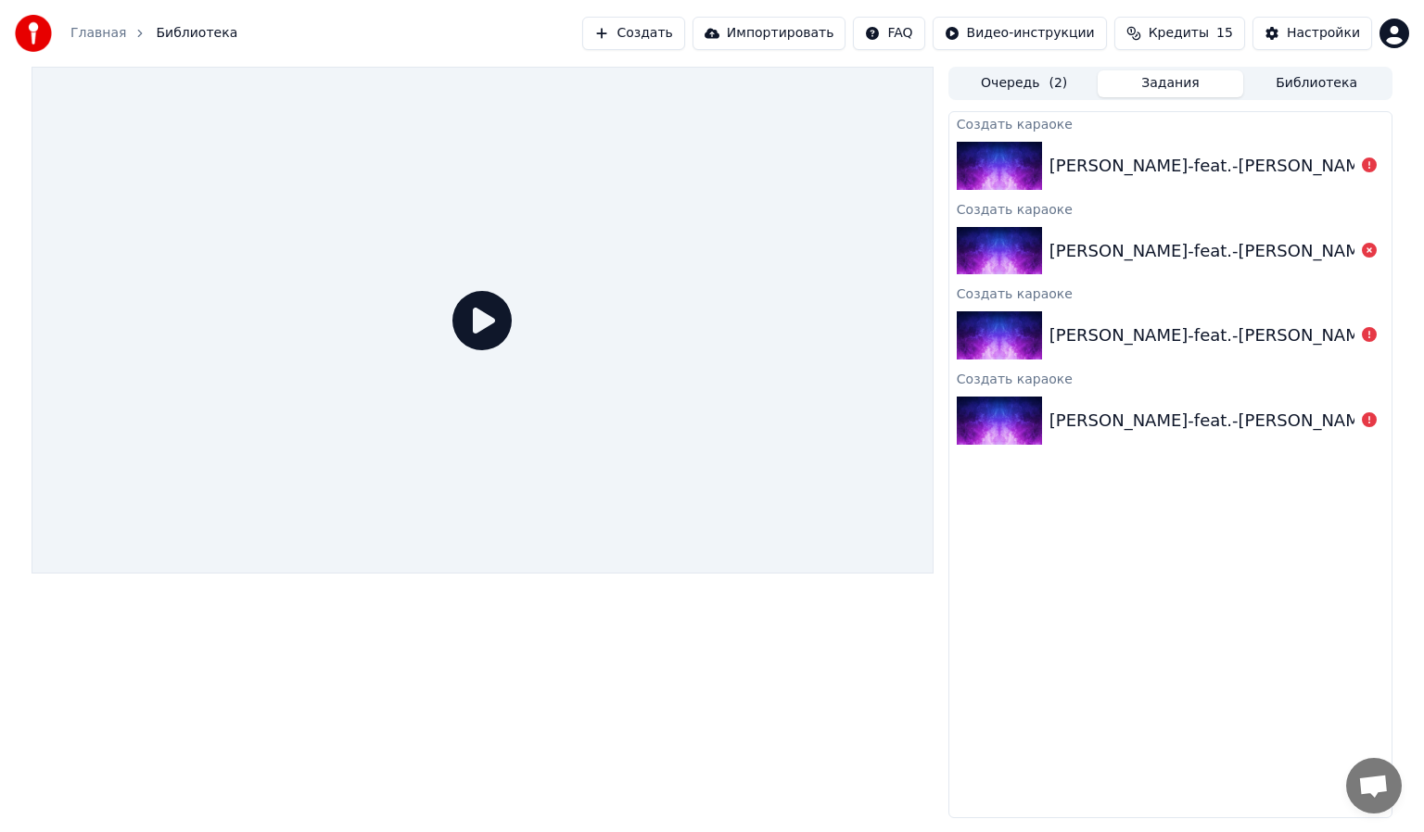
click at [684, 34] on button "Создать" at bounding box center [633, 33] width 102 height 33
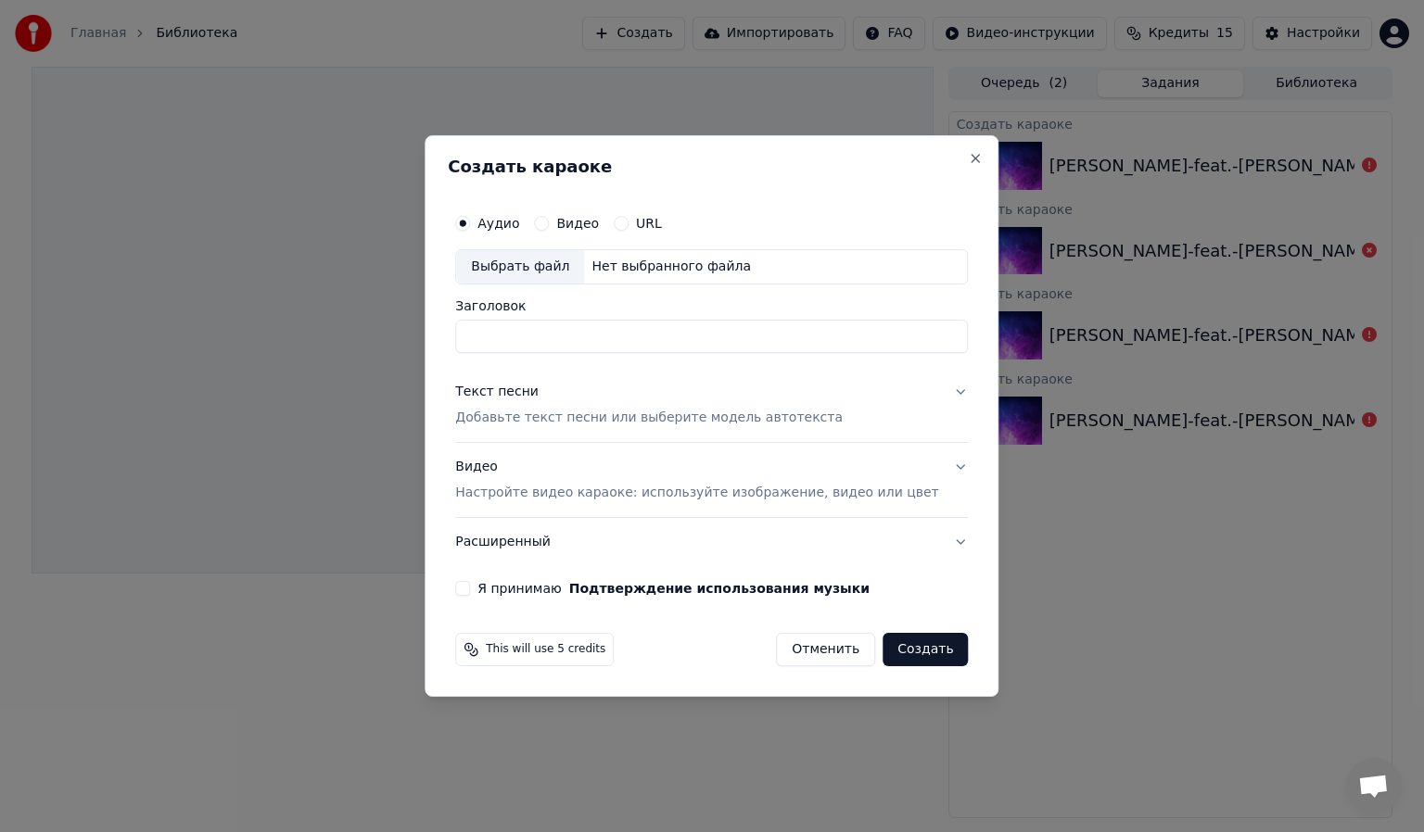
click at [612, 331] on input "Заголовок" at bounding box center [711, 336] width 513 height 33
click at [658, 274] on div "Нет выбранного файла" at bounding box center [671, 267] width 174 height 19
type input "**********"
click at [660, 418] on p "Добавьте текст песни или выберите модель автотекста" at bounding box center [648, 418] width 387 height 19
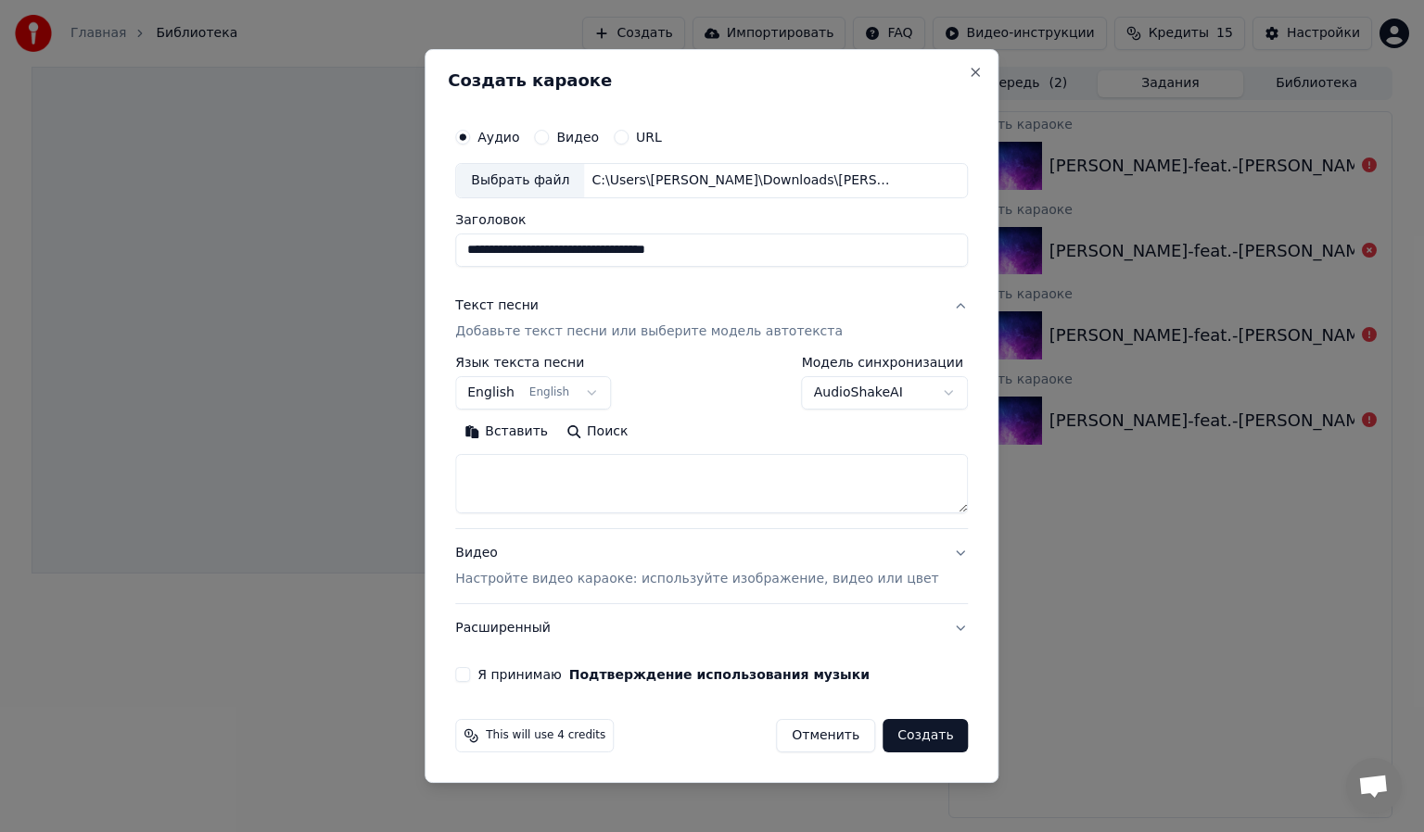
click at [550, 424] on button "Вставить" at bounding box center [506, 432] width 102 height 30
click at [658, 585] on p "Настройте видео караоке: используйте изображение, видео или цвет" at bounding box center [696, 579] width 483 height 19
type textarea "**********"
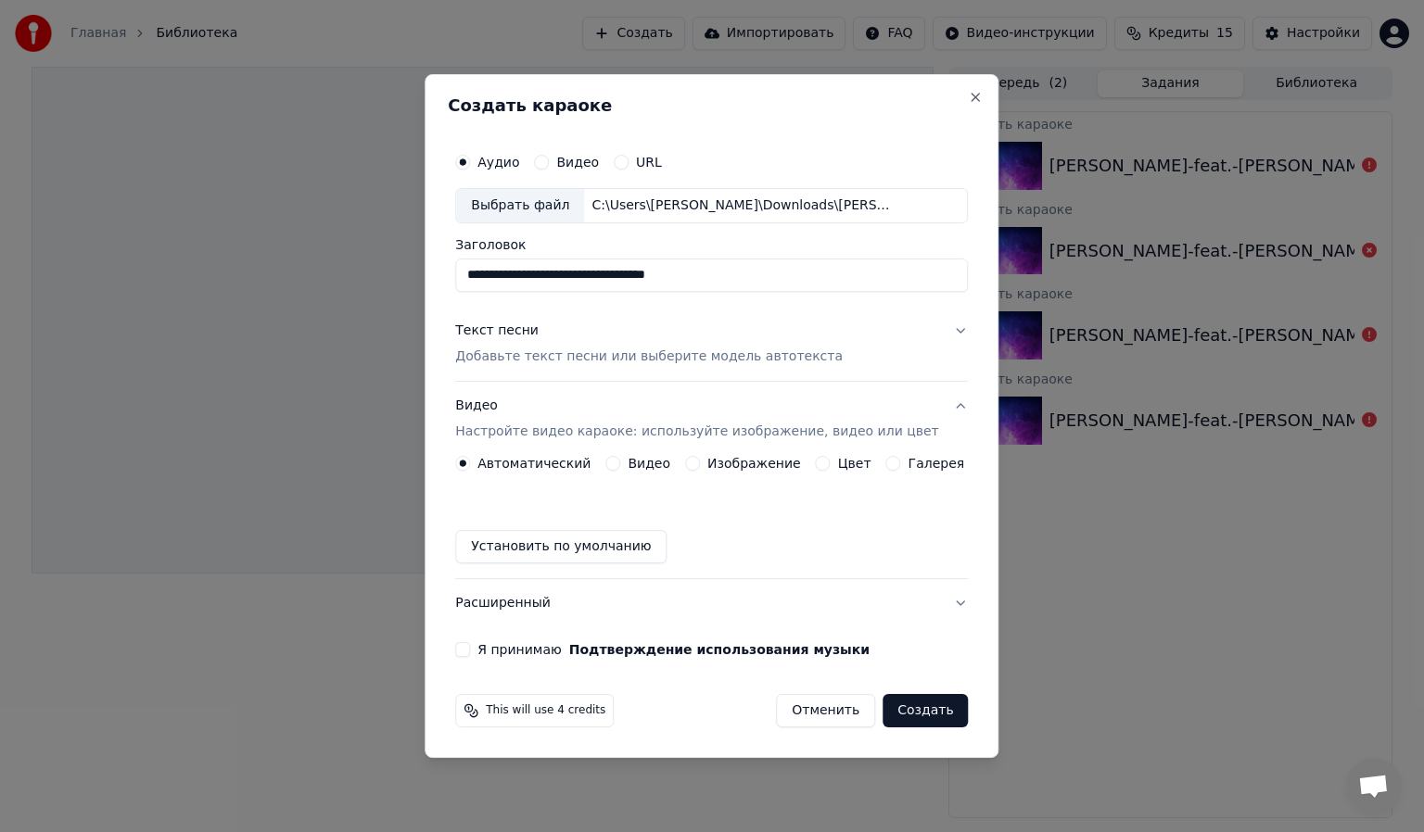
click at [760, 463] on label "Изображение" at bounding box center [754, 463] width 94 height 13
click at [700, 463] on button "Изображение" at bounding box center [692, 463] width 15 height 15
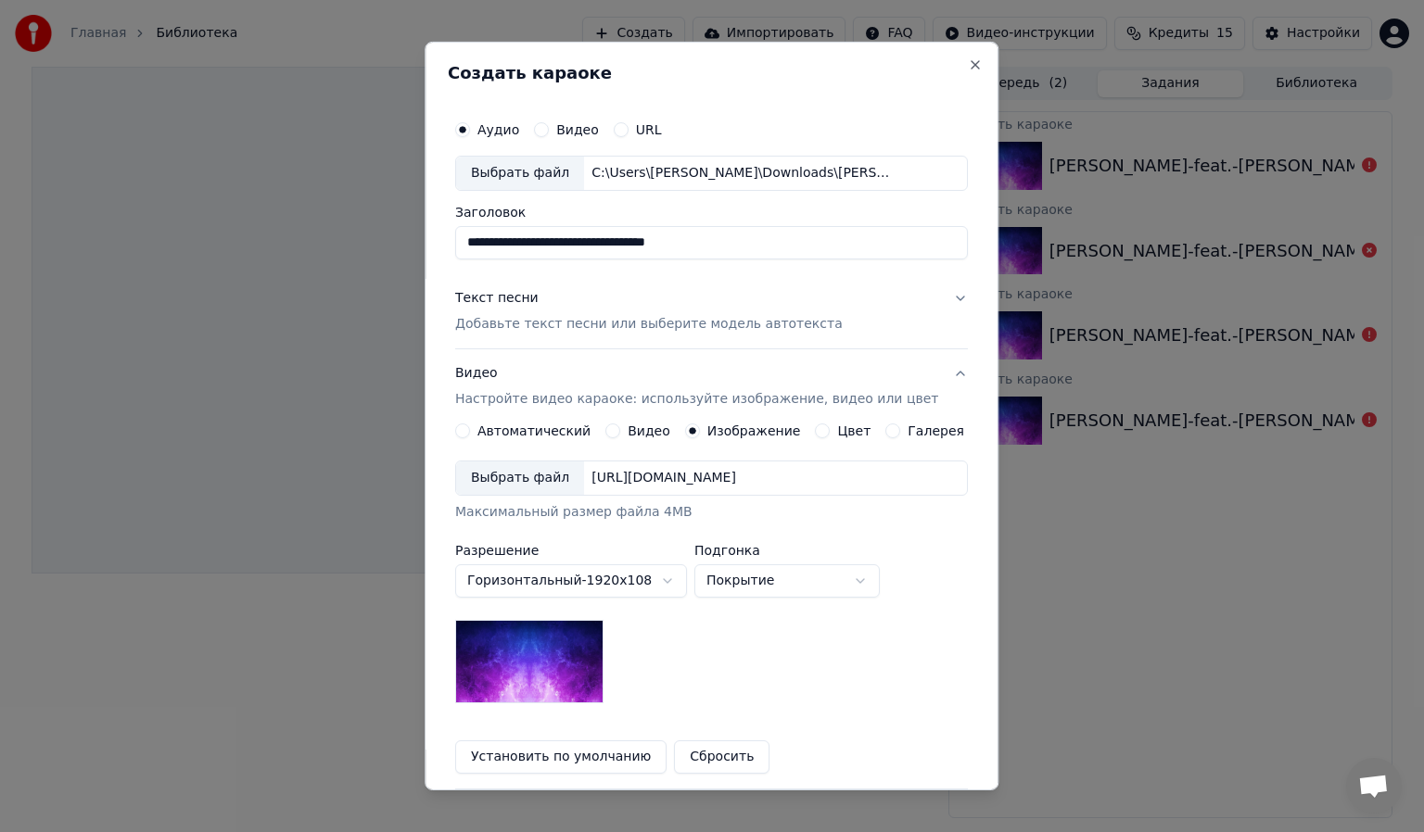
click at [767, 577] on body "**********" at bounding box center [712, 416] width 1424 height 832
click at [556, 645] on img at bounding box center [529, 661] width 148 height 83
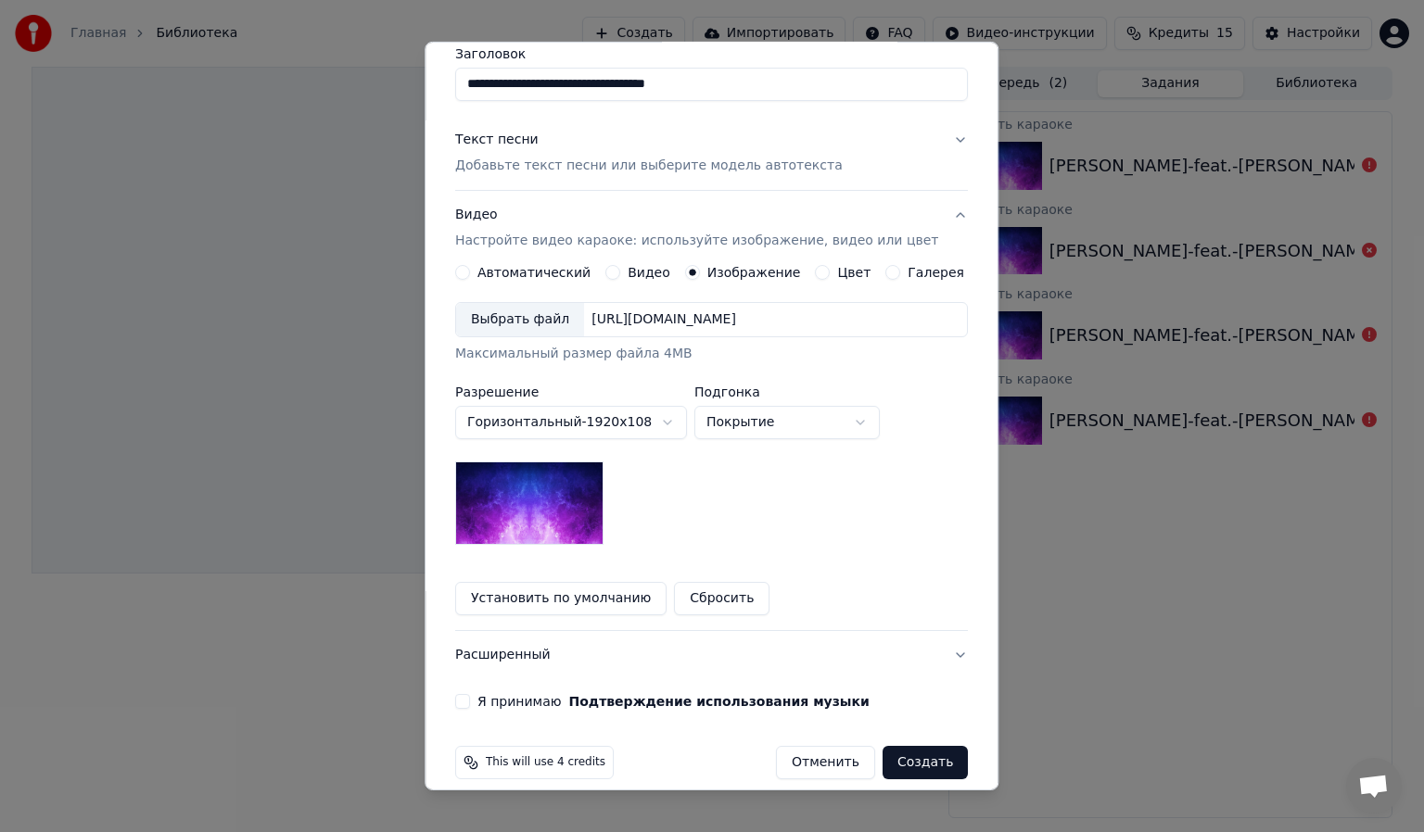
scroll to position [176, 0]
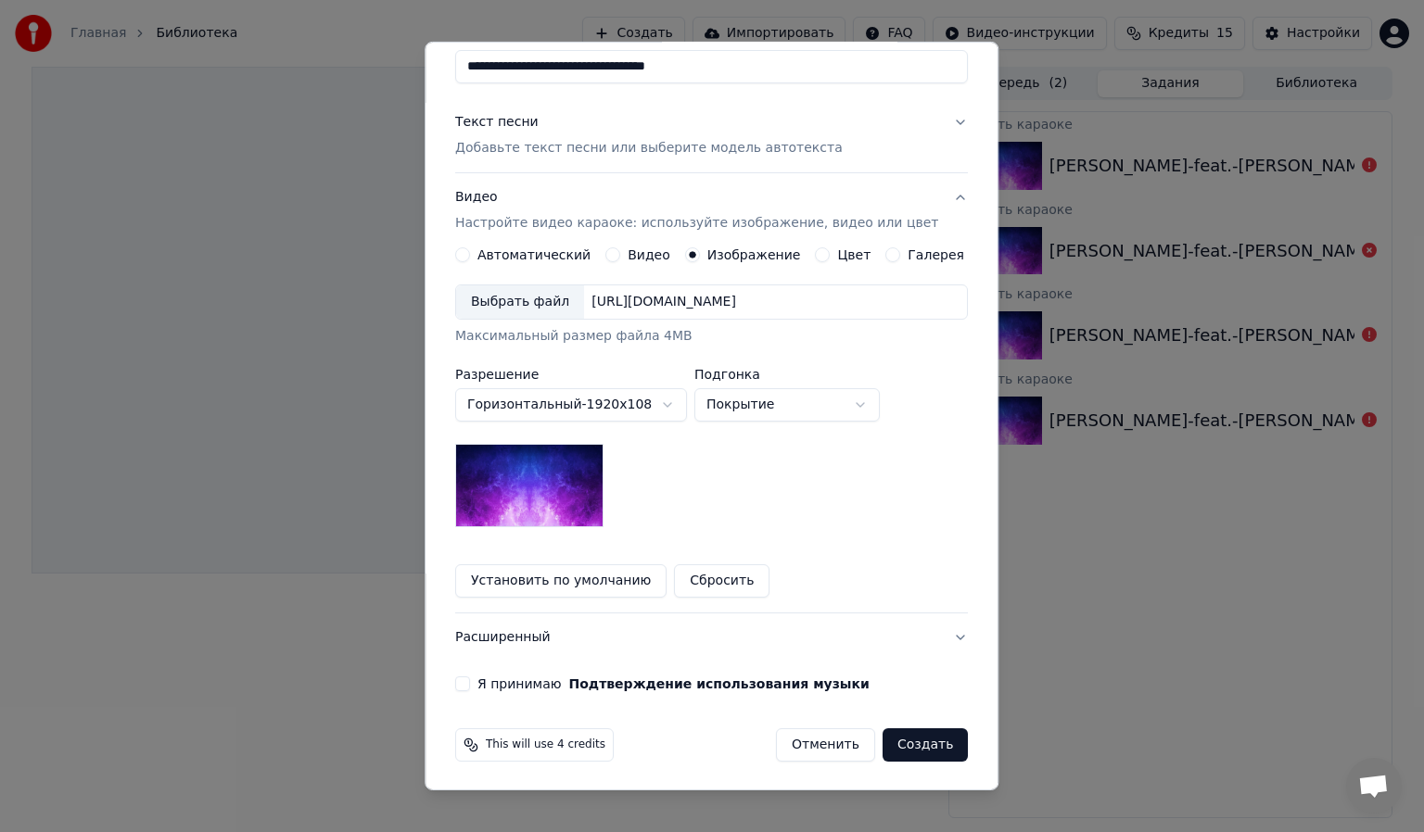
click at [470, 685] on button "Я принимаю Подтверждение использования музыки" at bounding box center [462, 684] width 15 height 15
click at [885, 738] on button "Создать" at bounding box center [924, 745] width 85 height 33
